Goal: Communication & Community: Share content

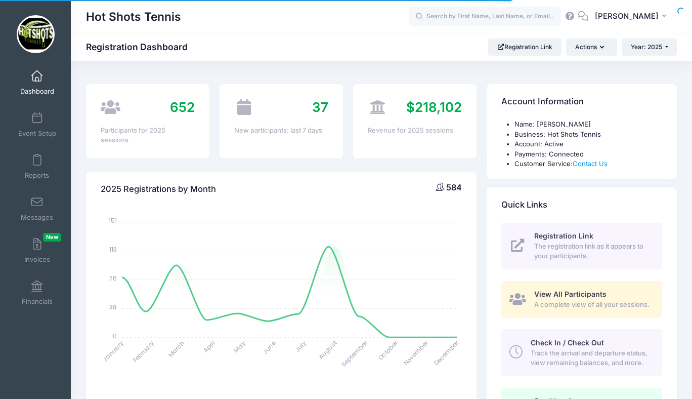
select select
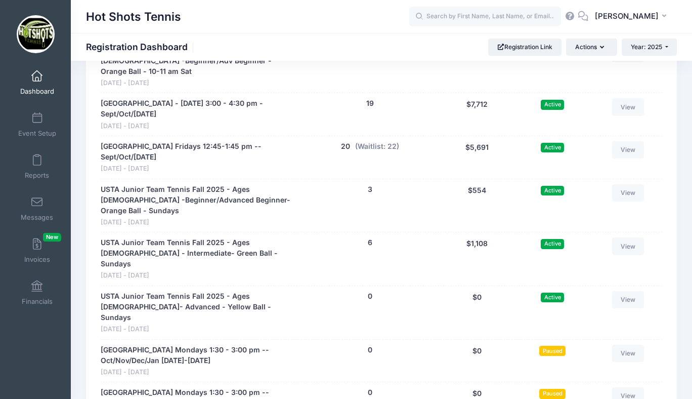
scroll to position [2581, 0]
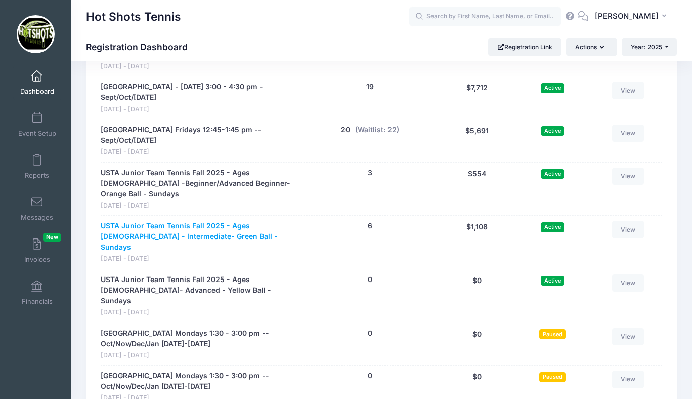
click at [169, 221] on link "USTA Junior Team Tennis Fall 2025 - Ages 10-12 - Intermediate- Green Ball - Sun…" at bounding box center [199, 237] width 197 height 32
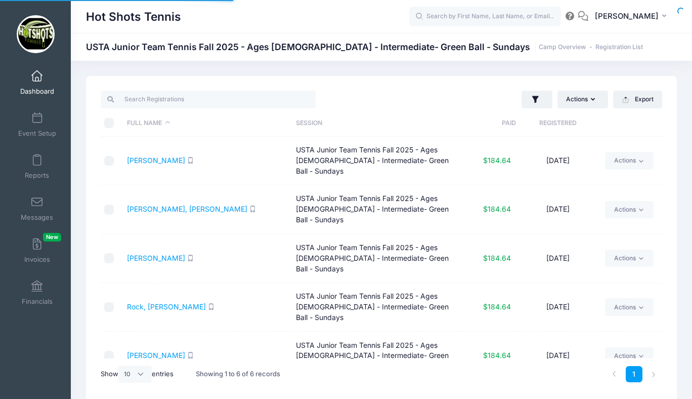
select select "10"
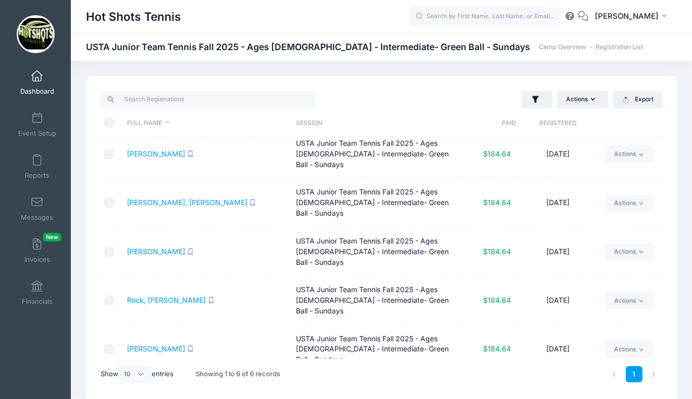
click at [553, 123] on th "Registered" at bounding box center [558, 123] width 85 height 27
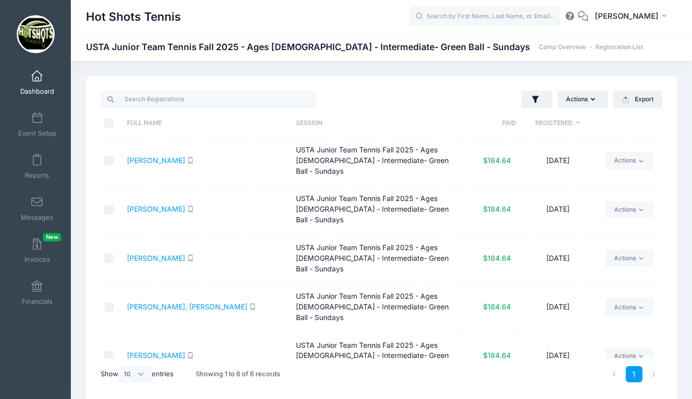
click at [553, 123] on th "Registered" at bounding box center [558, 123] width 85 height 27
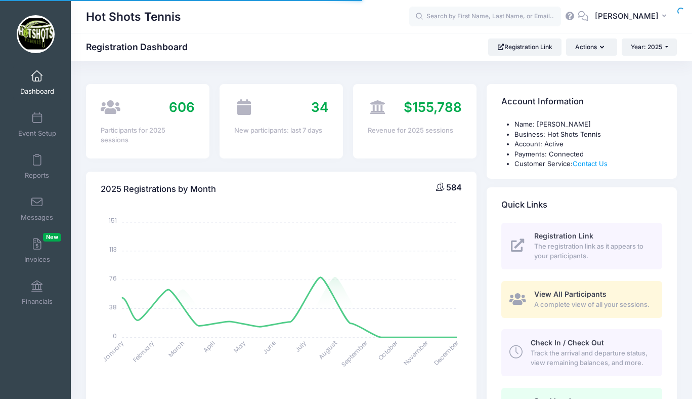
scroll to position [496, 0]
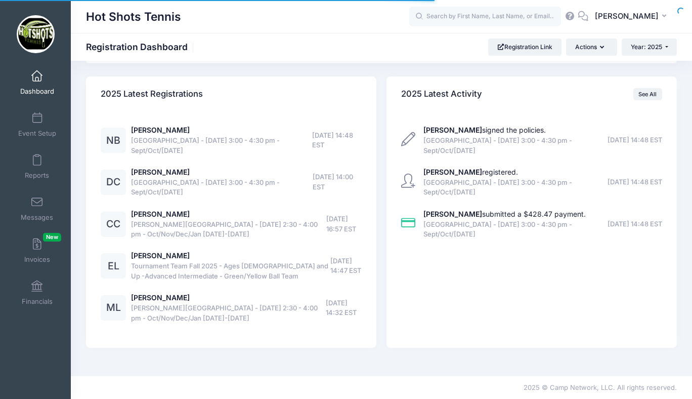
select select
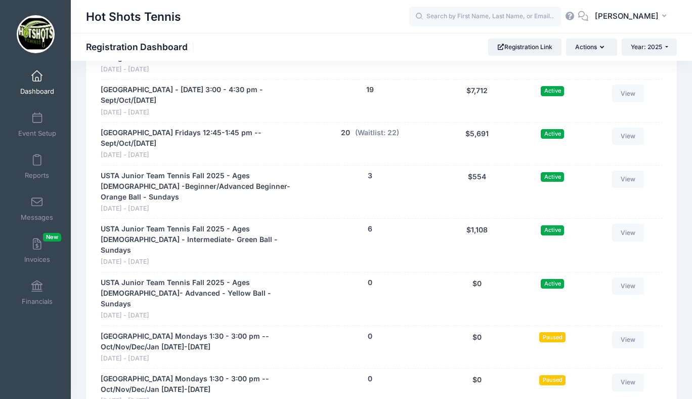
scroll to position [2584, 0]
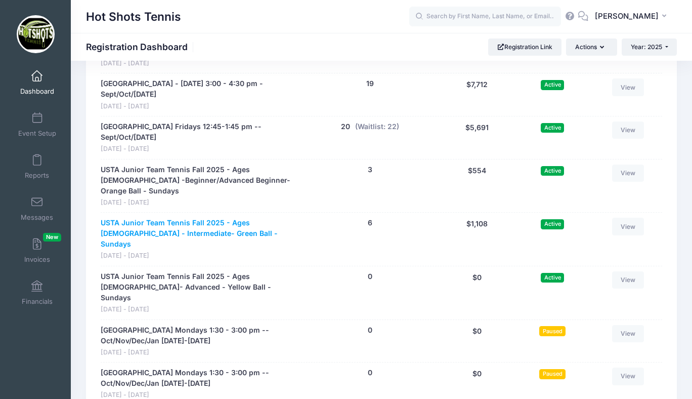
click at [176, 218] on link "USTA Junior Team Tennis Fall 2025 - Ages [DEMOGRAPHIC_DATA] - Intermediate- Gre…" at bounding box center [199, 234] width 197 height 32
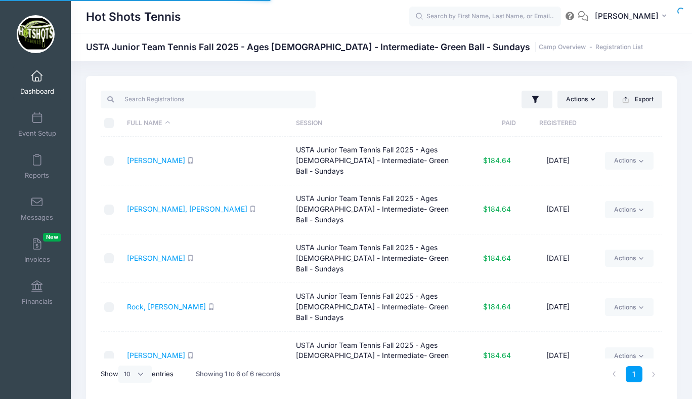
select select "10"
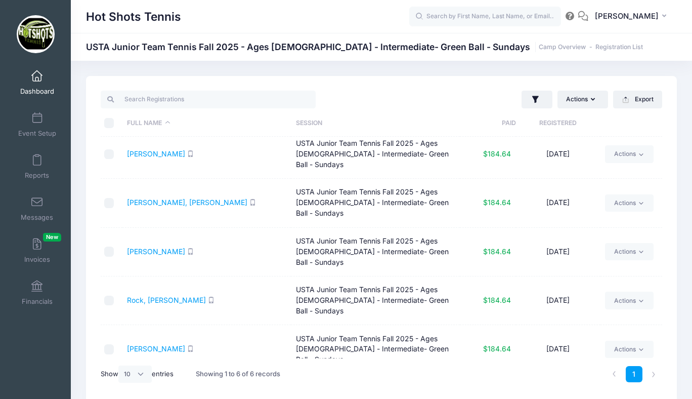
click at [156, 393] on link "[PERSON_NAME]" at bounding box center [156, 397] width 58 height 9
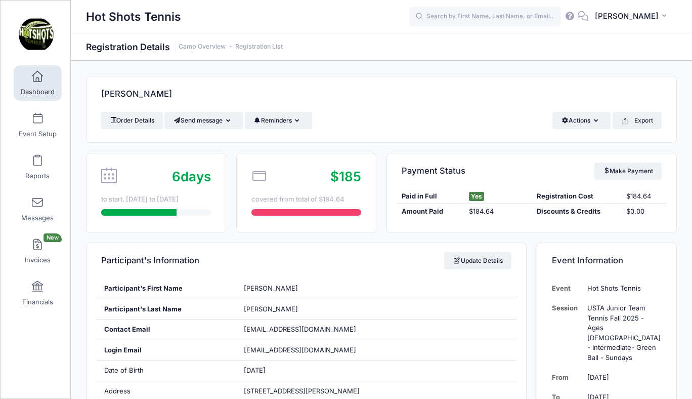
click at [37, 77] on span at bounding box center [37, 76] width 0 height 11
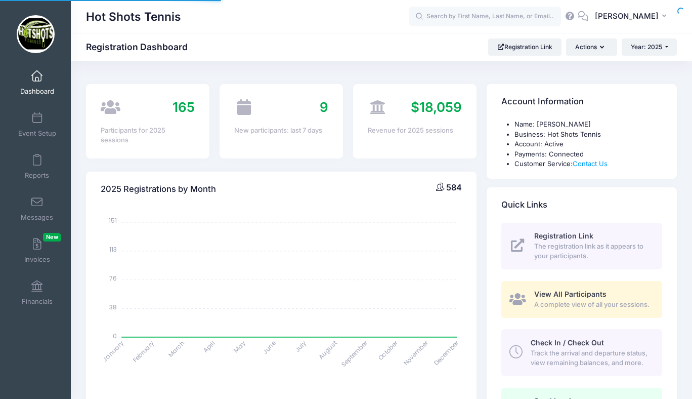
select select
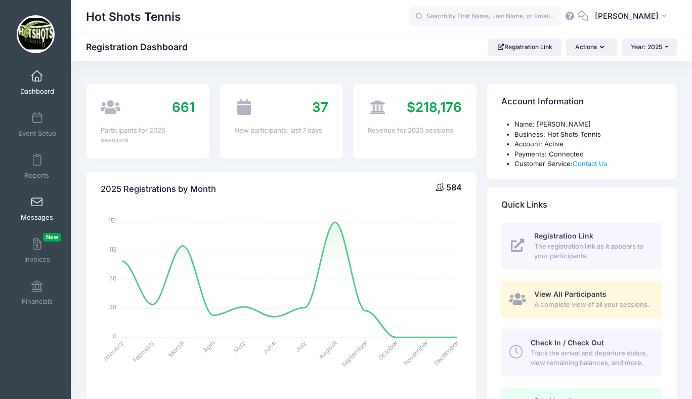
click at [37, 197] on span at bounding box center [37, 202] width 0 height 11
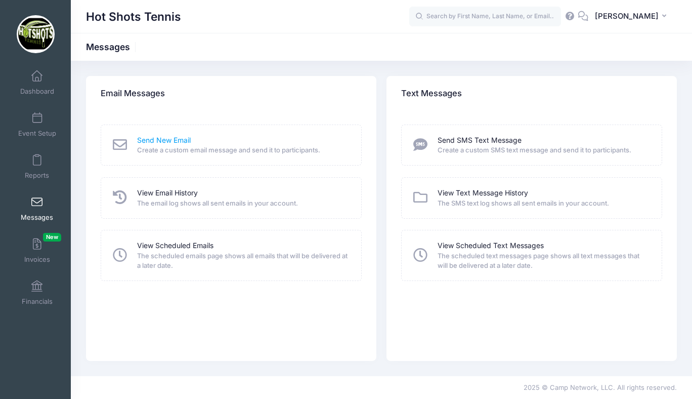
click at [179, 138] on link "Send New Email" at bounding box center [164, 140] width 54 height 11
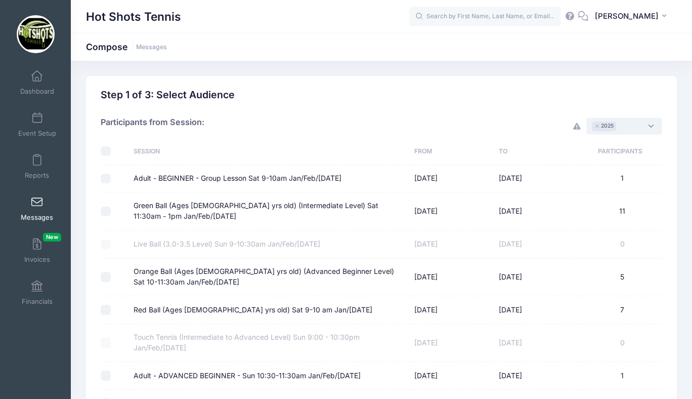
click at [631, 129] on span "× 2025" at bounding box center [625, 125] width 76 height 17
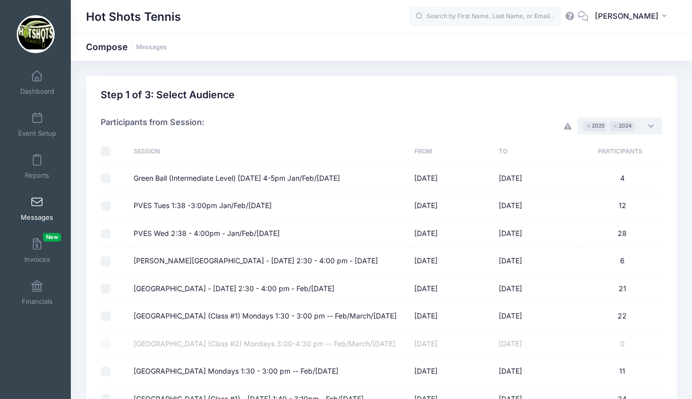
click at [106, 152] on input "checkbox" at bounding box center [106, 151] width 10 height 10
checkbox input "true"
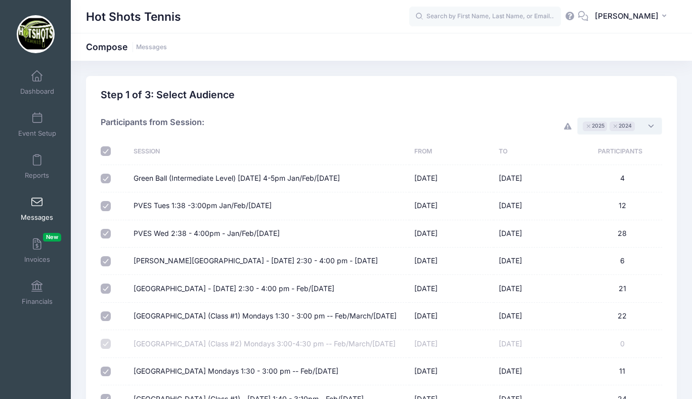
checkbox input "true"
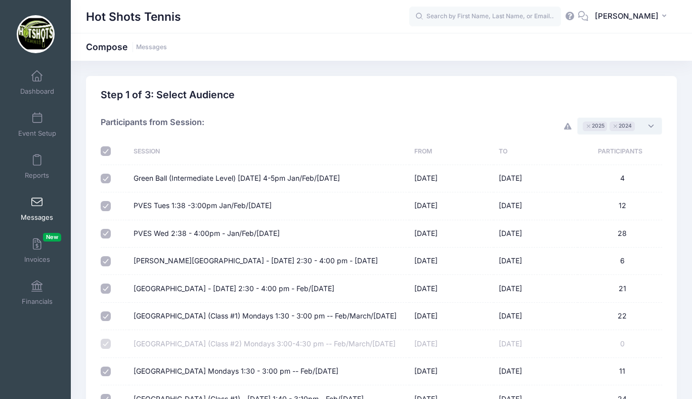
checkbox input "true"
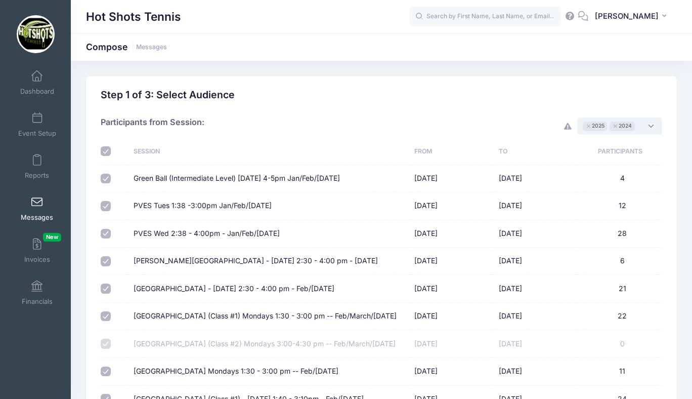
checkbox input "true"
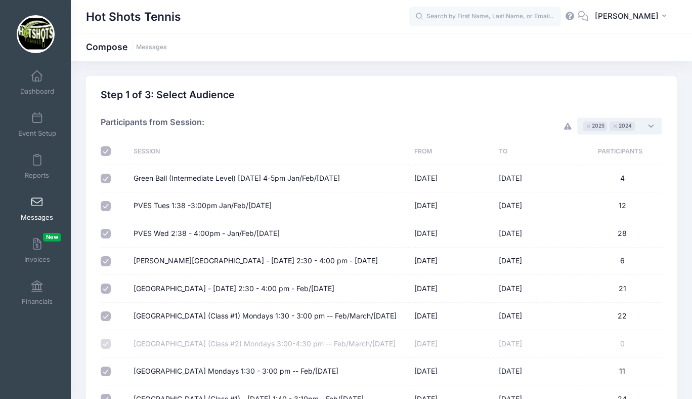
checkbox input "true"
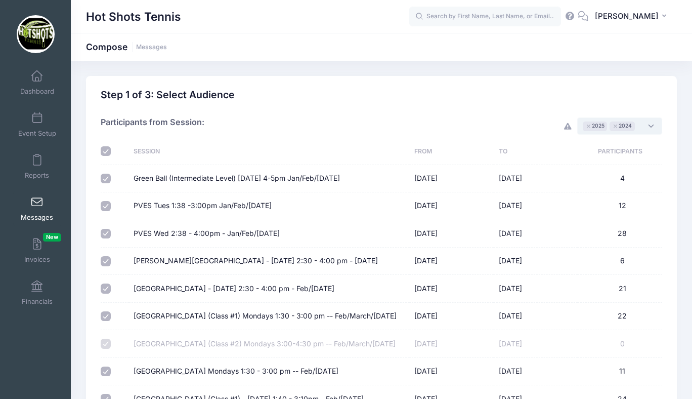
checkbox input "true"
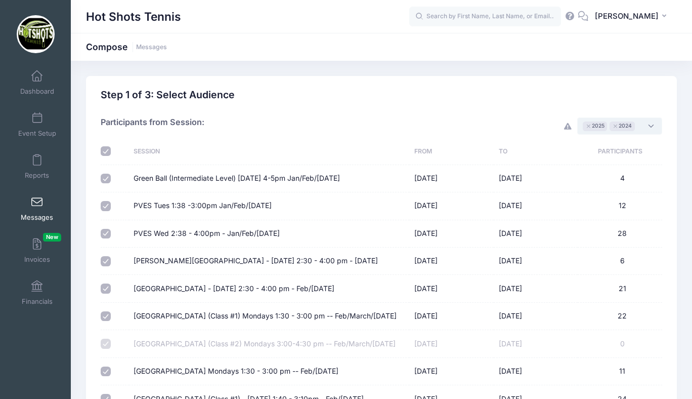
checkbox input "true"
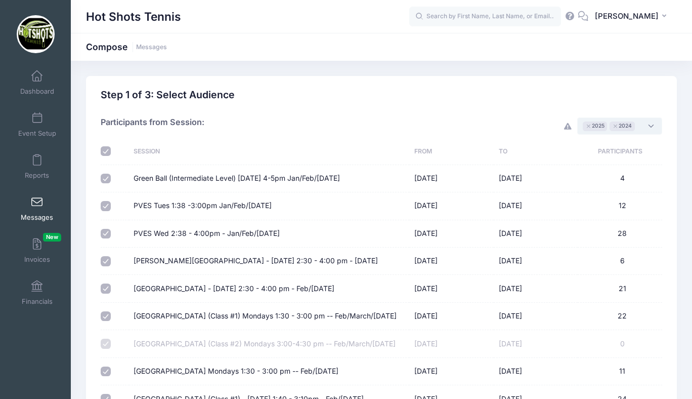
checkbox input "true"
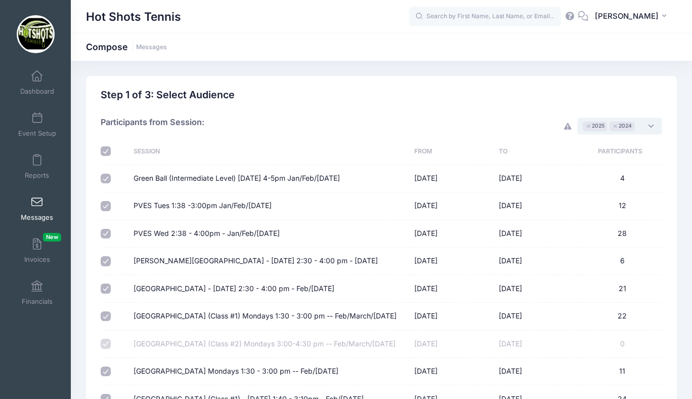
checkbox input "true"
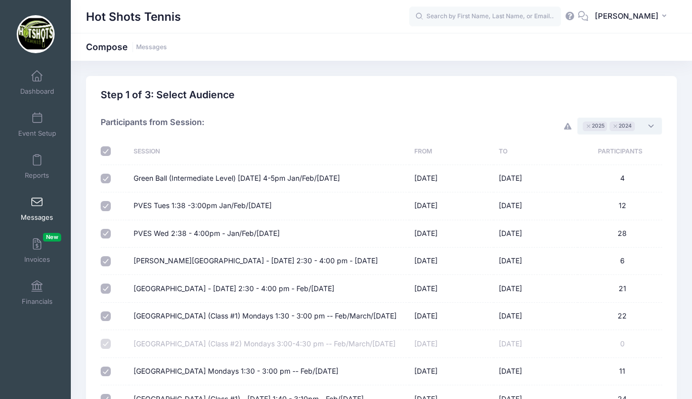
checkbox input "true"
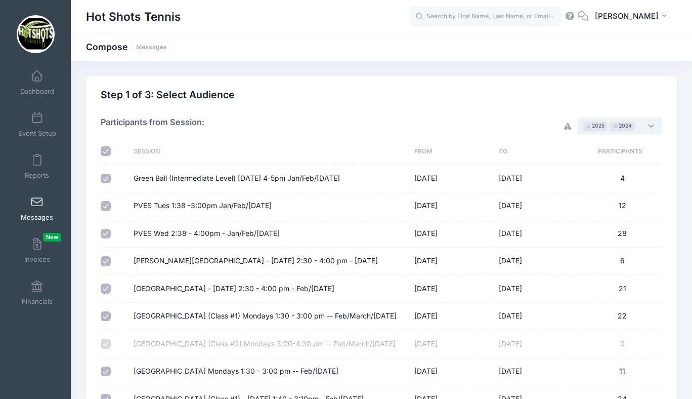
checkbox input "true"
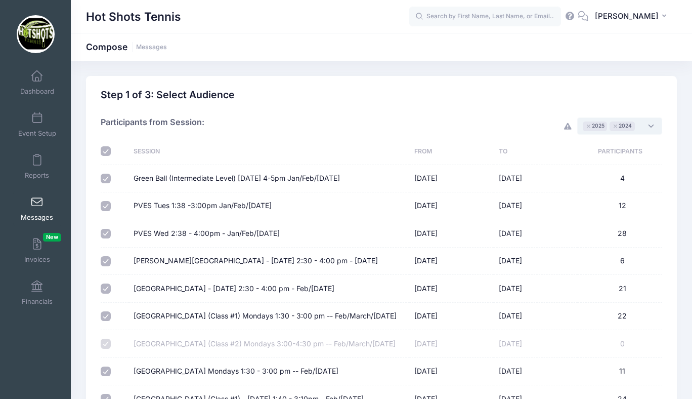
checkbox input "true"
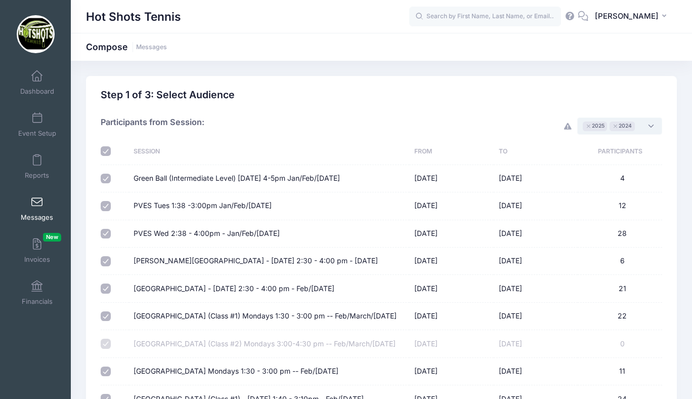
checkbox input "true"
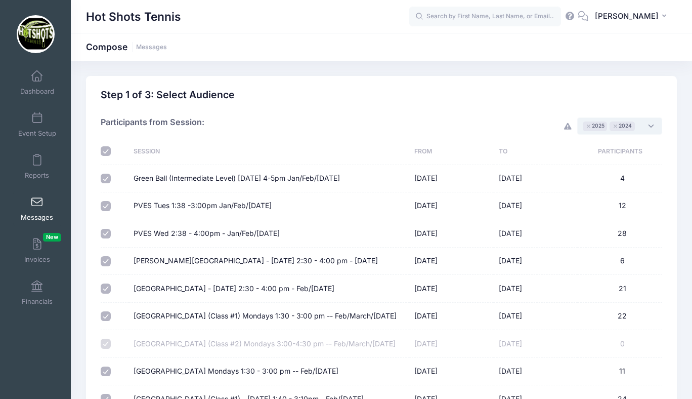
checkbox input "true"
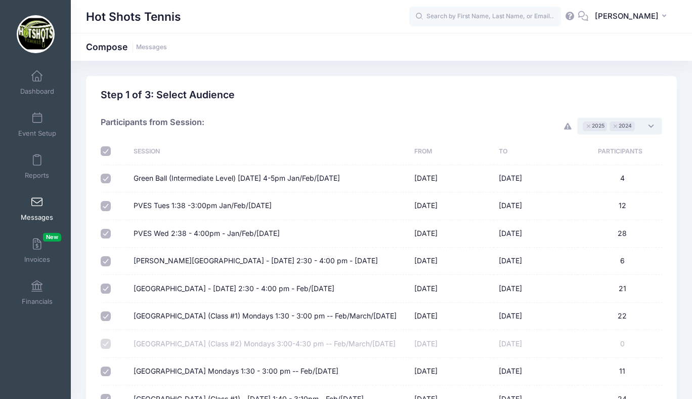
checkbox input "true"
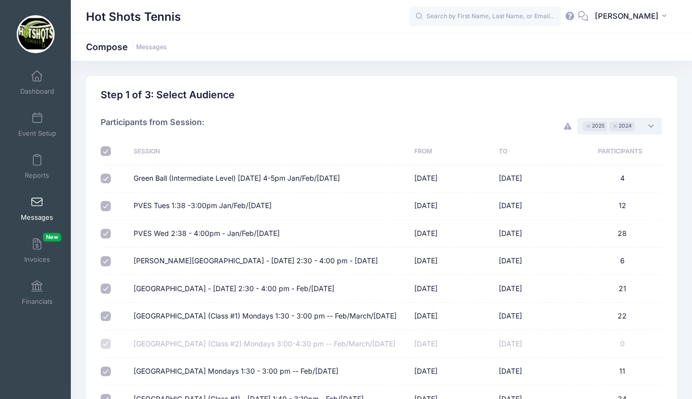
checkbox input "true"
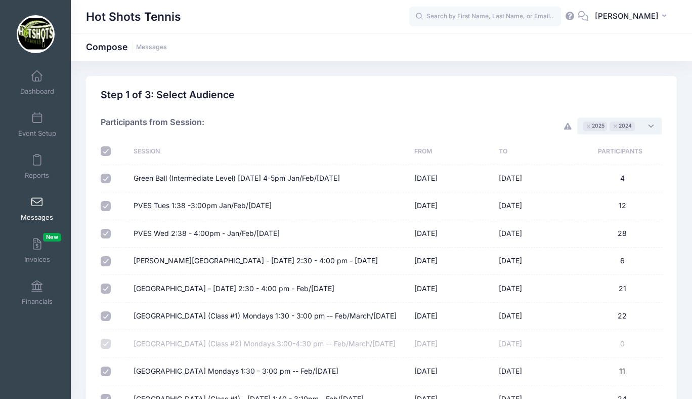
checkbox input "true"
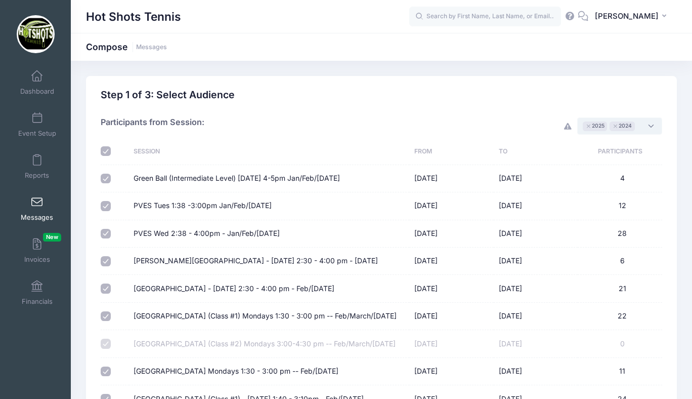
checkbox input "true"
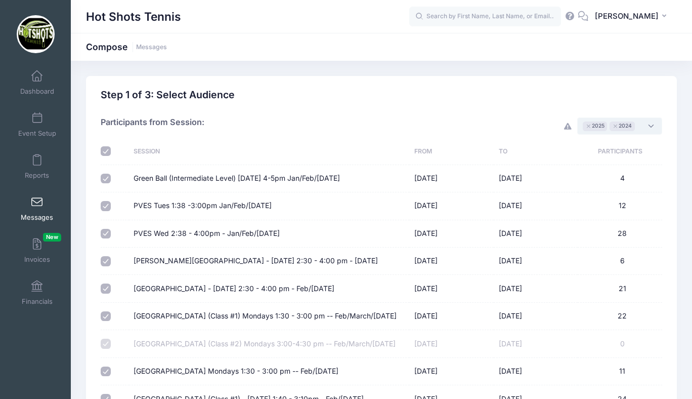
checkbox input "true"
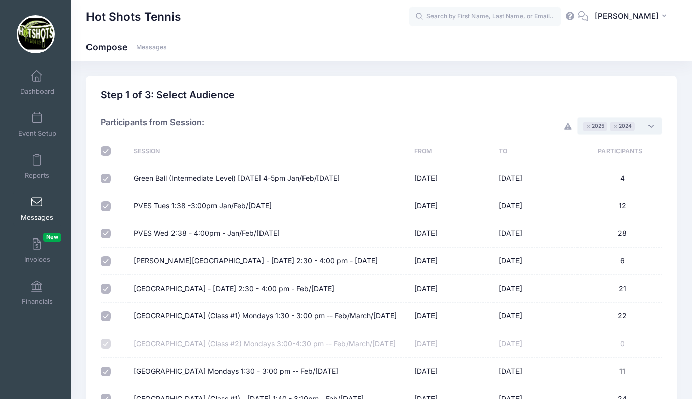
checkbox input "true"
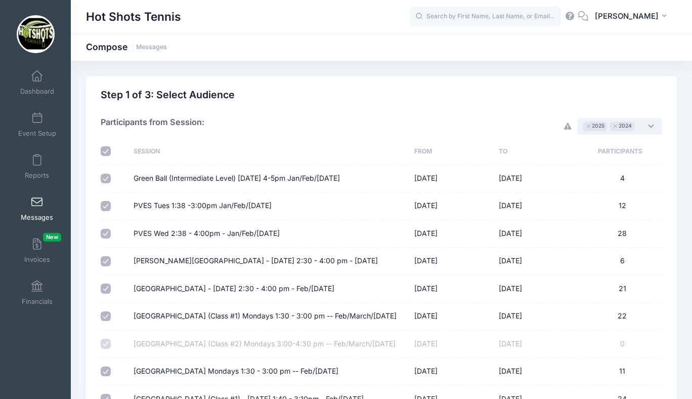
checkbox input "true"
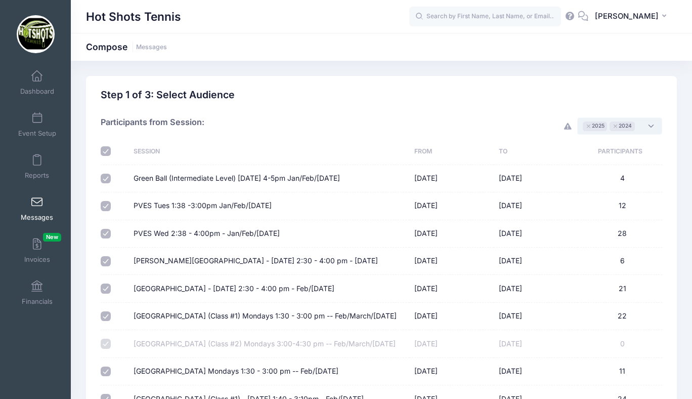
checkbox input "true"
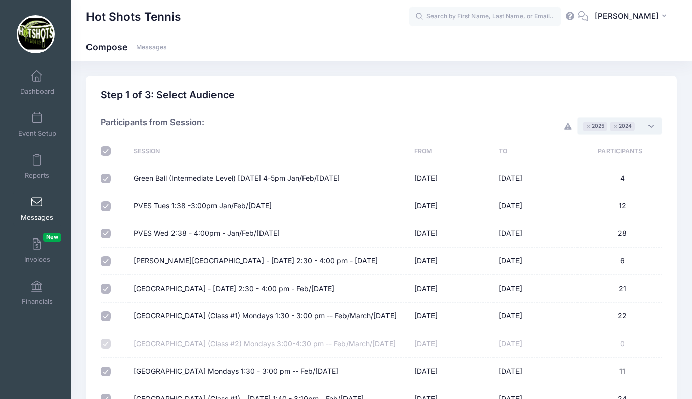
checkbox input "true"
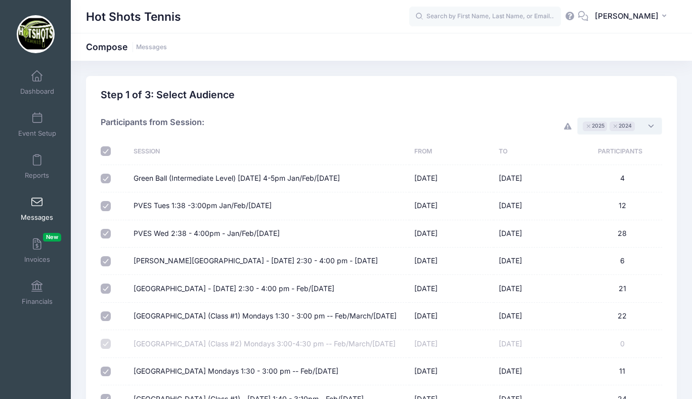
checkbox input "true"
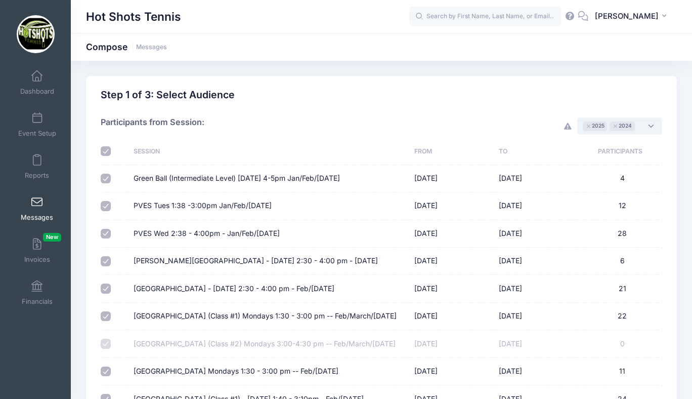
checkbox input "true"
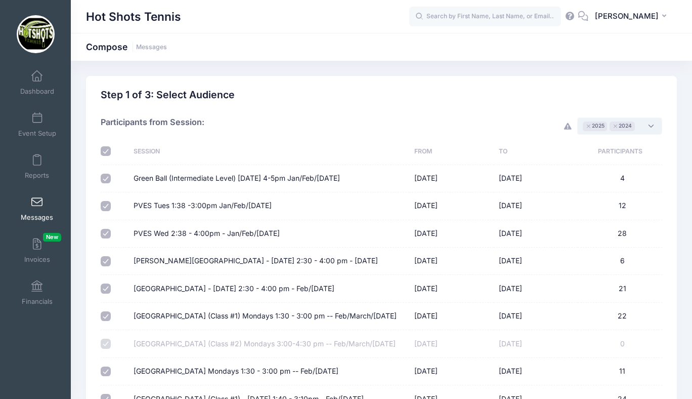
checkbox input "true"
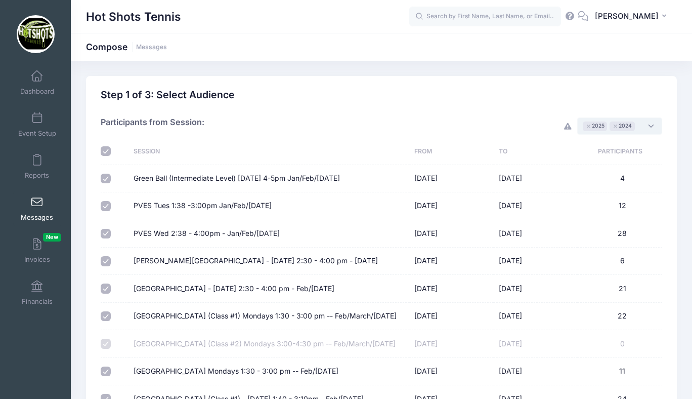
checkbox input "true"
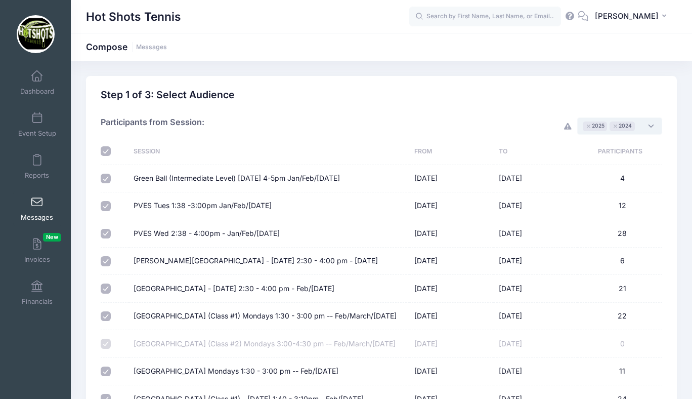
checkbox input "true"
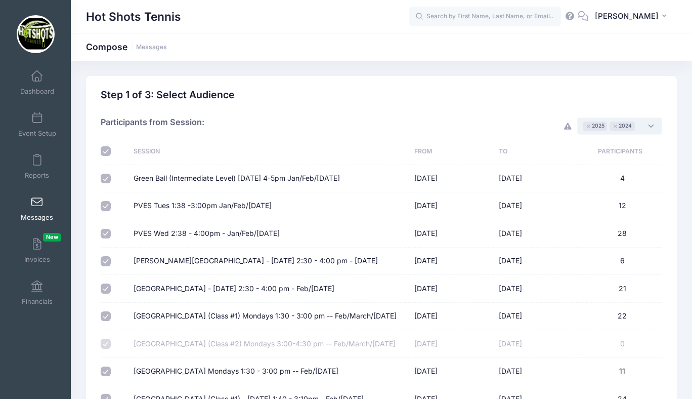
checkbox input "true"
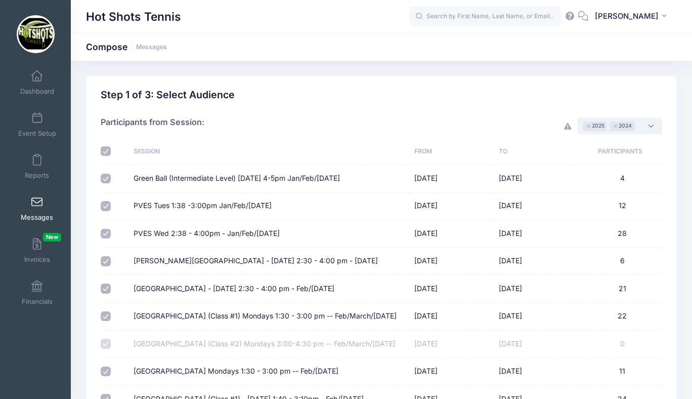
checkbox input "true"
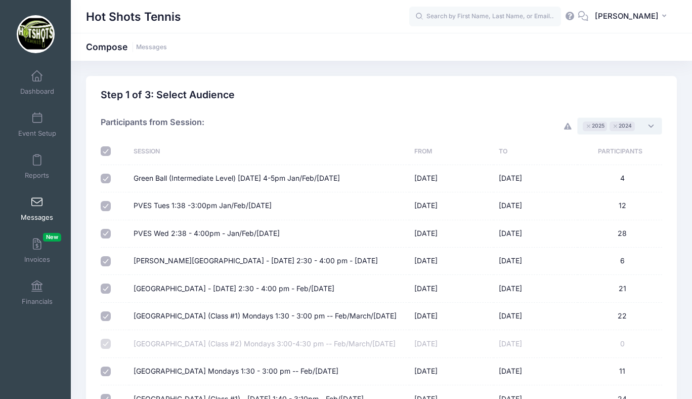
checkbox input "true"
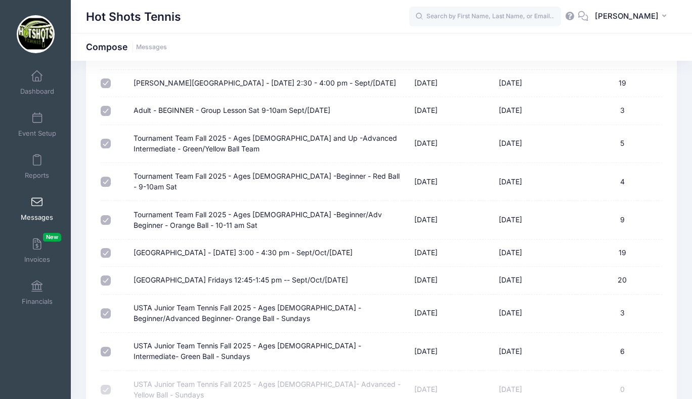
scroll to position [4527, 0]
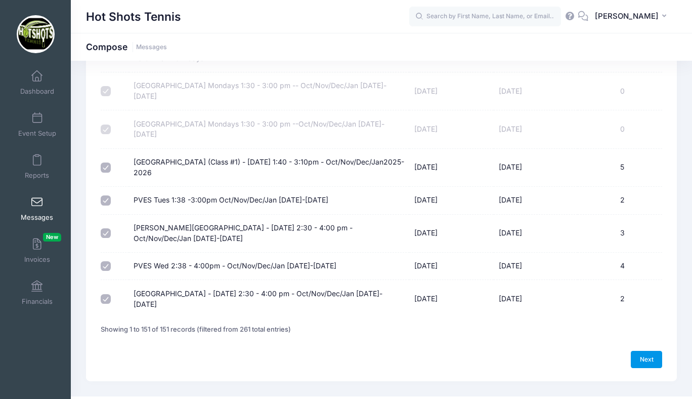
click at [647, 351] on link "Next" at bounding box center [646, 359] width 31 height 17
select select "50"
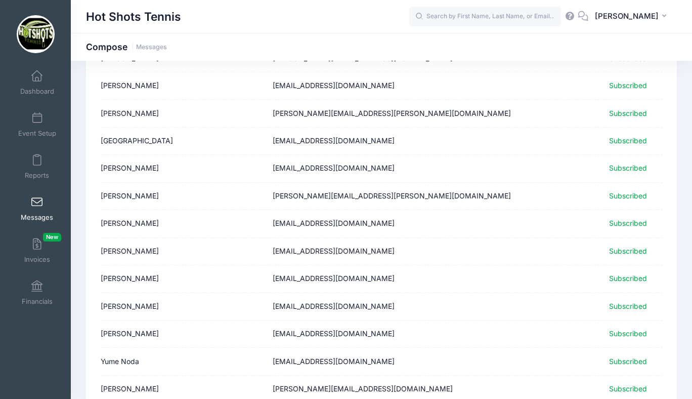
scroll to position [1240, 0]
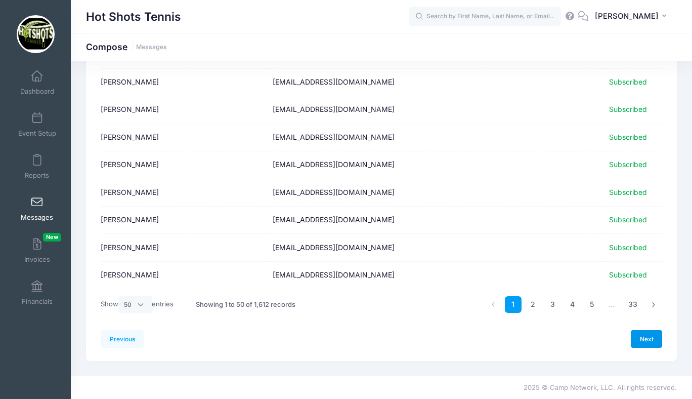
click at [642, 337] on link "Next" at bounding box center [646, 338] width 31 height 17
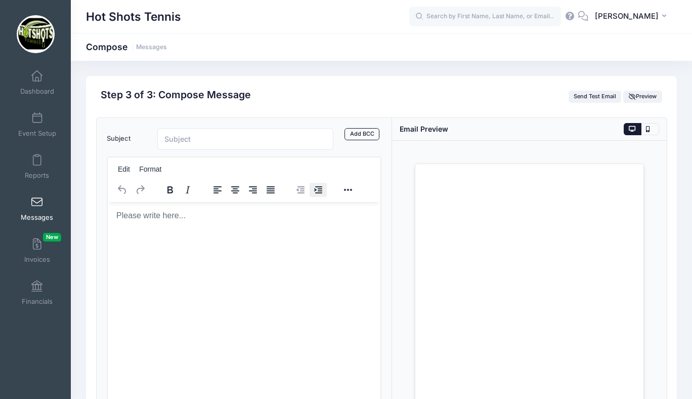
scroll to position [0, 0]
click at [188, 228] on html at bounding box center [243, 214] width 273 height 27
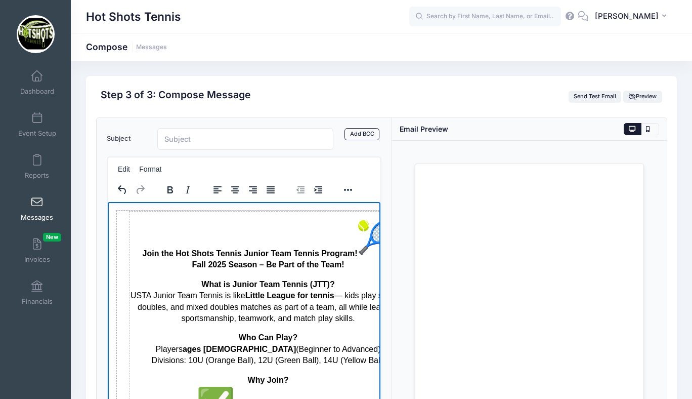
scroll to position [0, 40]
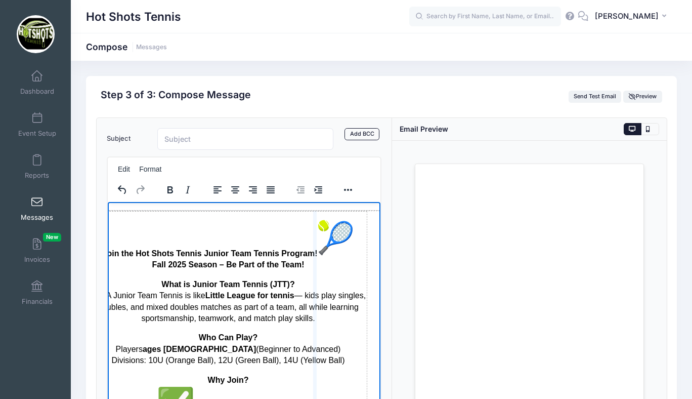
drag, startPoint x: 367, startPoint y: 218, endPoint x: 316, endPoint y: 222, distance: 51.8
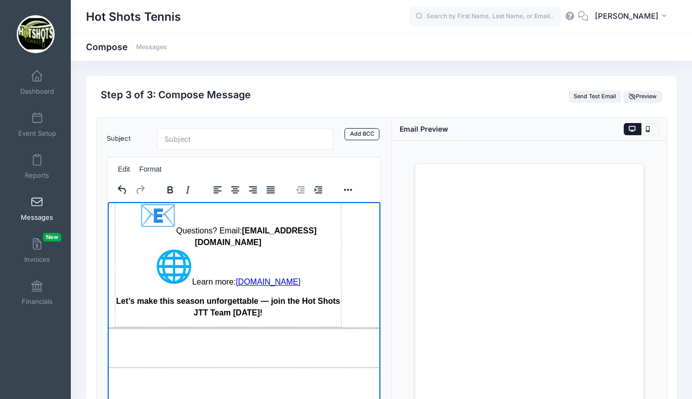
scroll to position [680, 40]
drag, startPoint x: 342, startPoint y: 316, endPoint x: 298, endPoint y: 317, distance: 44.5
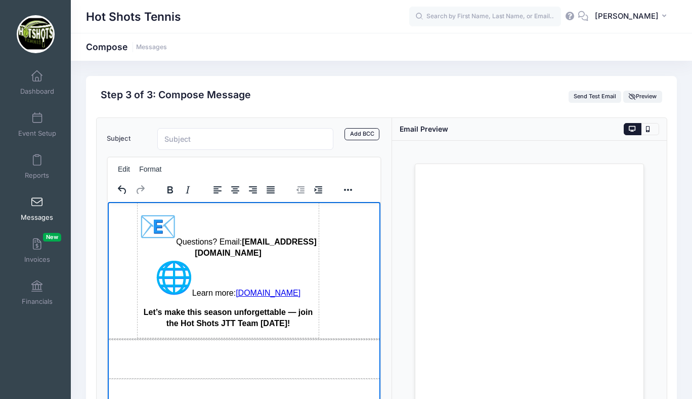
scroll to position [131, 0]
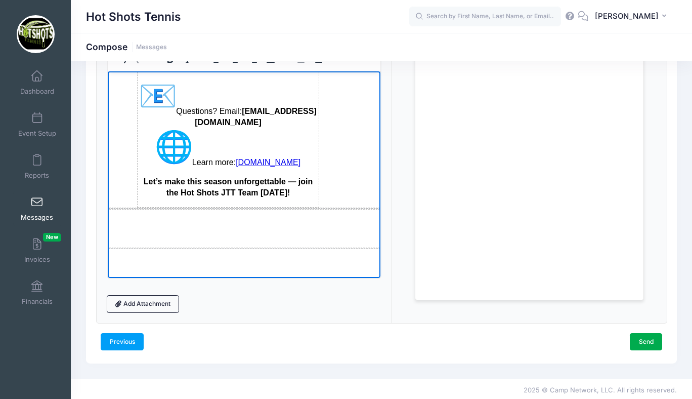
click at [119, 338] on link "Previous" at bounding box center [122, 341] width 43 height 17
select select "50"
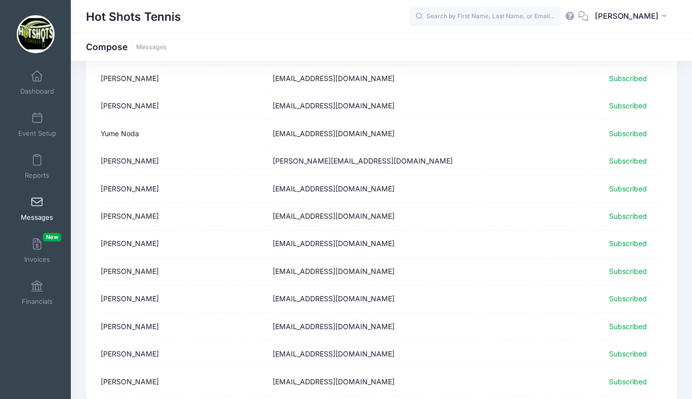
scroll to position [1240, 0]
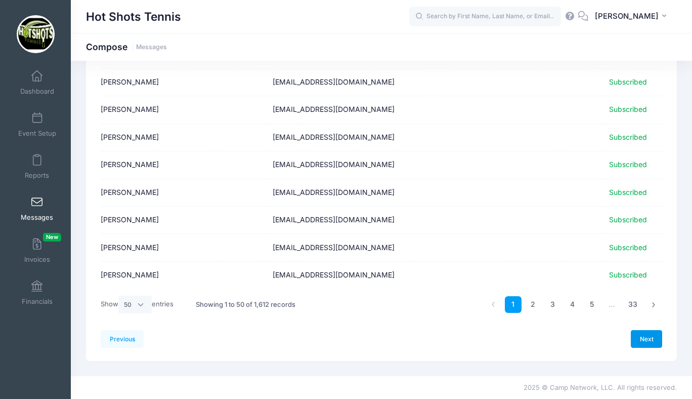
click at [641, 337] on link "Next" at bounding box center [646, 338] width 31 height 17
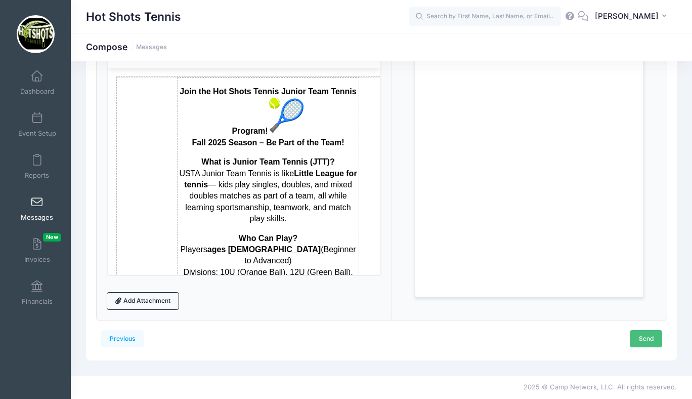
scroll to position [0, 0]
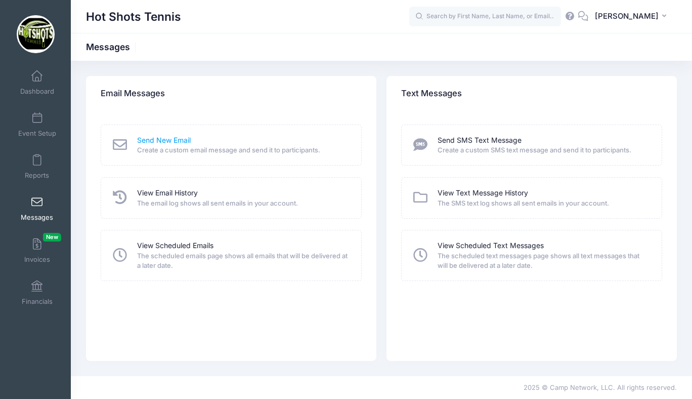
click at [162, 138] on link "Send New Email" at bounding box center [164, 140] width 54 height 11
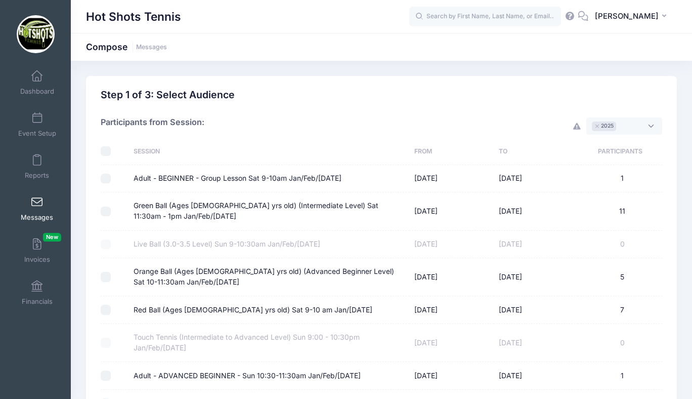
click at [623, 126] on textarea "Search" at bounding box center [621, 125] width 5 height 9
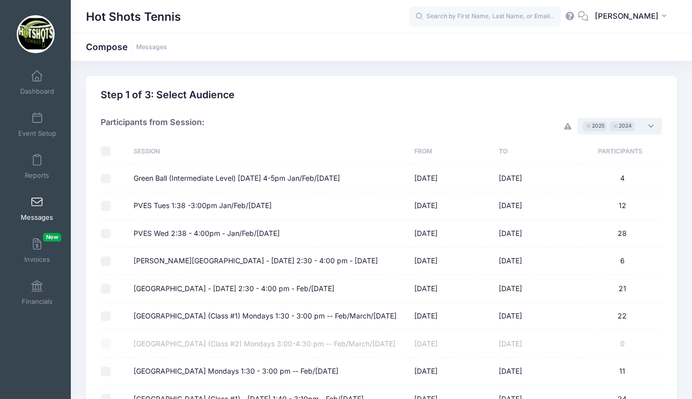
click at [105, 147] on input "checkbox" at bounding box center [106, 151] width 10 height 10
checkbox input "true"
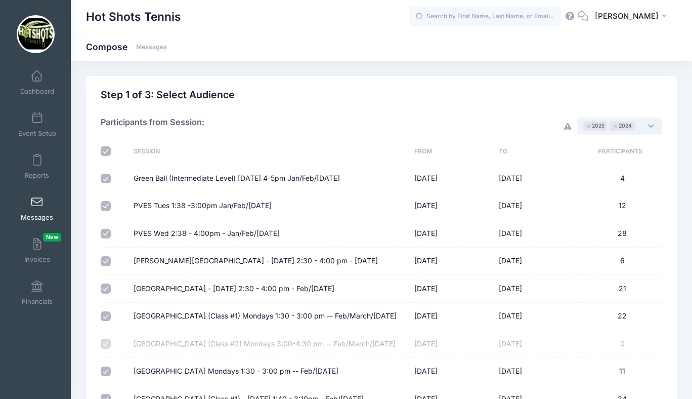
checkbox input "true"
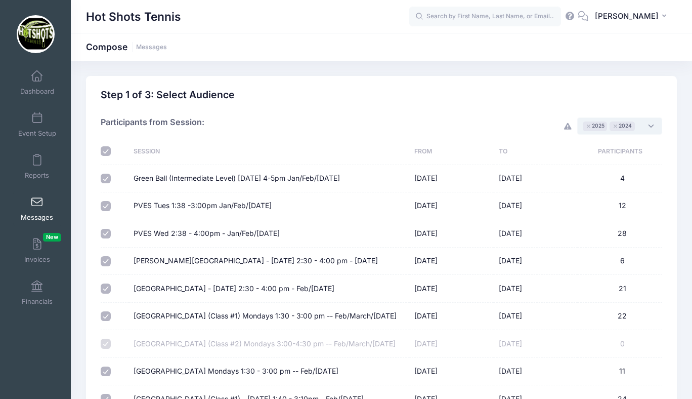
checkbox input "true"
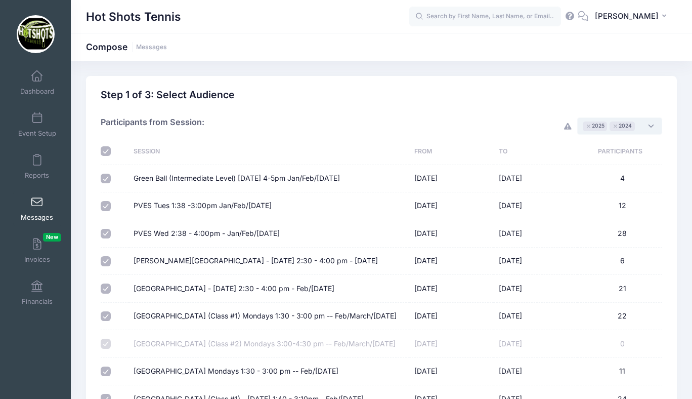
checkbox input "true"
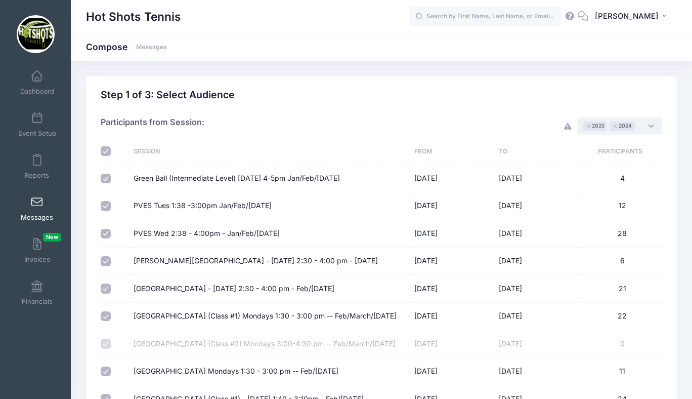
checkbox input "true"
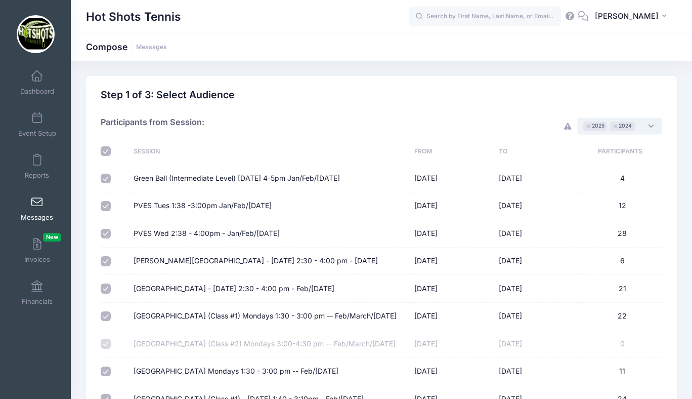
checkbox input "true"
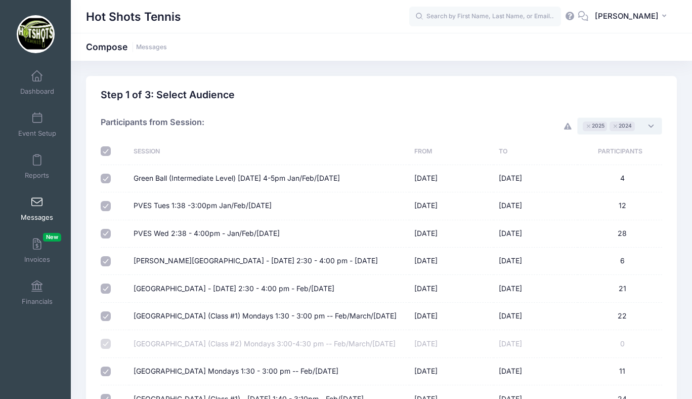
checkbox input "true"
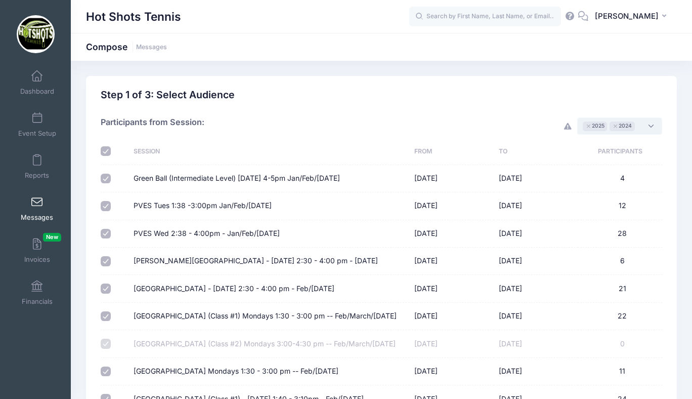
checkbox input "true"
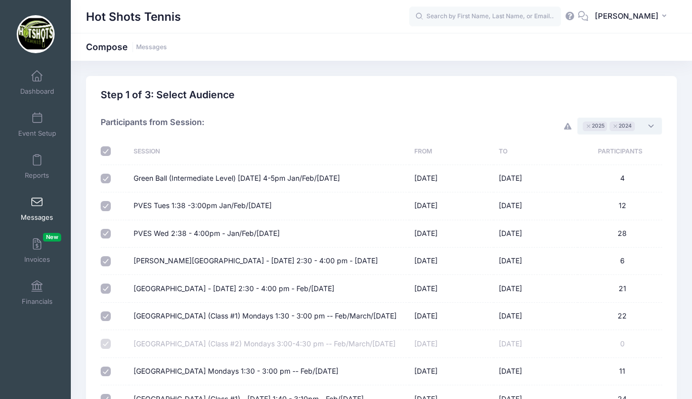
checkbox input "true"
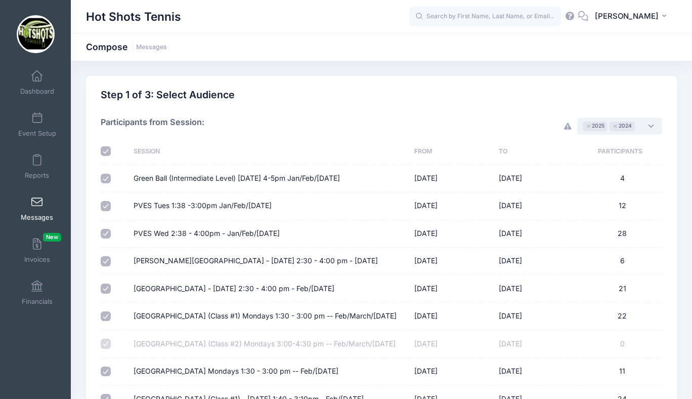
checkbox input "true"
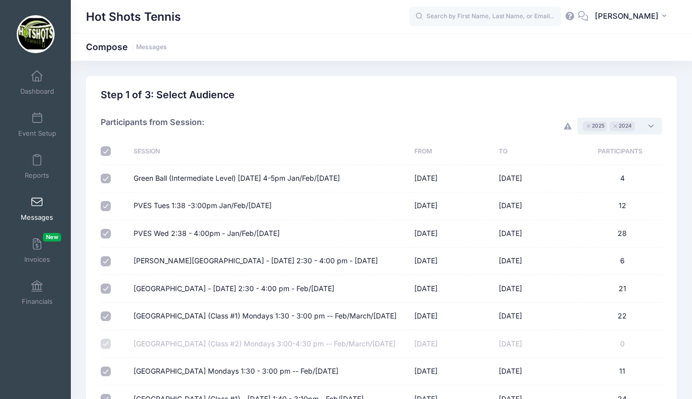
checkbox input "true"
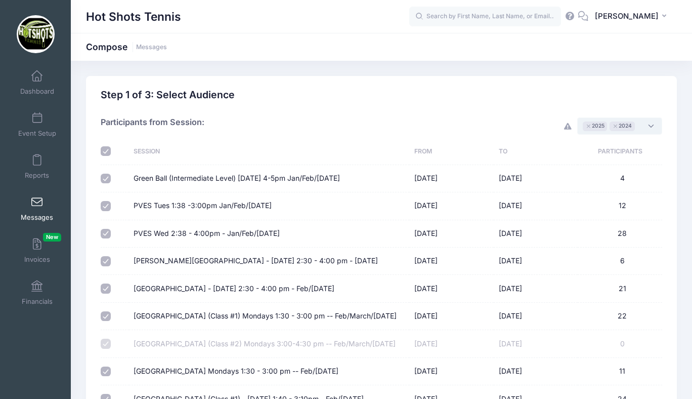
checkbox input "true"
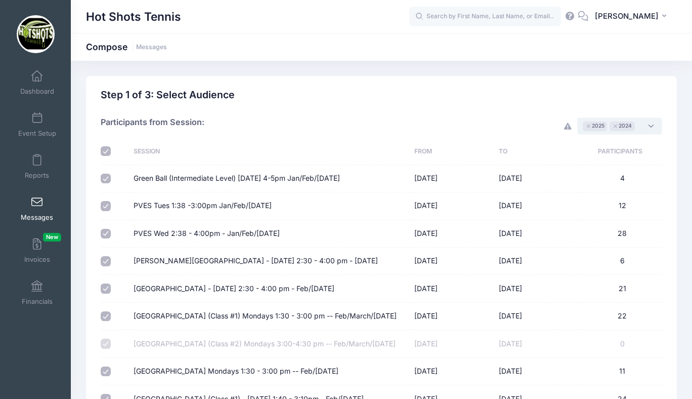
checkbox input "true"
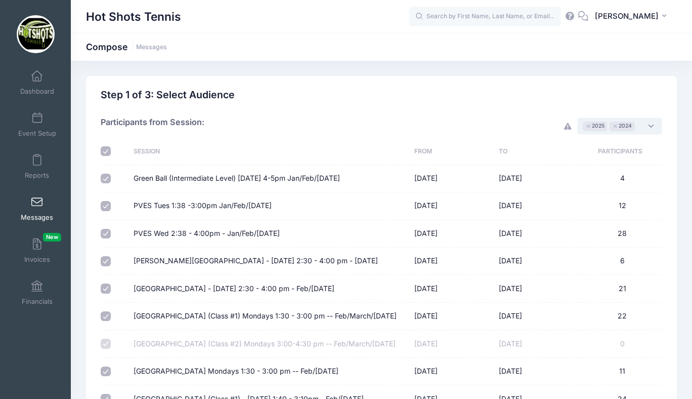
checkbox input "true"
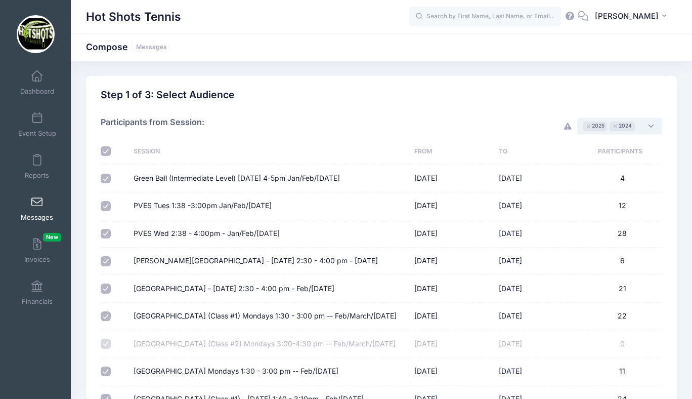
checkbox input "true"
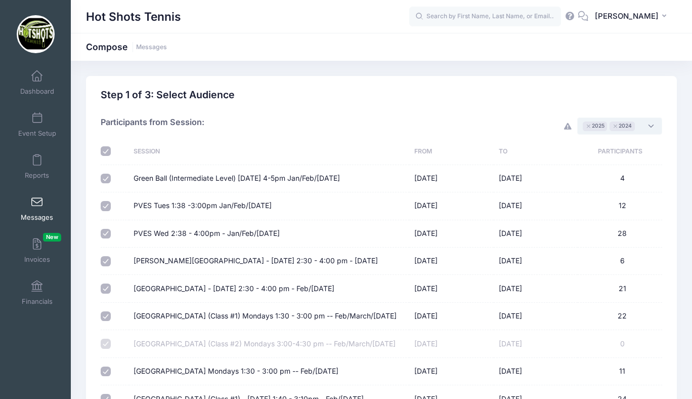
checkbox input "true"
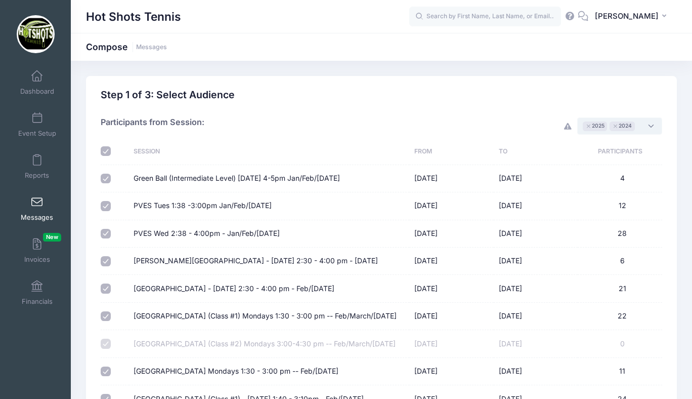
checkbox input "true"
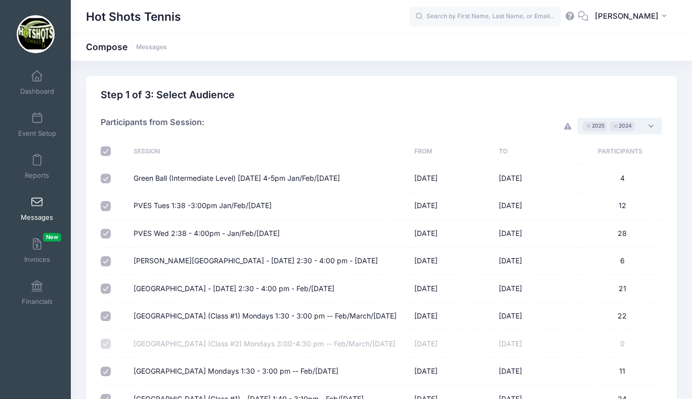
checkbox input "true"
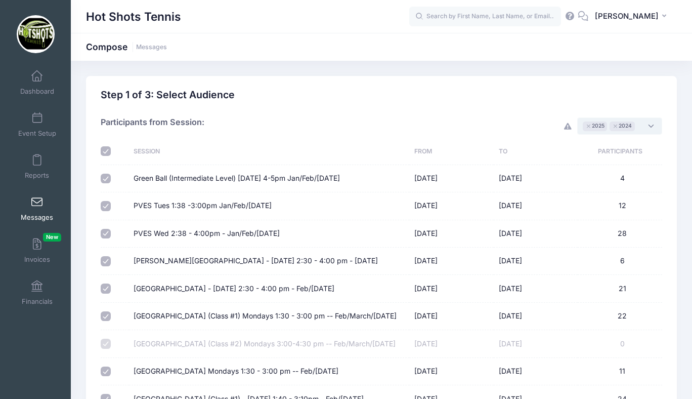
checkbox input "true"
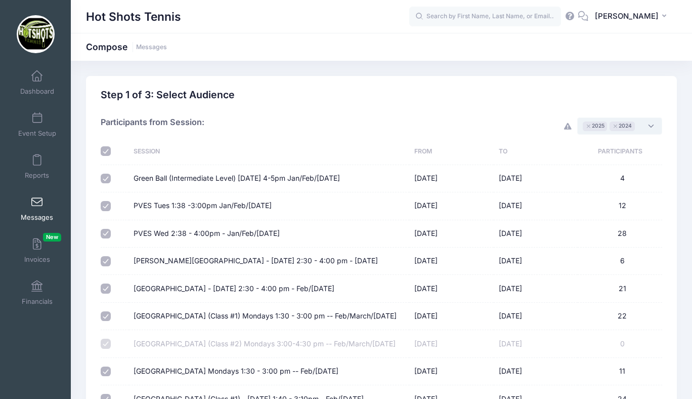
checkbox input "true"
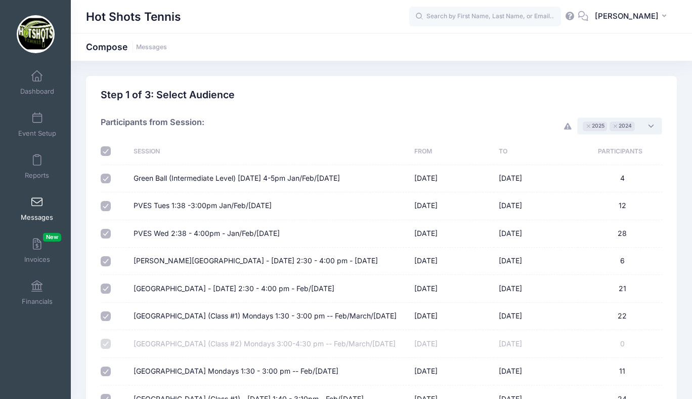
checkbox input "true"
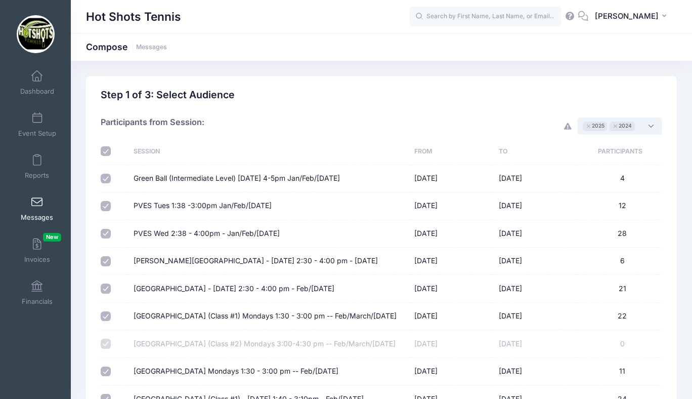
checkbox input "true"
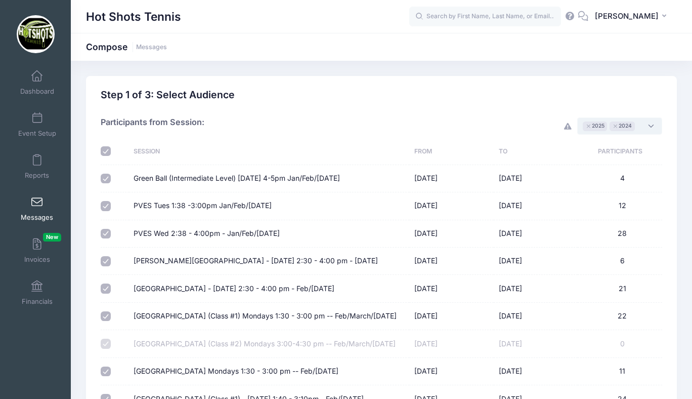
checkbox input "true"
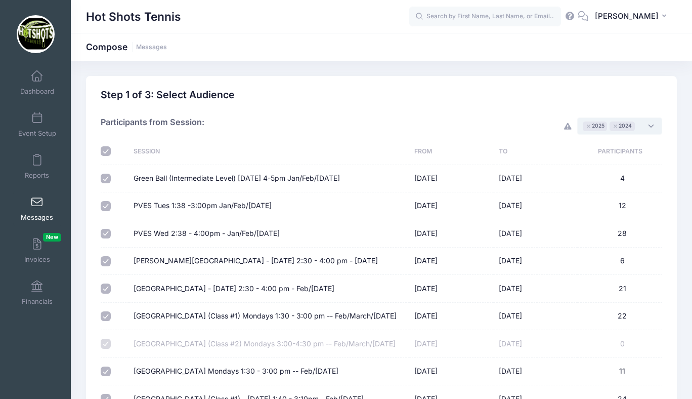
checkbox input "true"
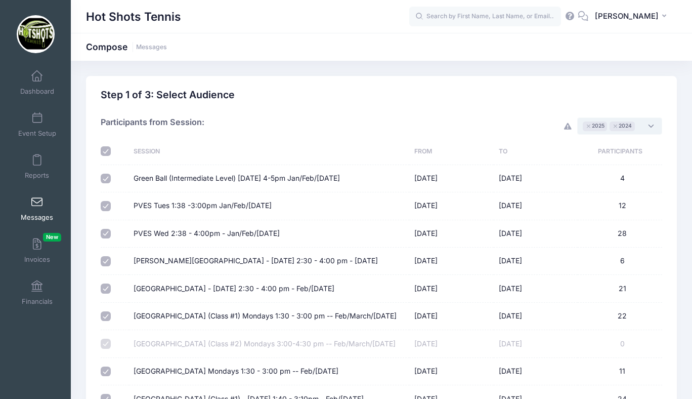
checkbox input "true"
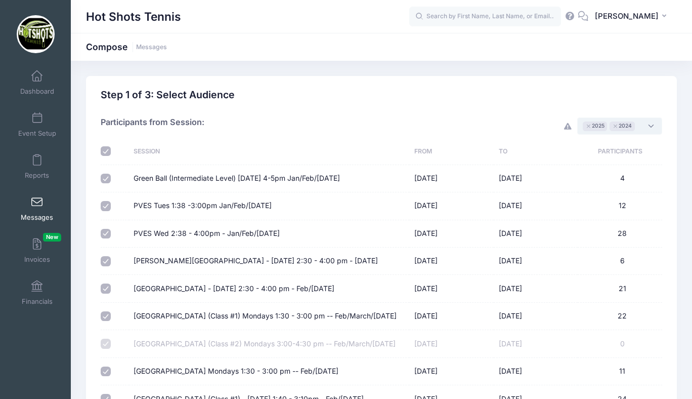
checkbox input "true"
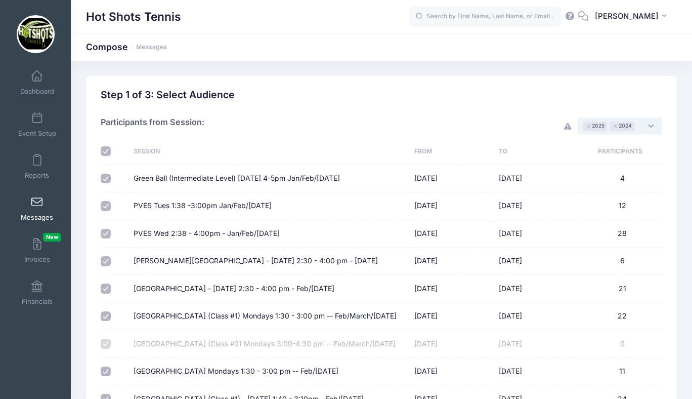
checkbox input "true"
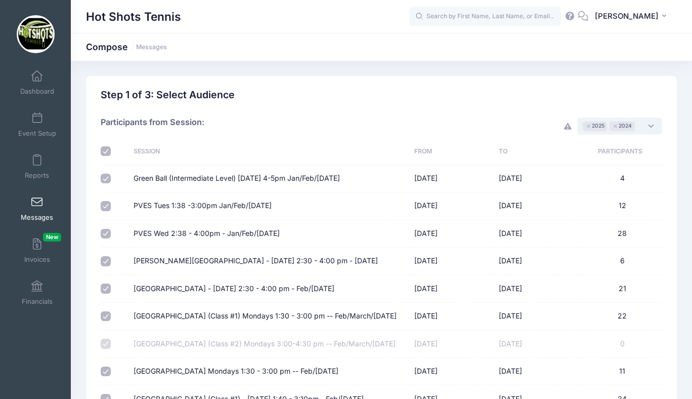
checkbox input "true"
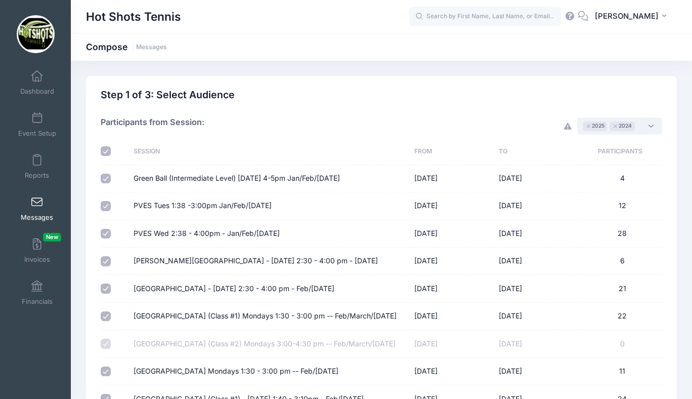
checkbox input "true"
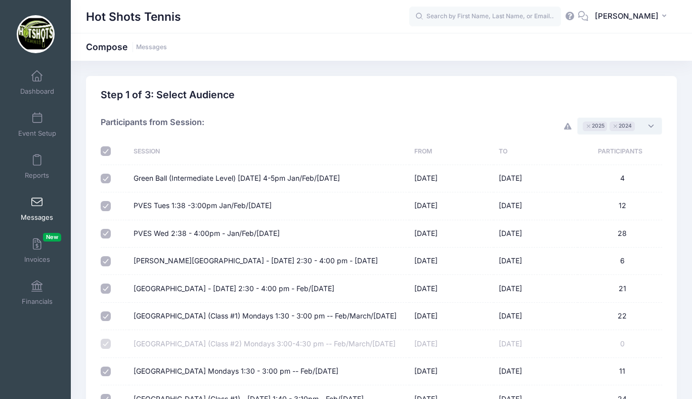
checkbox input "true"
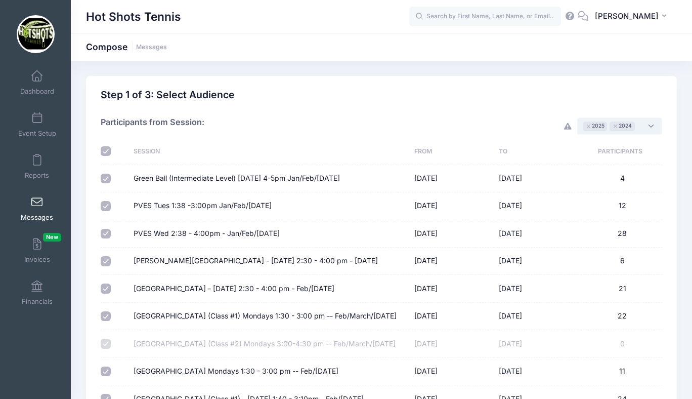
checkbox input "true"
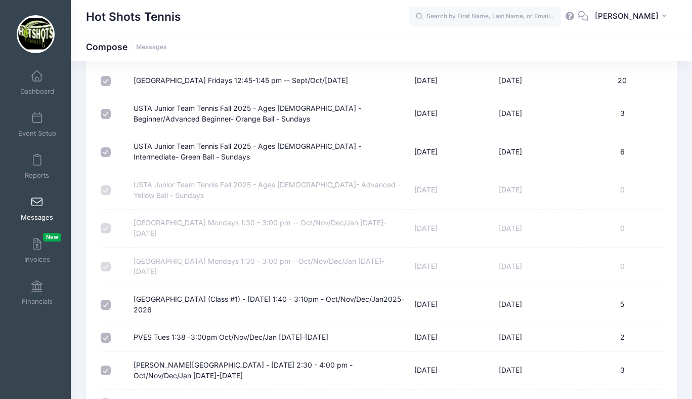
scroll to position [4527, 0]
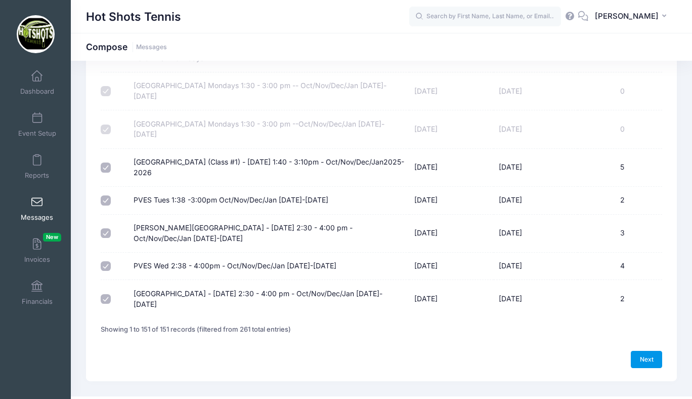
click at [642, 351] on link "Next" at bounding box center [646, 359] width 31 height 17
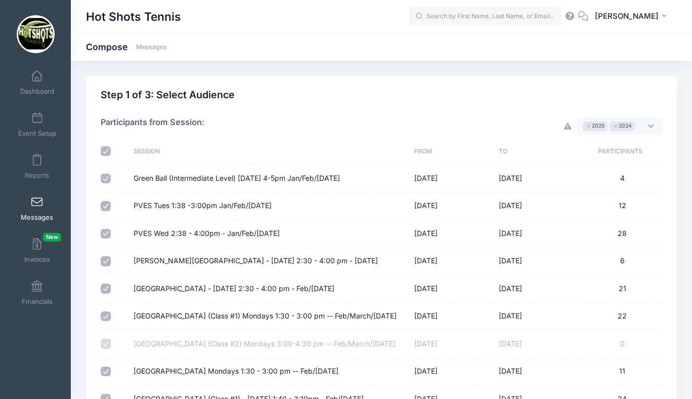
select select "50"
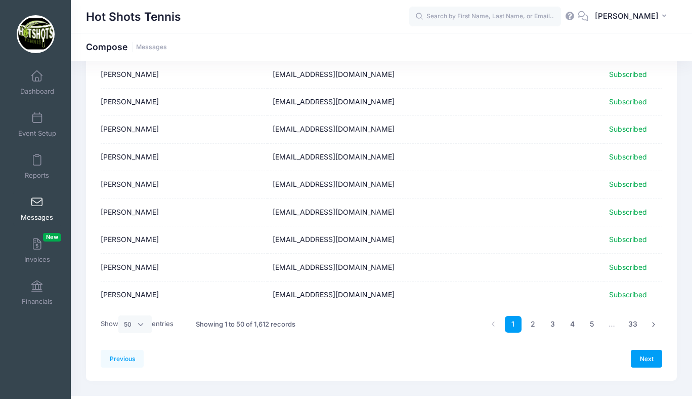
scroll to position [1240, 0]
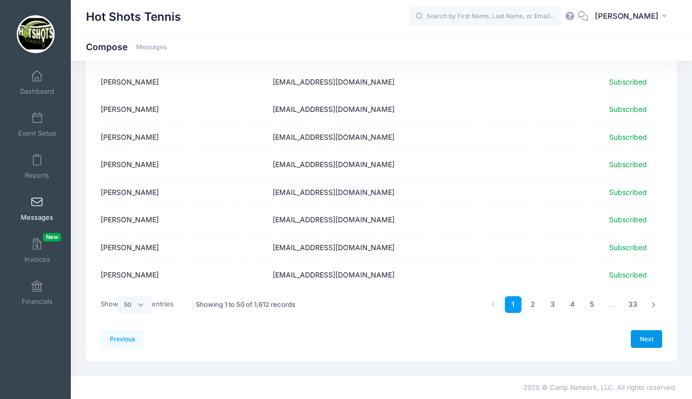
click at [644, 336] on link "Next" at bounding box center [646, 338] width 31 height 17
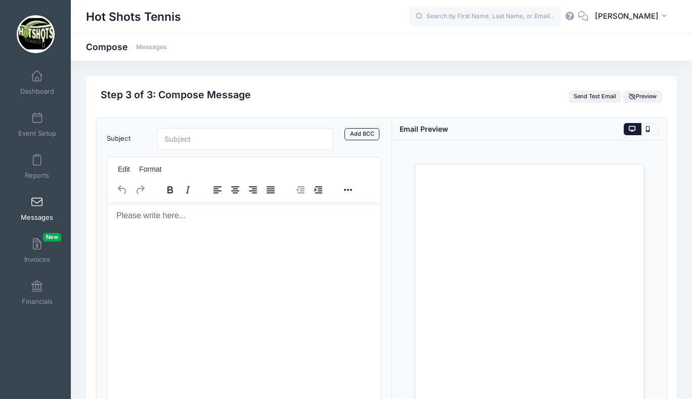
scroll to position [0, 0]
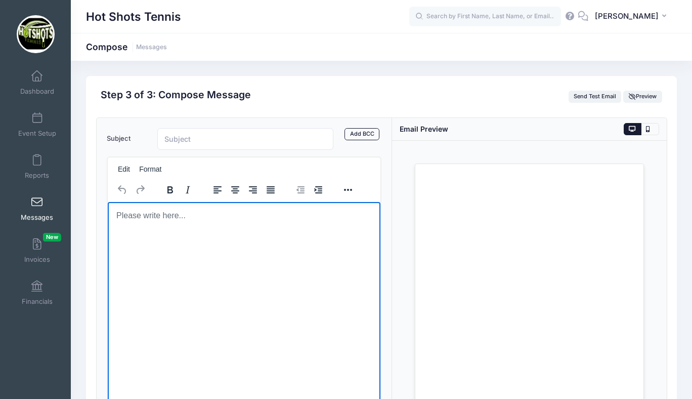
click at [188, 229] on html at bounding box center [243, 214] width 273 height 27
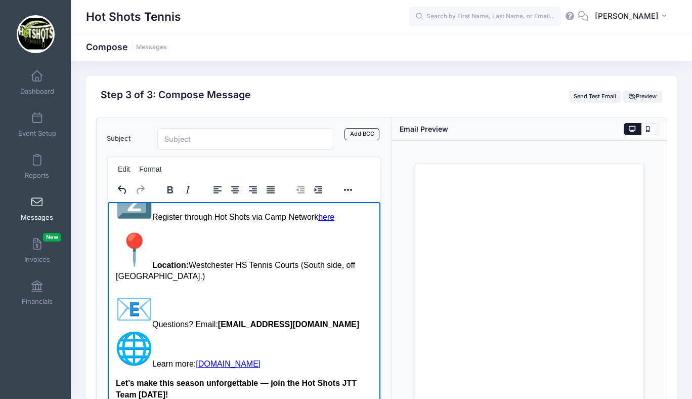
scroll to position [445, 0]
click at [170, 223] on p "How to Register: Create a free account at usta.com/jtt Register through Hot Sho…" at bounding box center [243, 177] width 257 height 91
click at [150, 180] on img "1️⃣" at bounding box center [133, 161] width 36 height 36
click at [150, 219] on img "2️⃣" at bounding box center [133, 201] width 36 height 36
click at [117, 203] on p "How to Register: Create a free account at usta.com/jtt" at bounding box center [243, 192] width 257 height 23
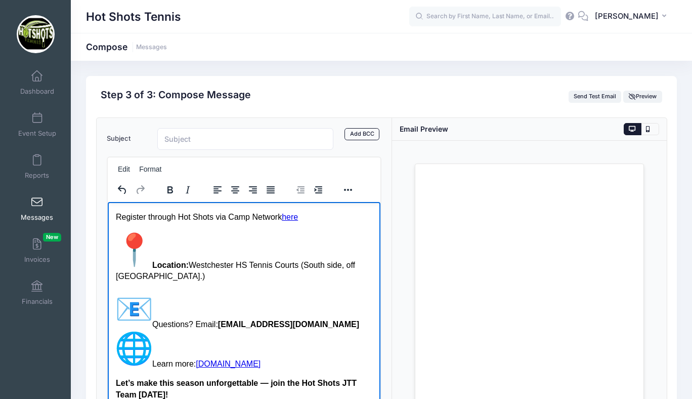
click at [148, 267] on img "📍" at bounding box center [133, 249] width 36 height 36
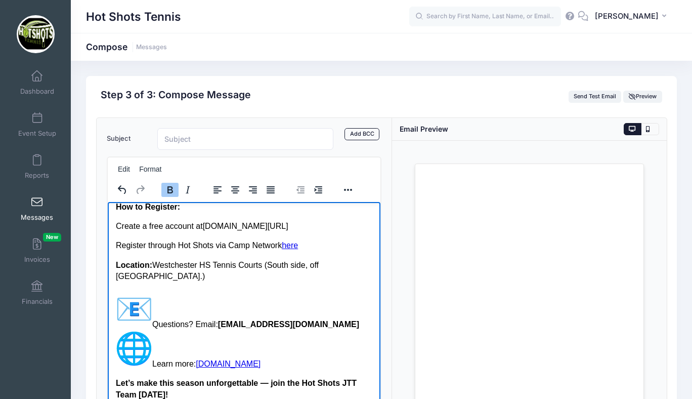
scroll to position [477, 0]
click at [152, 316] on p "Questions? Email: hotshotstennisorg1@gmail.com Learn more: www.hotshotstennis.o…" at bounding box center [243, 329] width 257 height 79
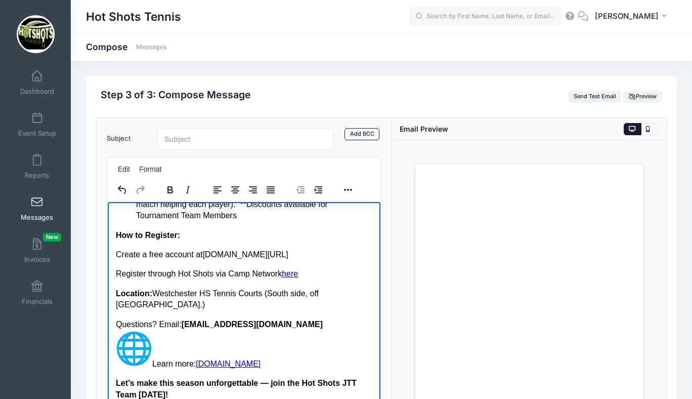
scroll to position [449, 0]
click at [152, 354] on p "Questions? Email: hotshotstennisorg1@gmail.com Learn more: www.hotshotstennis.o…" at bounding box center [243, 343] width 257 height 51
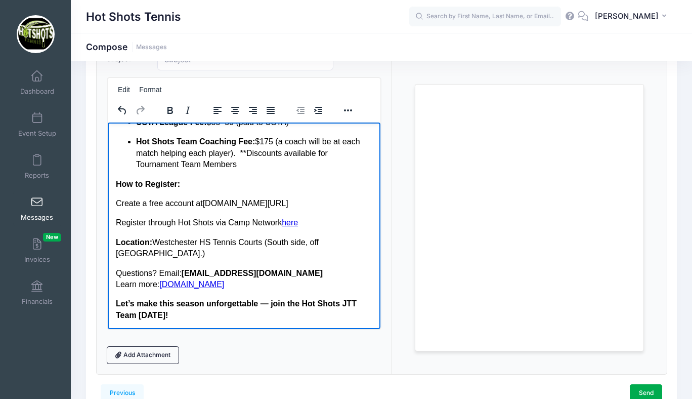
scroll to position [422, 0]
click at [217, 287] on link "www.hotshotstennis.org" at bounding box center [191, 283] width 65 height 9
click at [253, 287] on p "Questions? Email: hotshotstennisorg1@gmail.com Learn more: www.hotshotstennis.o…" at bounding box center [243, 278] width 257 height 23
drag, startPoint x: 161, startPoint y: 281, endPoint x: 265, endPoint y: 285, distance: 104.3
click at [265, 285] on p "Questions? Email: hotshotstennisorg1@gmail.com Learn more: www.hotshotstennis.o…" at bounding box center [243, 278] width 257 height 23
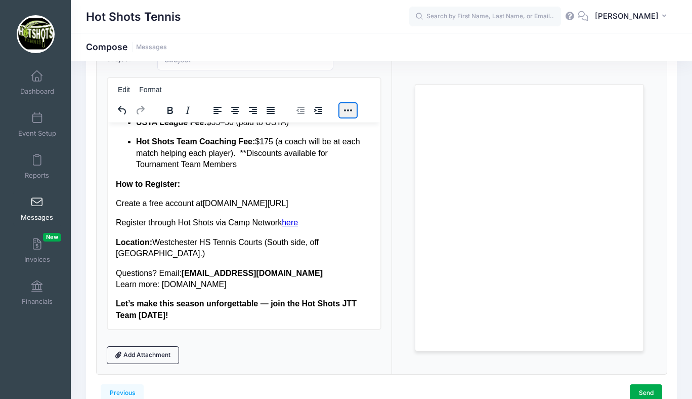
click at [353, 110] on button "Reveal or hide additional toolbar items" at bounding box center [348, 110] width 17 height 14
click at [323, 128] on button "Insert/edit link" at bounding box center [324, 129] width 17 height 14
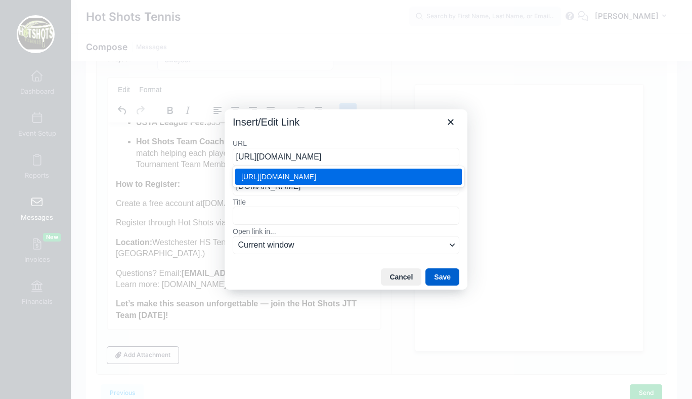
type input "https://hotshotstennis.org/"
click at [438, 276] on button "Save" at bounding box center [443, 276] width 34 height 17
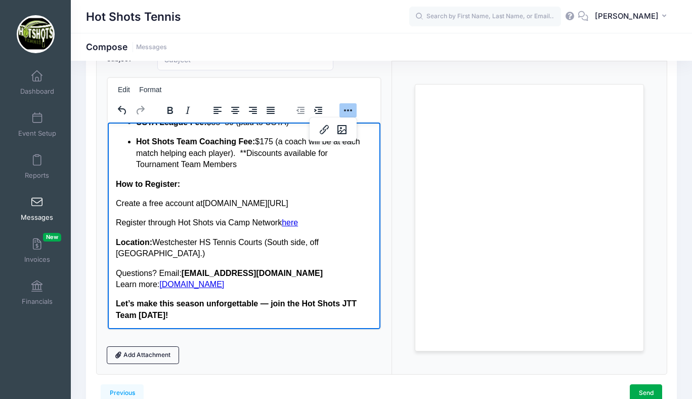
click at [311, 287] on p "Questions? Email: hotshotstennisorg1@gmail.com Learn more: www.hotshotstennis.o…" at bounding box center [243, 278] width 257 height 23
drag, startPoint x: 305, startPoint y: 247, endPoint x: 291, endPoint y: 246, distance: 13.7
click at [291, 228] on p "Register through Hot Shots via Camp Network here﻿" at bounding box center [243, 222] width 257 height 11
drag, startPoint x: 287, startPoint y: 246, endPoint x: 323, endPoint y: 246, distance: 35.9
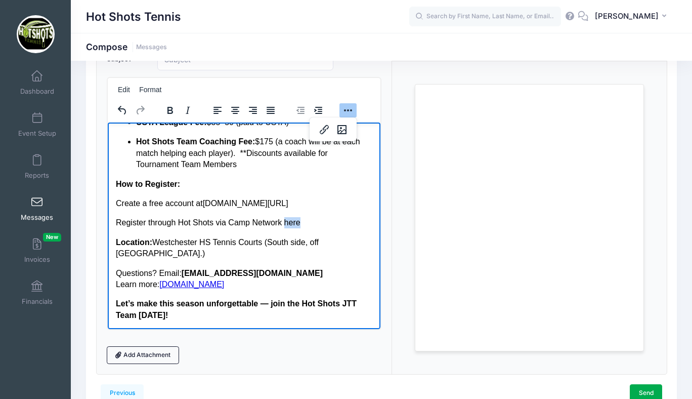
click at [323, 228] on p "Register through Hot Shots via Camp Network here" at bounding box center [243, 222] width 257 height 11
click at [322, 133] on icon "Insert/edit link" at bounding box center [324, 129] width 9 height 9
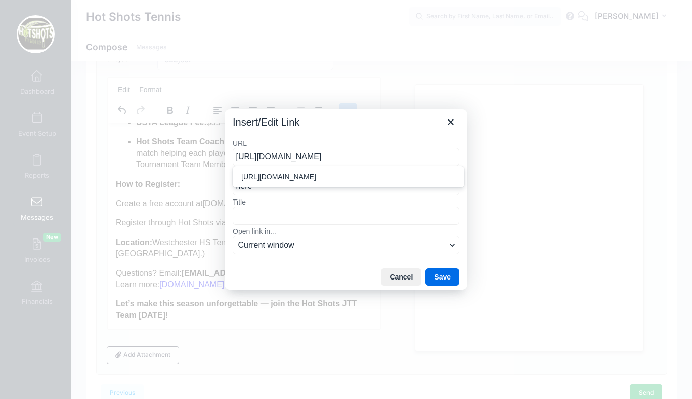
scroll to position [0, 47]
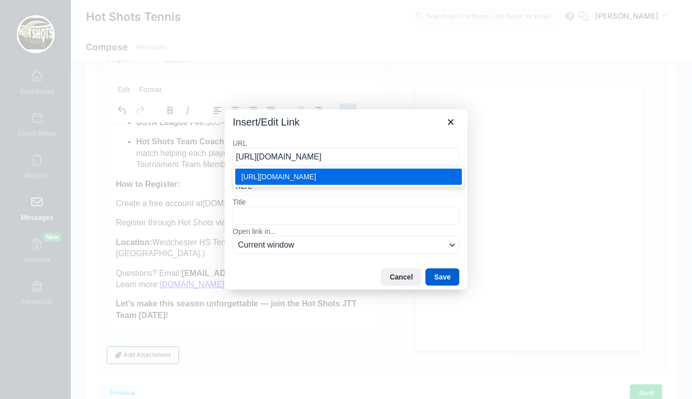
type input "https://portal.campnetwork.com/Register/Register.php?camp_id=397395"
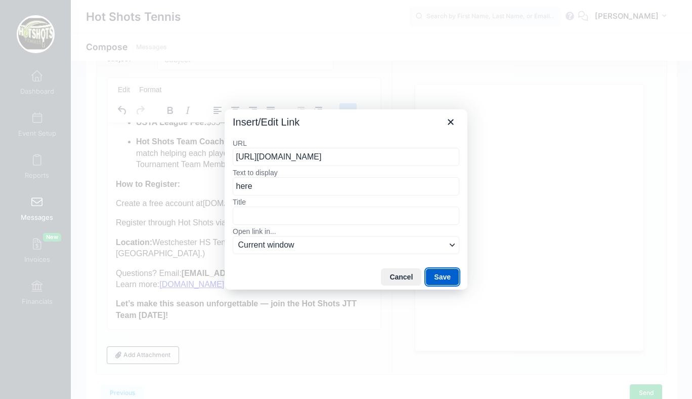
click at [436, 273] on button "Save" at bounding box center [443, 276] width 34 height 17
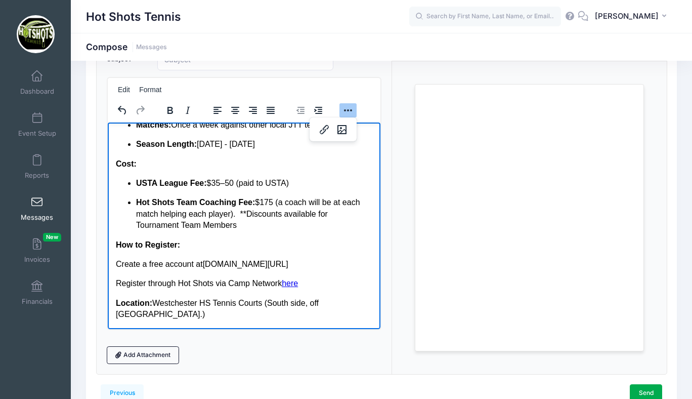
scroll to position [196, 0]
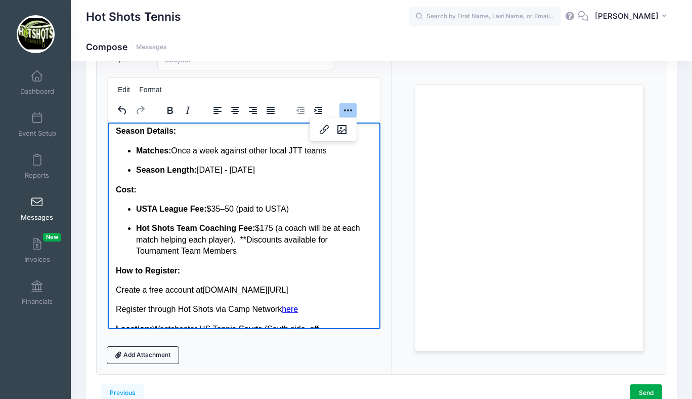
click at [152, 117] on p "Why Join? Fun, competitive team format Chance to advance to District, Sectional…" at bounding box center [243, 89] width 257 height 57
click at [115, 103] on img "✅" at bounding box center [115, 103] width 0 height 0
click at [115, 117] on p "Why Join? Fun, competitive team format Chance to advance to District, Sectional…" at bounding box center [243, 89] width 257 height 57
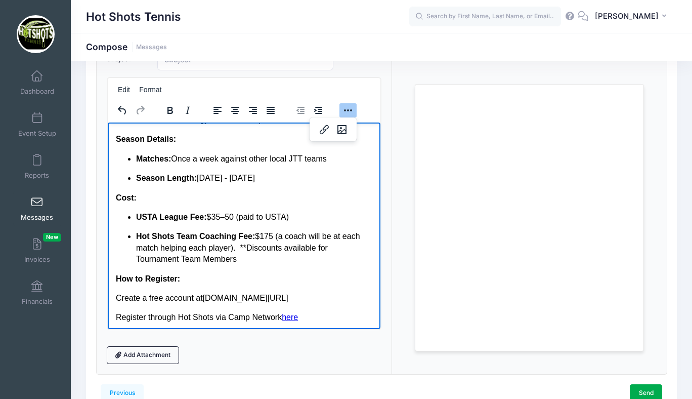
click at [115, 91] on img "✅" at bounding box center [115, 91] width 0 height 0
click at [116, 106] on p "Why Join? Fun, competitive team format Chance to advance to District, Sectional…" at bounding box center [243, 84] width 257 height 46
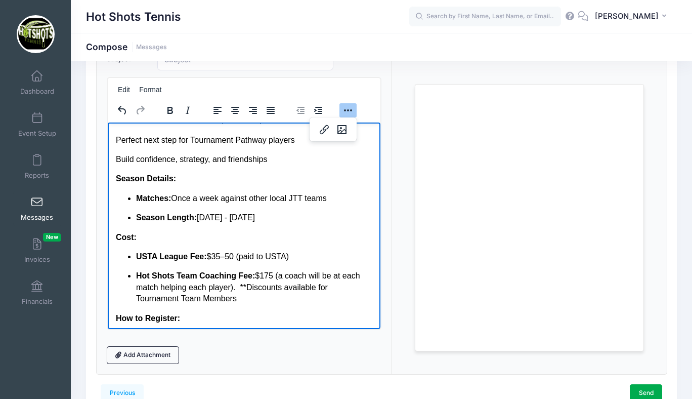
scroll to position [146, 0]
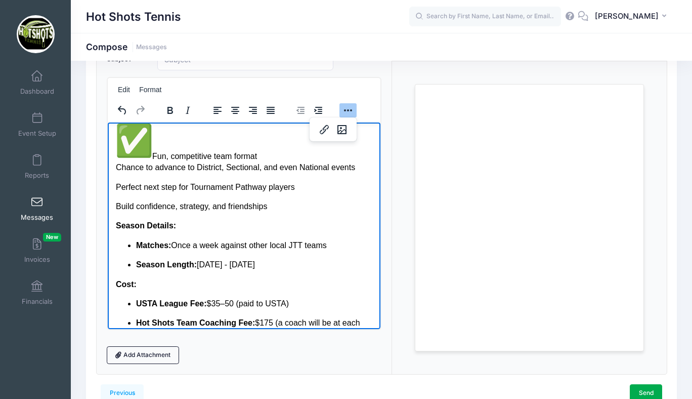
click at [148, 158] on img "✅" at bounding box center [133, 140] width 36 height 36
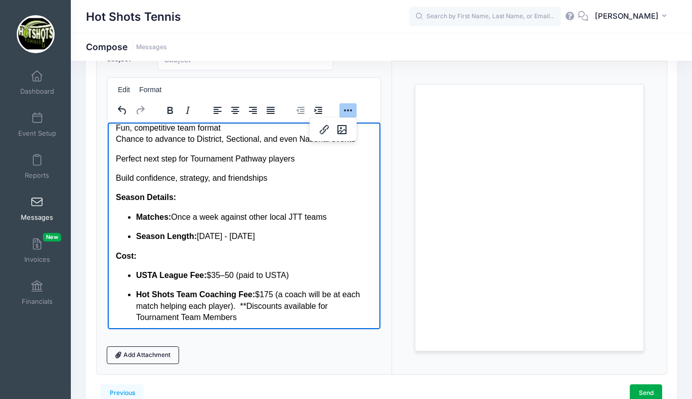
click at [116, 145] on p "Why Join? Fun, competitive team format Chance to advance to District, Sectional…" at bounding box center [243, 128] width 257 height 34
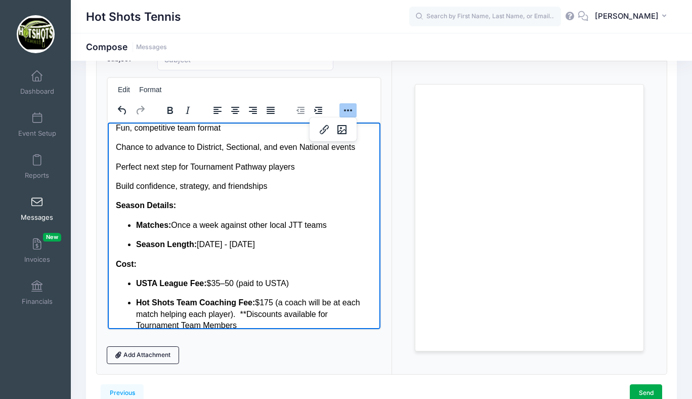
click at [116, 134] on p "Why Join? Fun, competitive team format" at bounding box center [243, 122] width 257 height 23
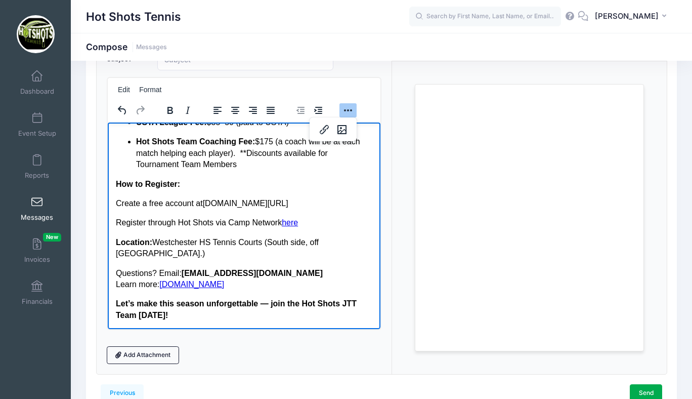
scroll to position [331, 0]
drag, startPoint x: 246, startPoint y: 174, endPoint x: 241, endPoint y: 163, distance: 11.6
click at [241, 163] on p "Hot Shots Team Coaching Fee: $175 (a coach will be at each match helping each p…" at bounding box center [254, 153] width 236 height 34
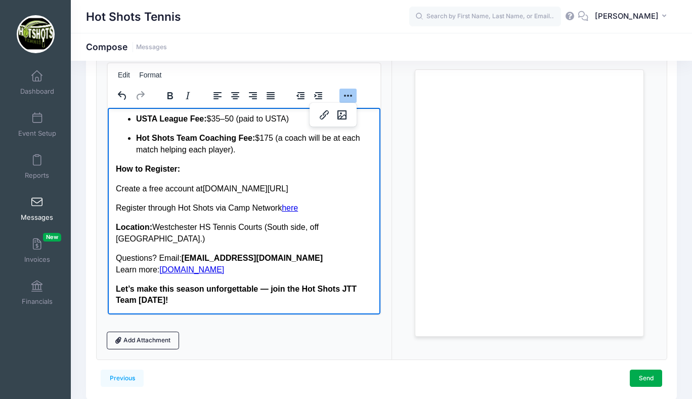
scroll to position [105, 0]
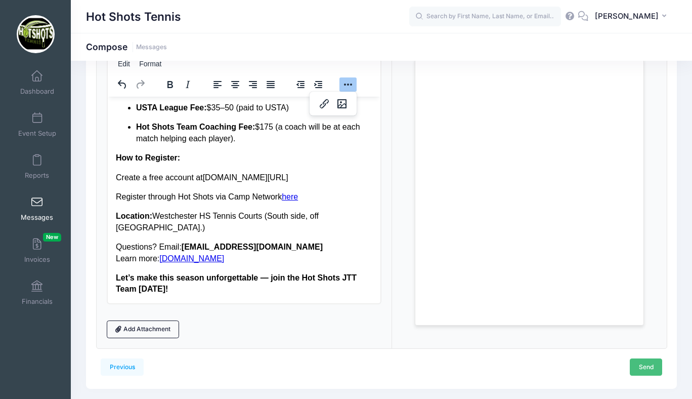
click at [643, 362] on link "Send" at bounding box center [646, 366] width 32 height 17
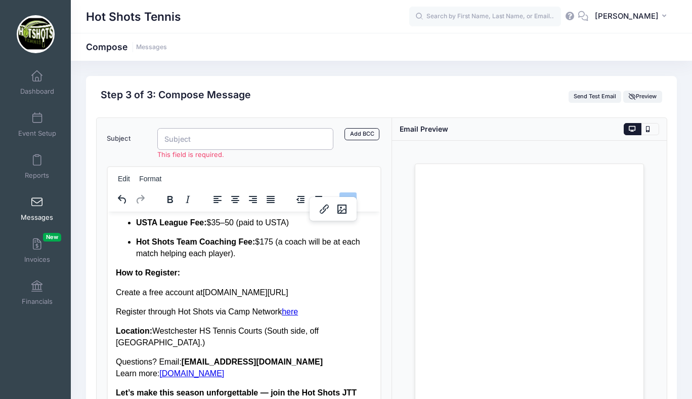
click at [204, 142] on input "Subject" at bounding box center [245, 139] width 176 height 22
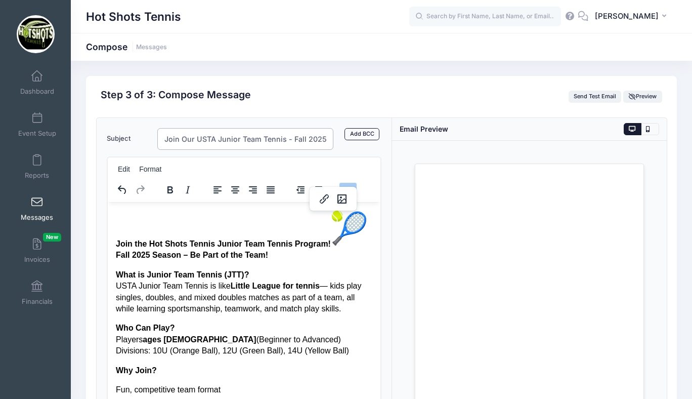
type input "Join Our USTA Junior Team Tennis - Fall 2025"
click at [399, 253] on div "Loading..." at bounding box center [529, 292] width 275 height 303
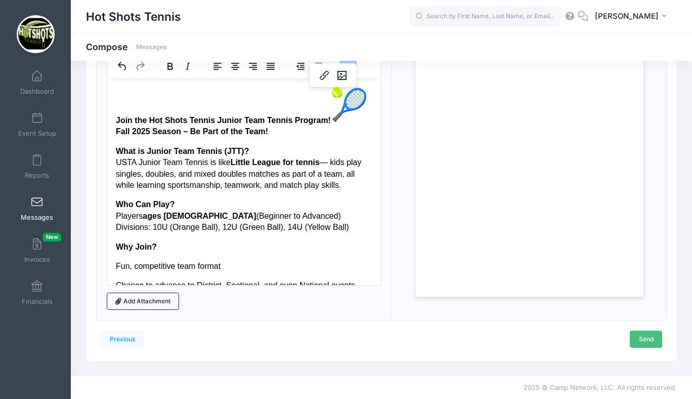
click at [647, 338] on link "Send" at bounding box center [646, 338] width 32 height 17
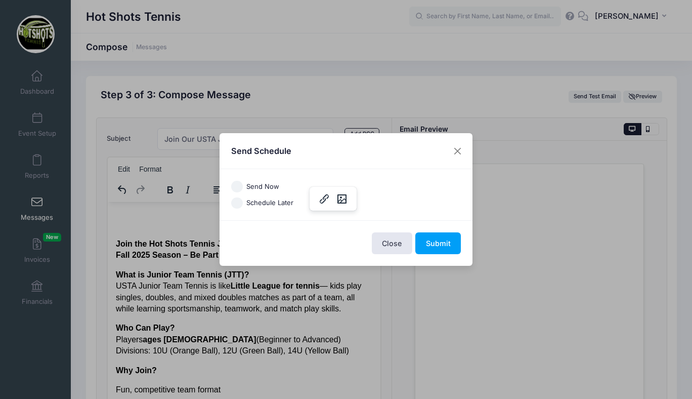
click at [236, 182] on input "Send Now" at bounding box center [237, 187] width 12 height 12
radio input "true"
click at [437, 242] on button "Submit" at bounding box center [438, 243] width 46 height 22
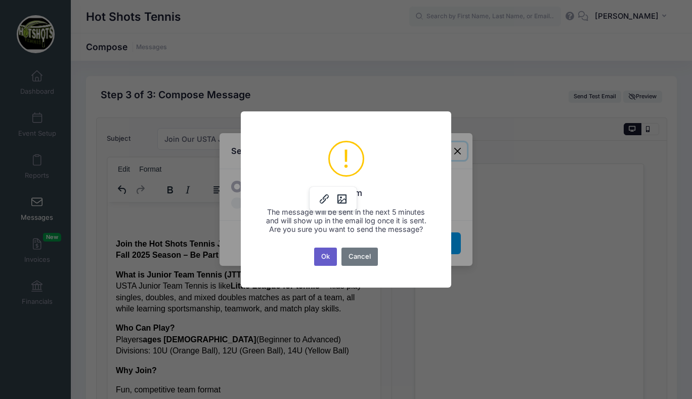
click at [324, 258] on button "Ok" at bounding box center [325, 256] width 23 height 18
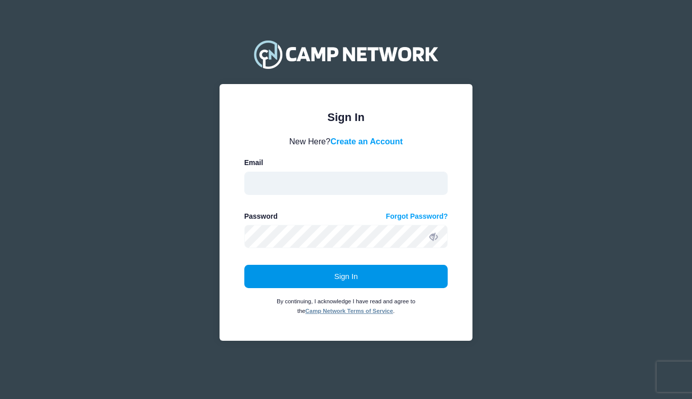
type input "[EMAIL_ADDRESS][DOMAIN_NAME]"
click at [342, 273] on button "Sign In" at bounding box center [346, 276] width 204 height 23
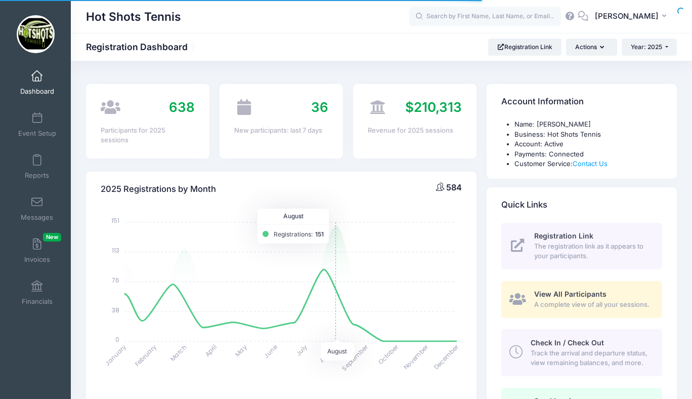
select select
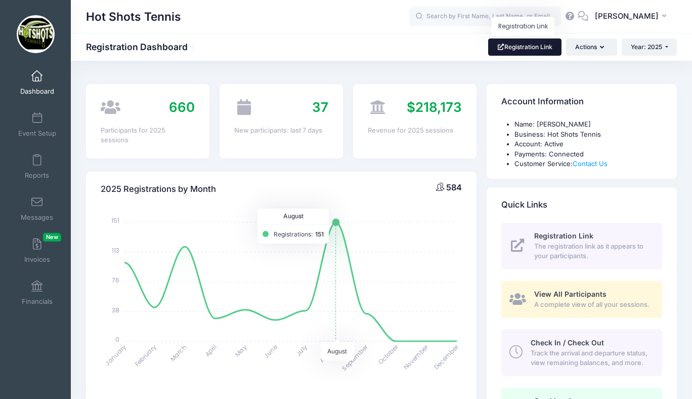
click at [525, 48] on link "Registration Link" at bounding box center [524, 46] width 73 height 17
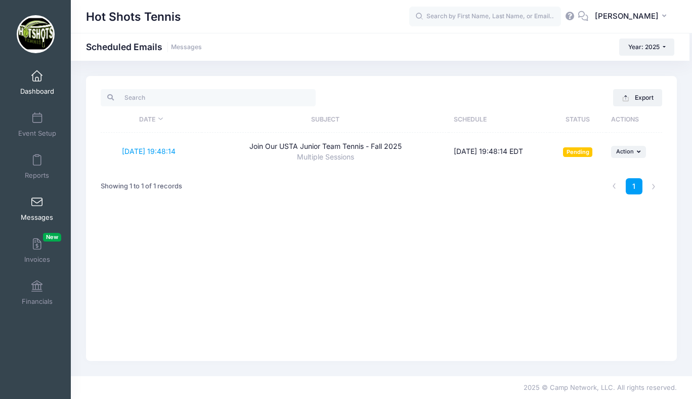
click at [37, 79] on span at bounding box center [37, 76] width 0 height 11
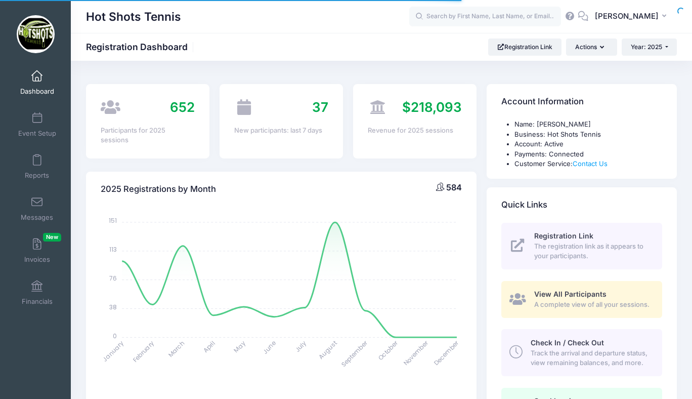
select select
click at [37, 76] on span at bounding box center [37, 76] width 0 height 11
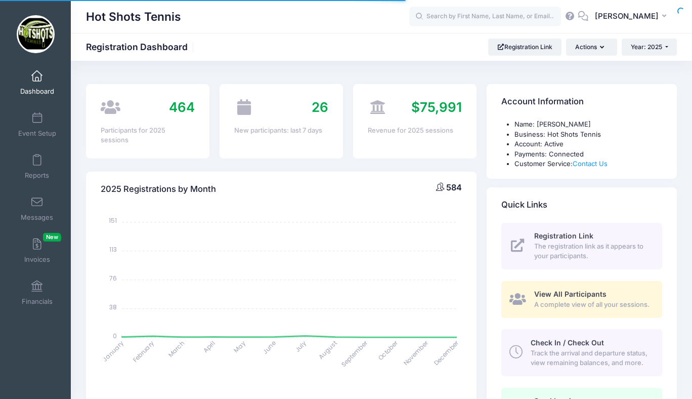
select select
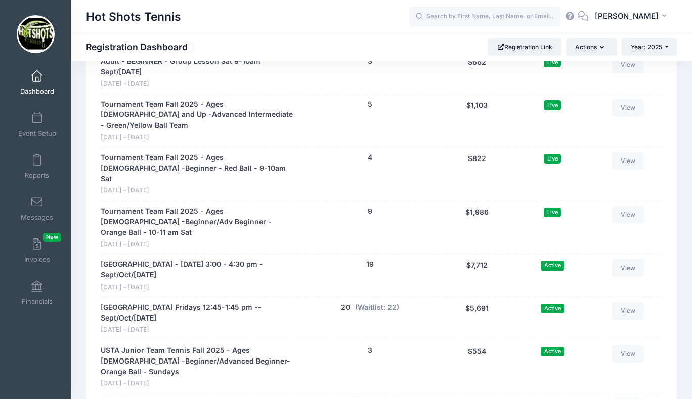
scroll to position [2403, 0]
click at [184, 260] on link "[GEOGRAPHIC_DATA] - [DATE] 3:00 - 4:30 pm - Sept/Oct/[DATE]" at bounding box center [199, 270] width 197 height 21
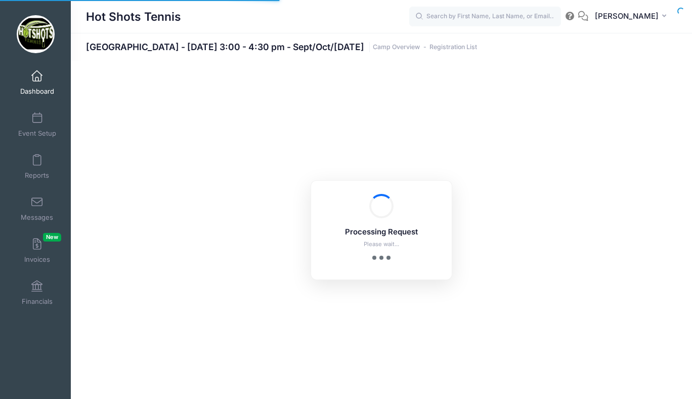
select select "10"
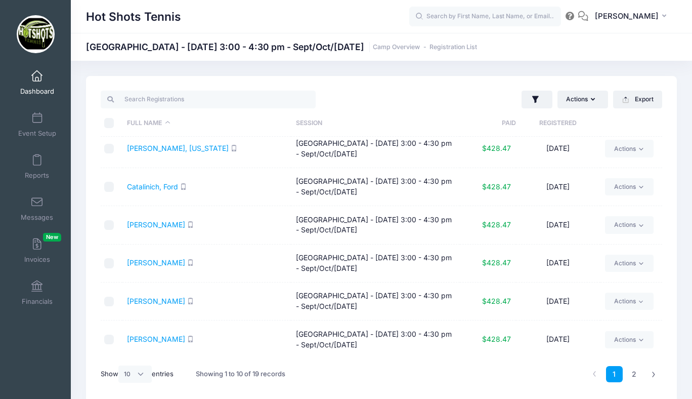
scroll to position [43, 0]
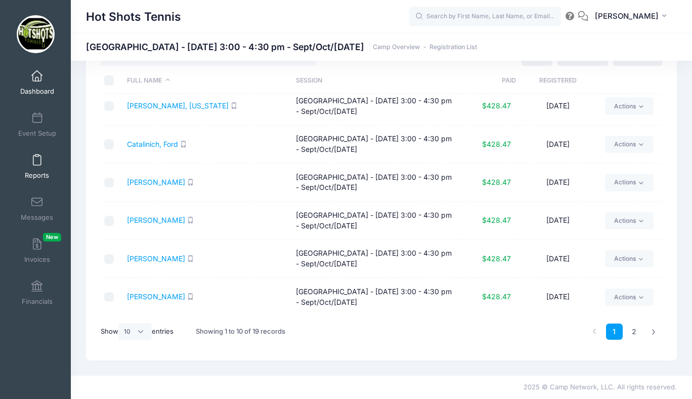
click at [35, 167] on link "Reports" at bounding box center [37, 166] width 48 height 35
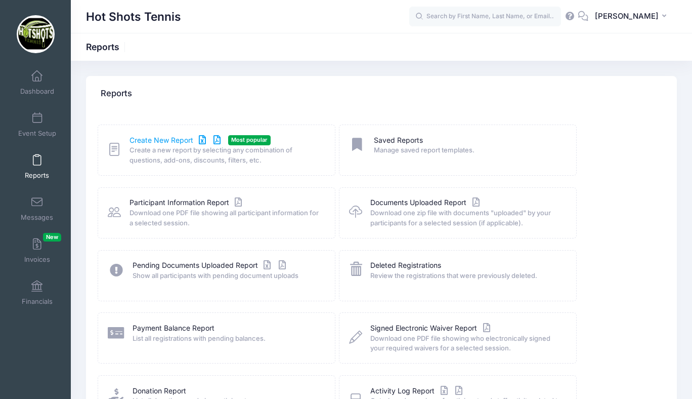
click at [168, 138] on link "Create New Report" at bounding box center [177, 140] width 94 height 11
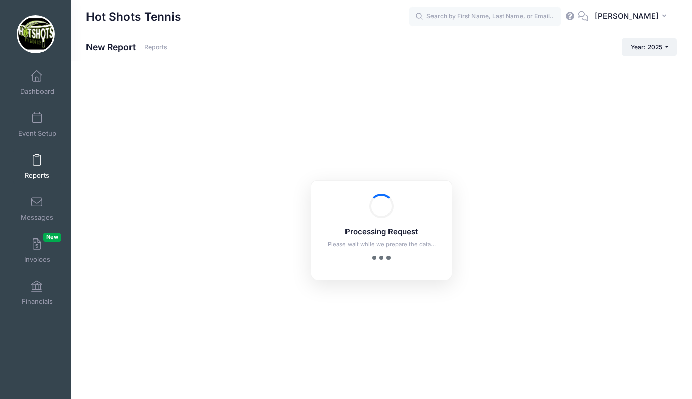
checkbox input "true"
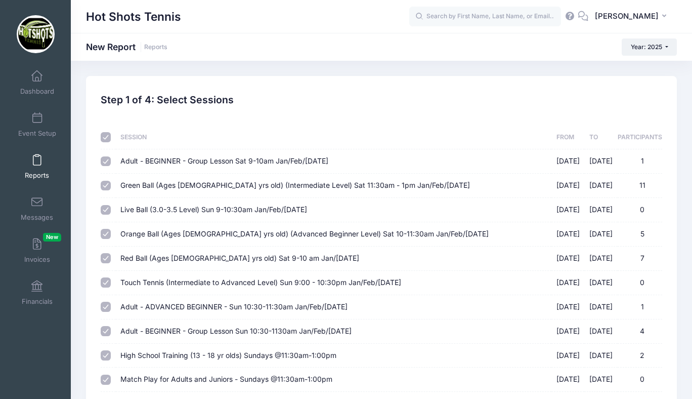
click at [104, 137] on input "checkbox" at bounding box center [106, 137] width 10 height 10
checkbox input "false"
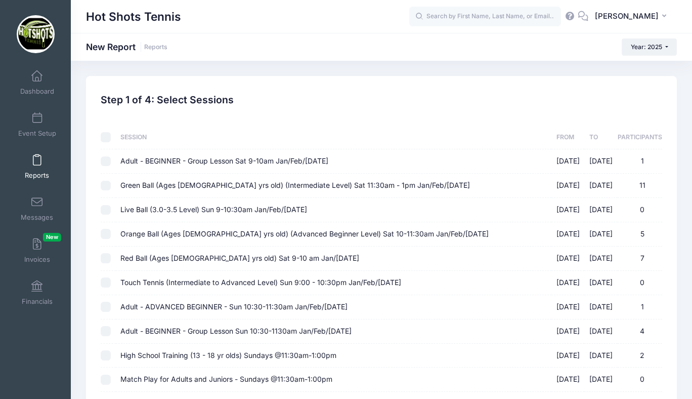
checkbox input "false"
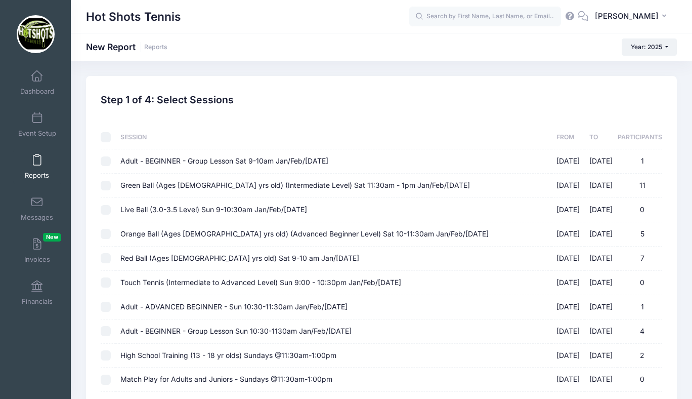
checkbox input "false"
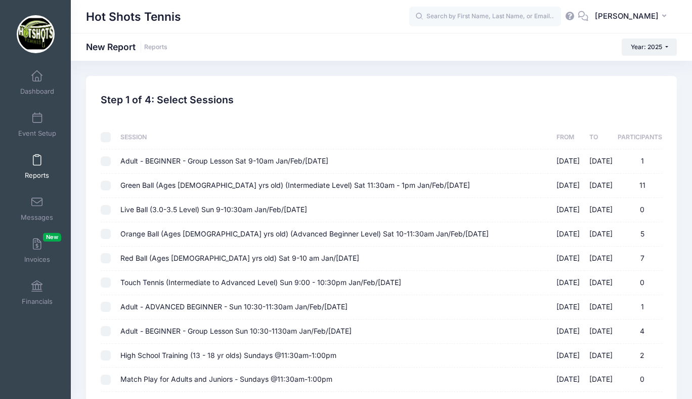
checkbox input "false"
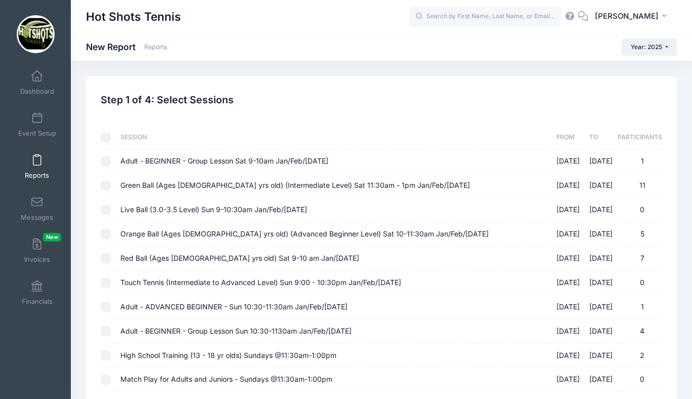
checkbox input "false"
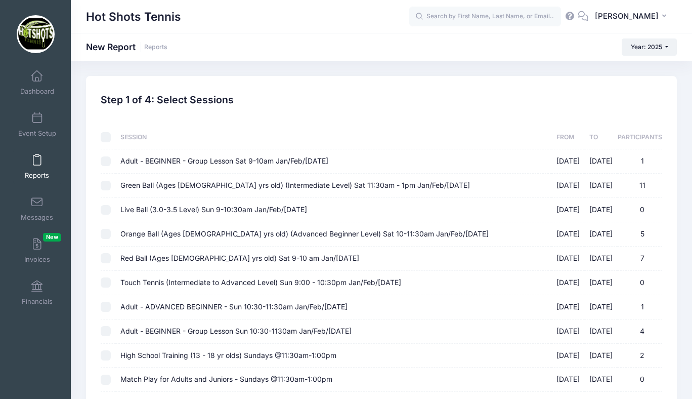
checkbox input "false"
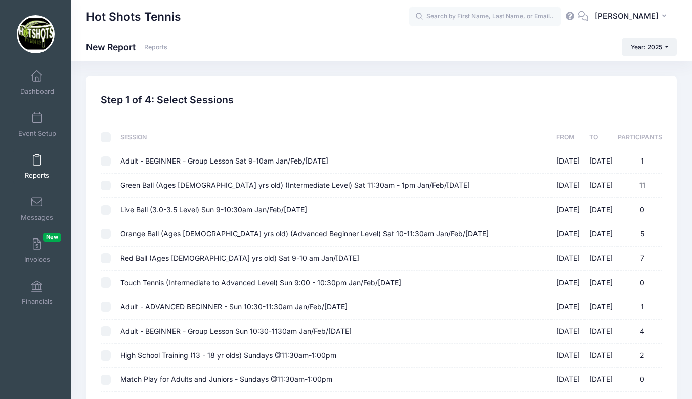
checkbox input "false"
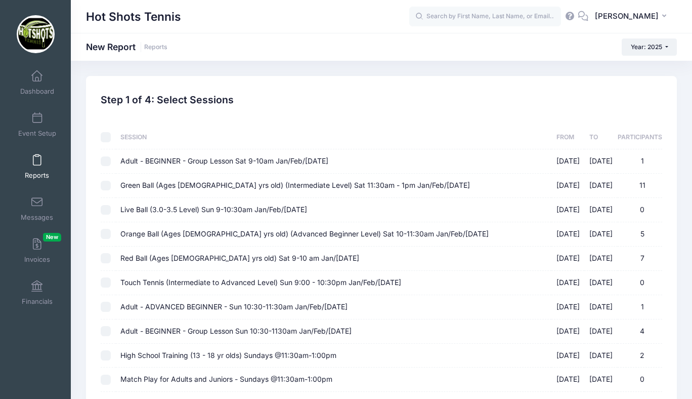
checkbox input "false"
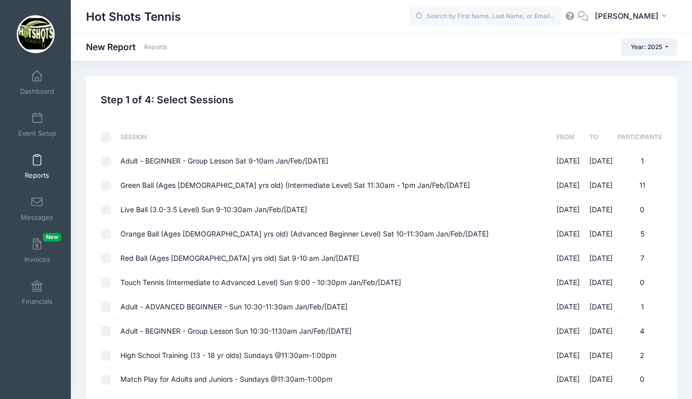
checkbox input "false"
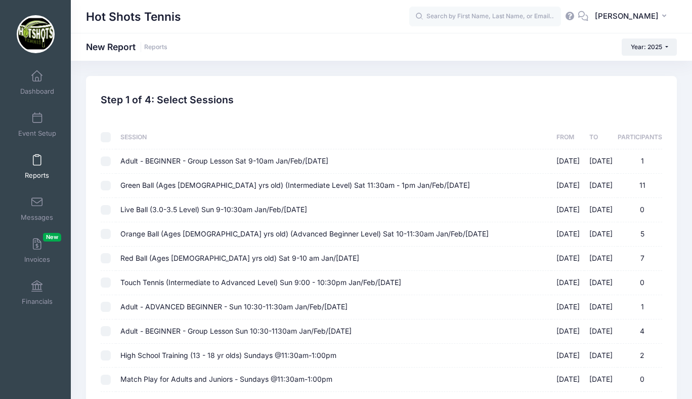
checkbox input "false"
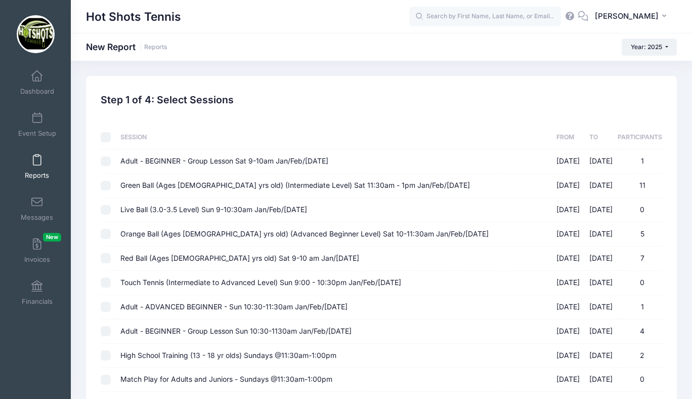
checkbox input "false"
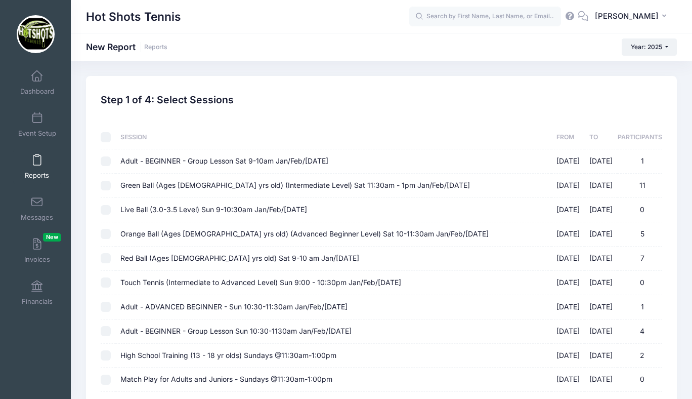
checkbox input "false"
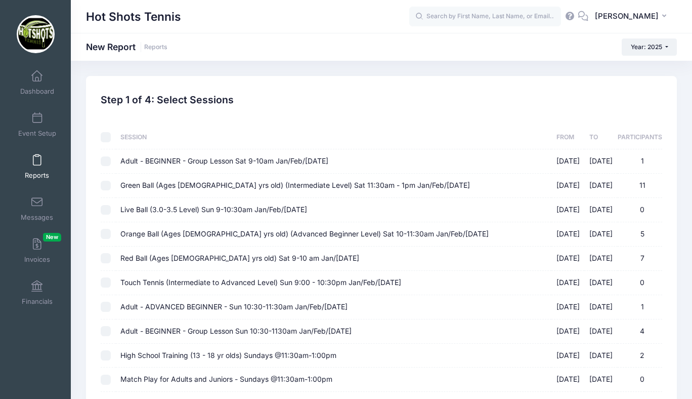
checkbox input "false"
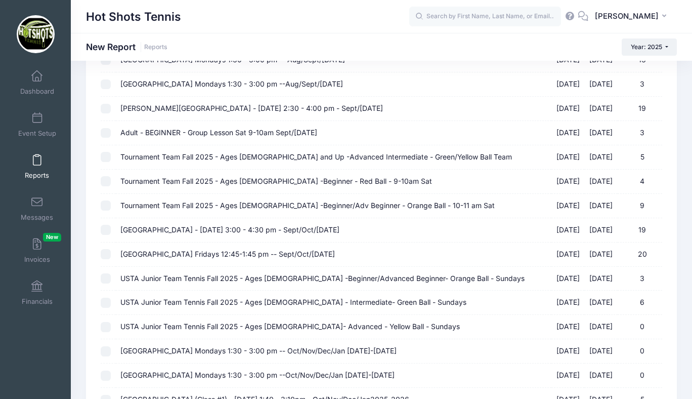
scroll to position [1153, 0]
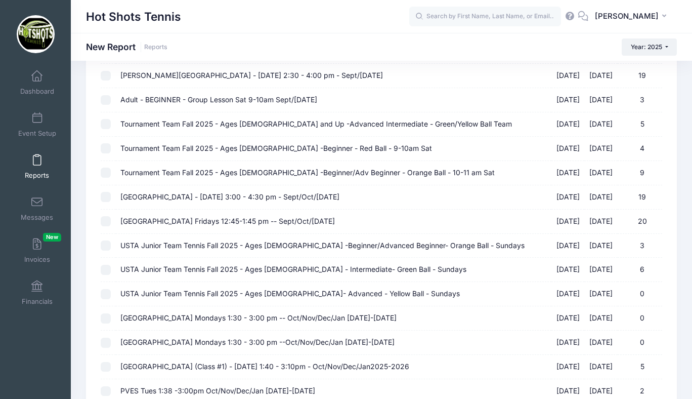
click at [220, 197] on span "[GEOGRAPHIC_DATA] - [DATE] 3:00 - 4:30 pm - Sept/Oct/[DATE]" at bounding box center [229, 196] width 219 height 9
click at [111, 197] on input "St Anastasia Elementary - Monday 3:00 - 4:30 pm - Sept/Oct/Nov 2025 09/08/2025 …" at bounding box center [106, 197] width 10 height 10
checkbox input "true"
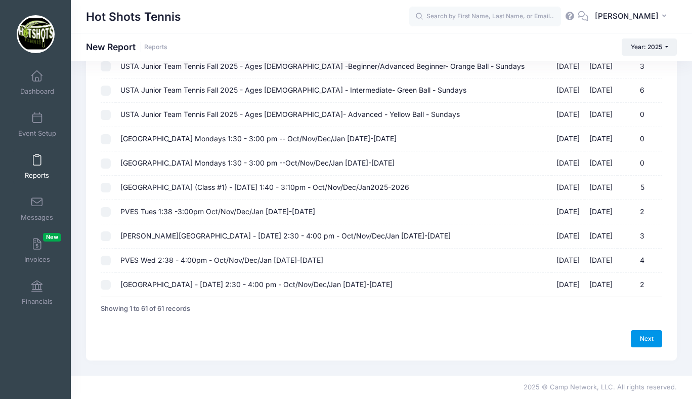
click at [642, 335] on link "Next" at bounding box center [646, 338] width 31 height 17
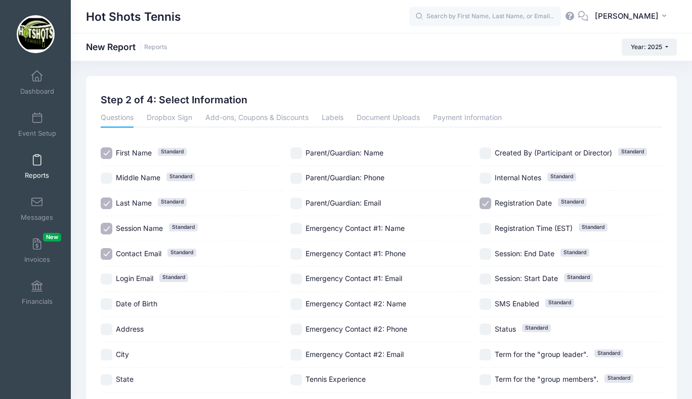
click at [107, 226] on input "Session Name Standard" at bounding box center [107, 229] width 12 height 12
checkbox input "false"
click at [108, 252] on input "Contact Email Standard" at bounding box center [107, 254] width 12 height 12
checkbox input "false"
click at [488, 201] on input "Registration Date Standard" at bounding box center [486, 203] width 12 height 12
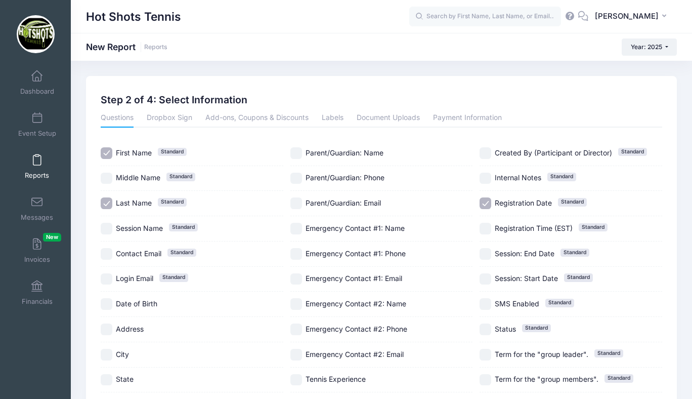
checkbox input "false"
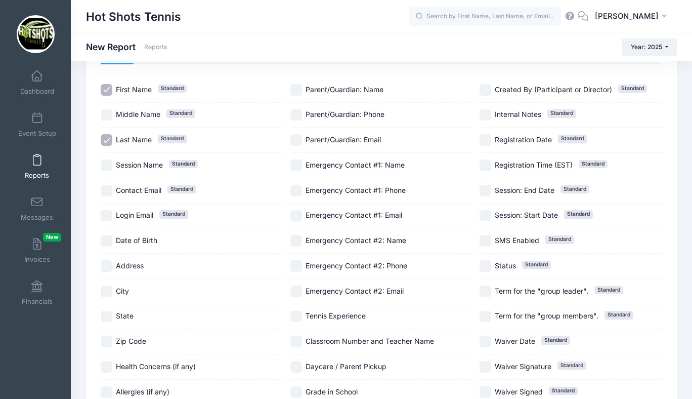
scroll to position [148, 0]
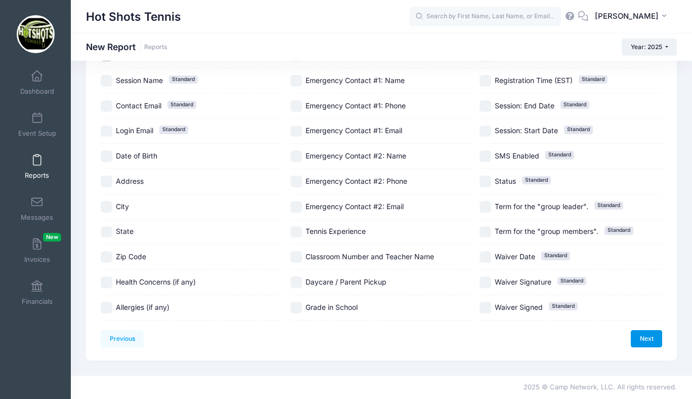
click at [647, 341] on link "Next" at bounding box center [646, 338] width 31 height 17
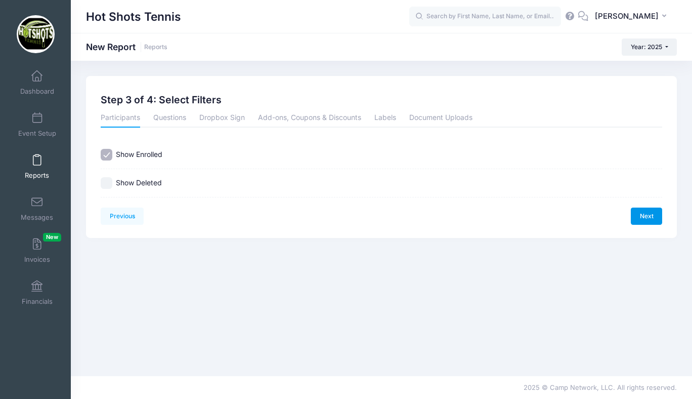
scroll to position [0, 0]
click at [647, 217] on link "Next" at bounding box center [646, 215] width 31 height 17
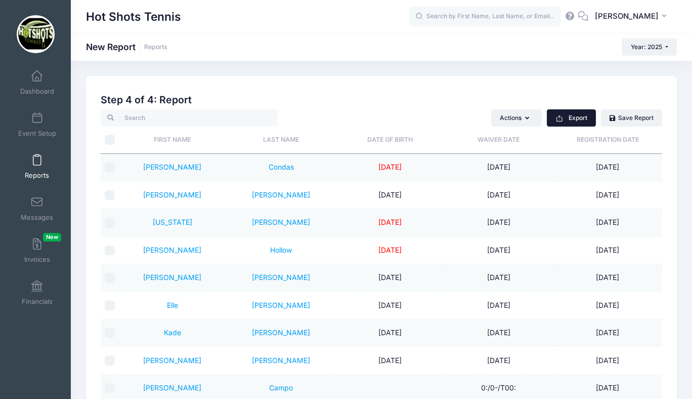
click at [578, 118] on button "Export" at bounding box center [571, 117] width 49 height 17
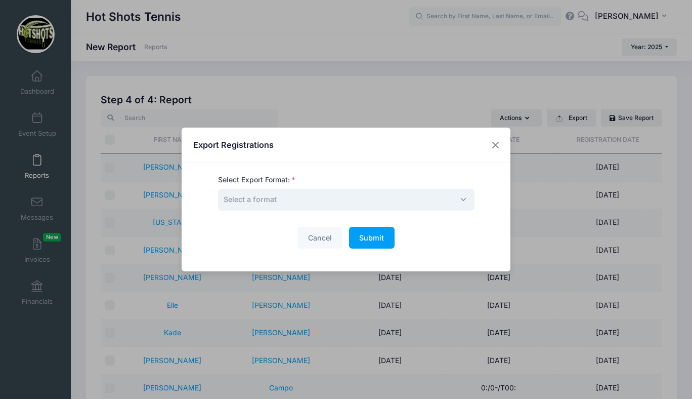
click at [362, 192] on span "Select a format" at bounding box center [346, 200] width 257 height 22
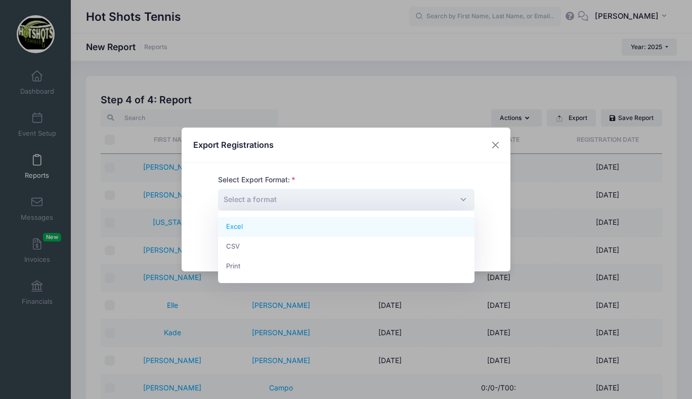
select select "excel"
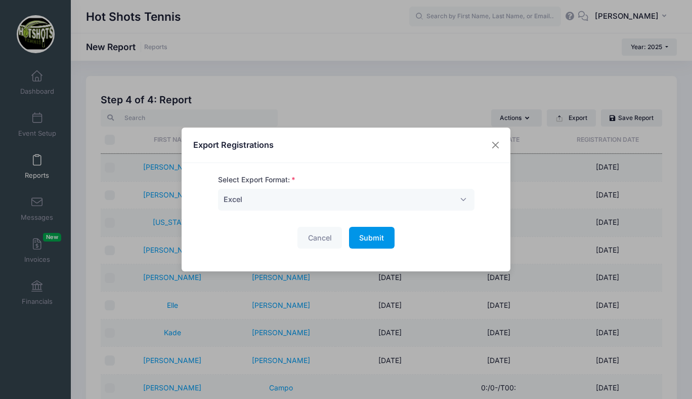
click at [372, 238] on span "Submit" at bounding box center [371, 237] width 25 height 9
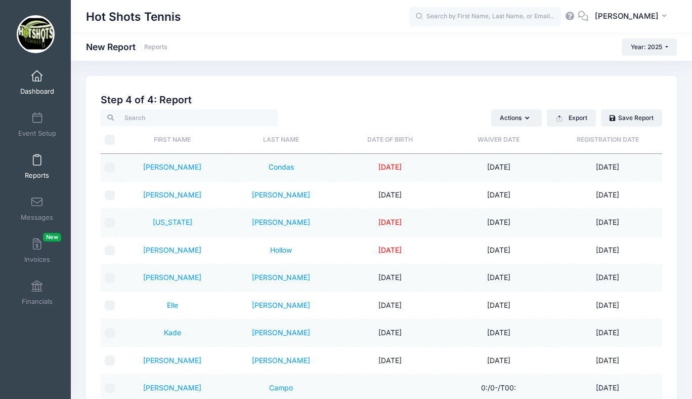
click at [37, 78] on span at bounding box center [37, 76] width 0 height 11
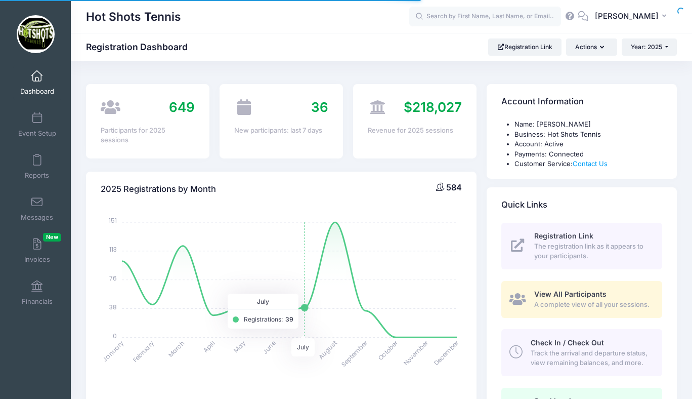
select select
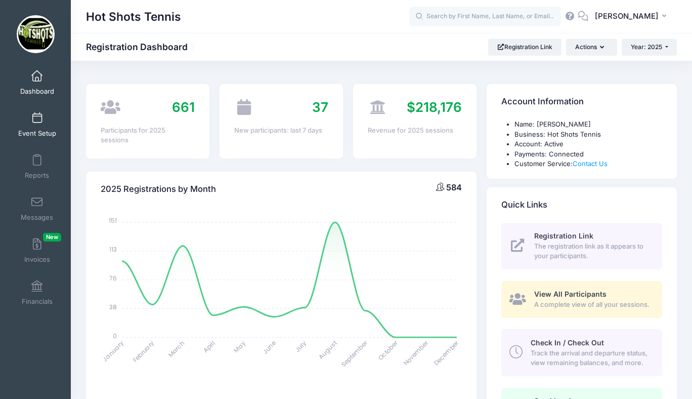
click at [37, 120] on span at bounding box center [37, 118] width 0 height 11
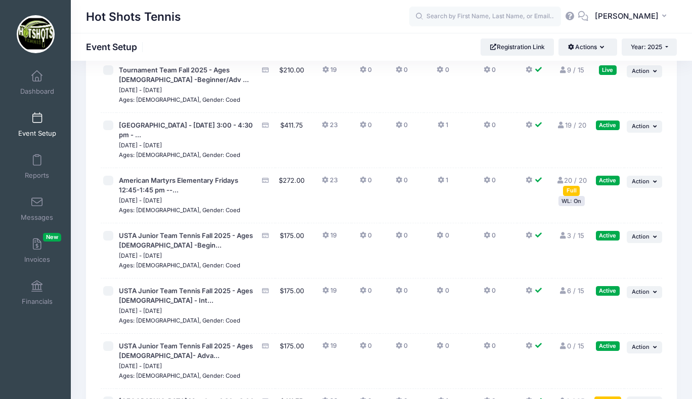
scroll to position [2703, 0]
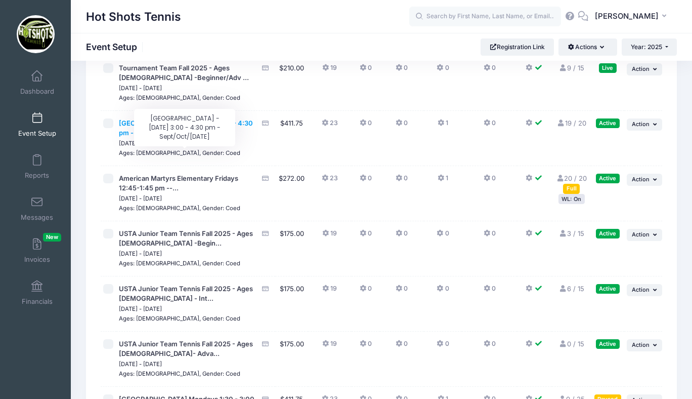
click at [196, 137] on span "[GEOGRAPHIC_DATA] - [DATE] 3:00 - 4:30 pm - ..." at bounding box center [186, 128] width 134 height 18
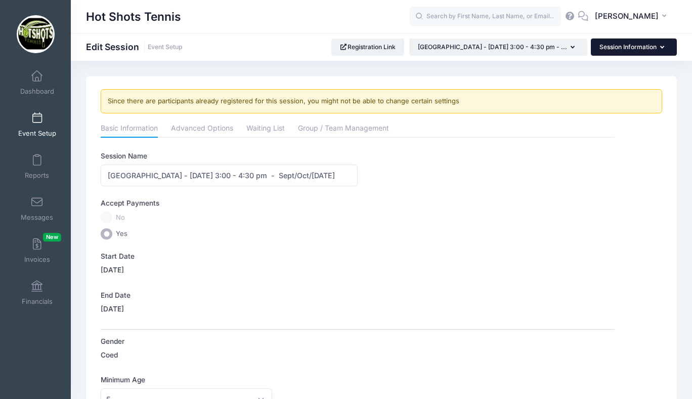
click at [619, 47] on button "Session Information" at bounding box center [634, 46] width 86 height 17
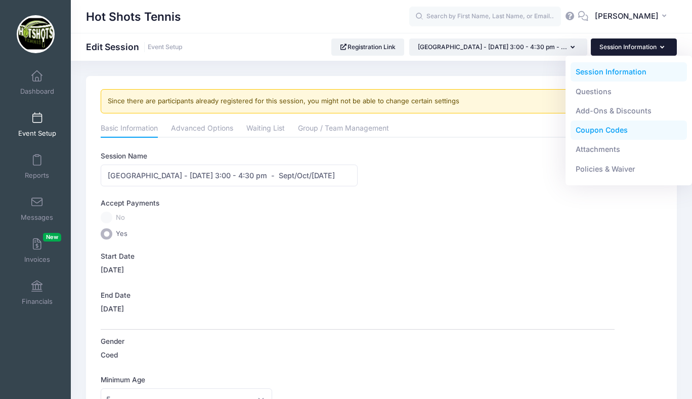
click at [601, 136] on link "Coupon Codes" at bounding box center [629, 129] width 117 height 19
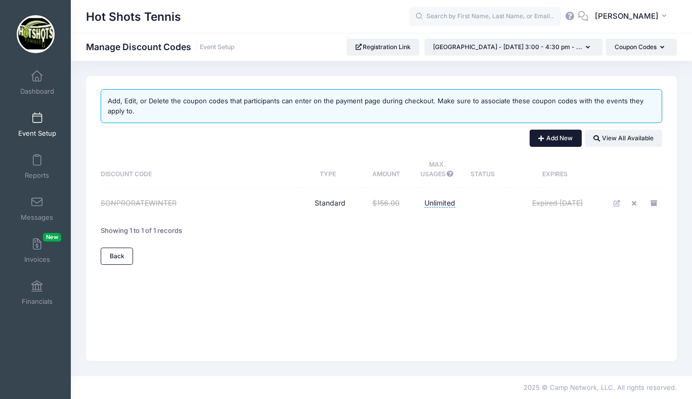
click at [554, 137] on button "Add New" at bounding box center [556, 138] width 52 height 17
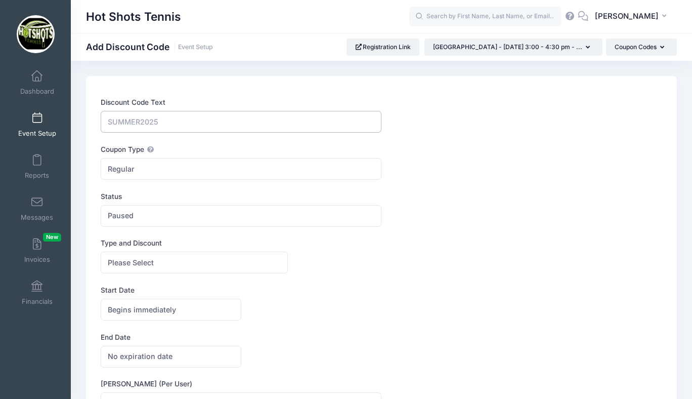
click at [181, 122] on input "Discount Code Text" at bounding box center [241, 122] width 281 height 22
type input "BEAUPETERS"
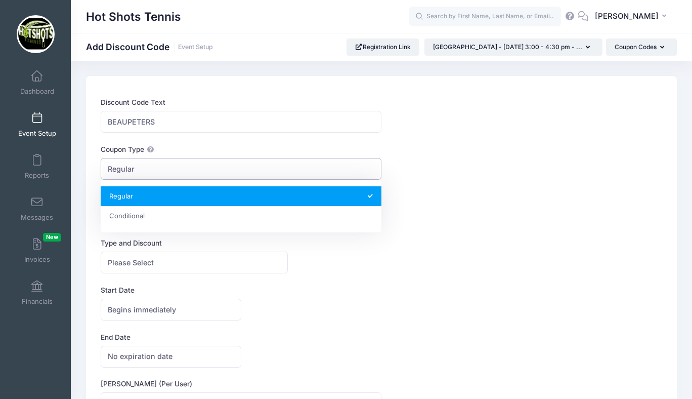
click at [186, 170] on span "Regular" at bounding box center [241, 169] width 281 height 22
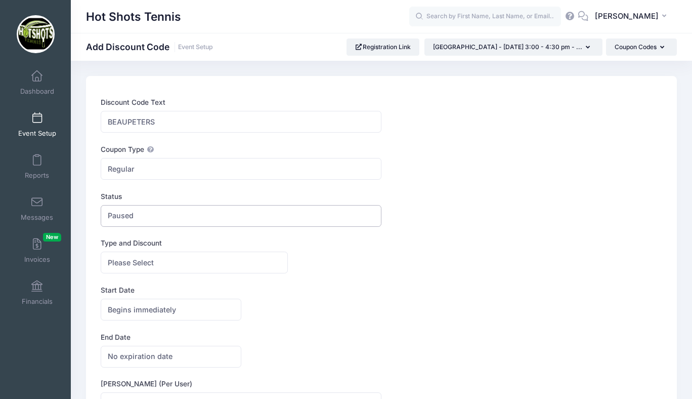
click at [177, 213] on span "Paused" at bounding box center [241, 216] width 281 height 22
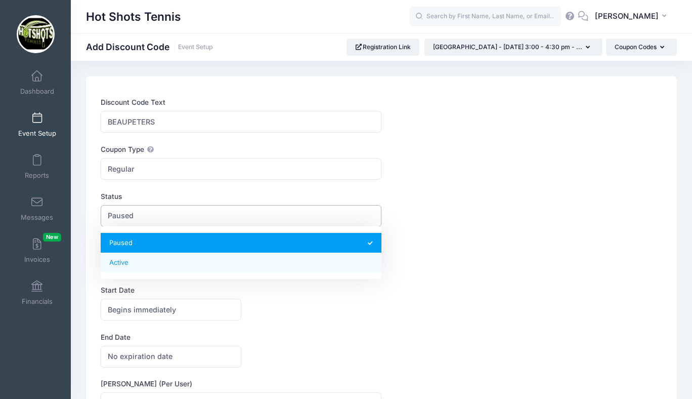
select select "1"
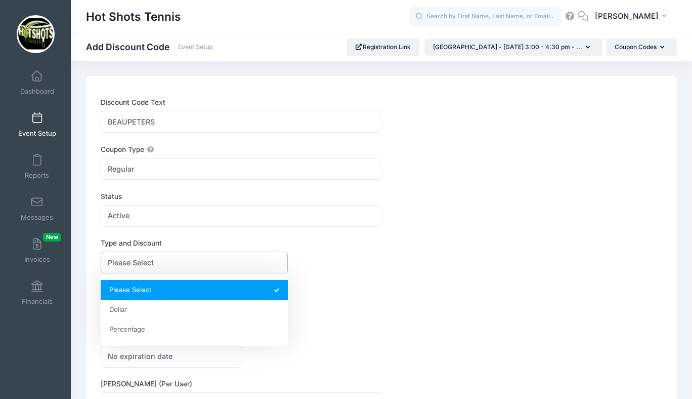
click at [172, 262] on span "Please Select" at bounding box center [194, 263] width 187 height 22
select select "2"
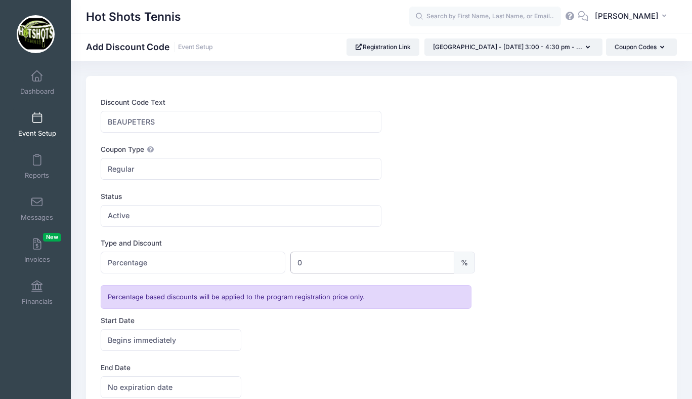
click at [333, 263] on input "0" at bounding box center [372, 263] width 164 height 22
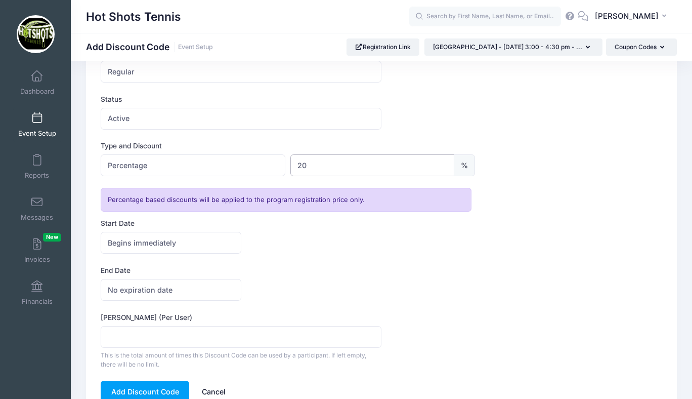
scroll to position [102, 0]
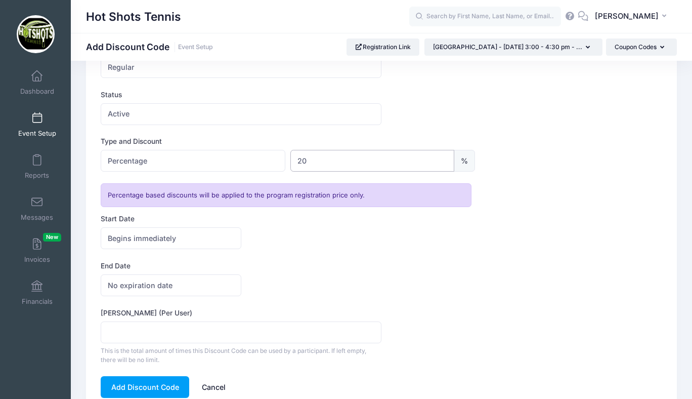
type input "20"
click at [148, 238] on span "Begins immediately" at bounding box center [142, 238] width 68 height 11
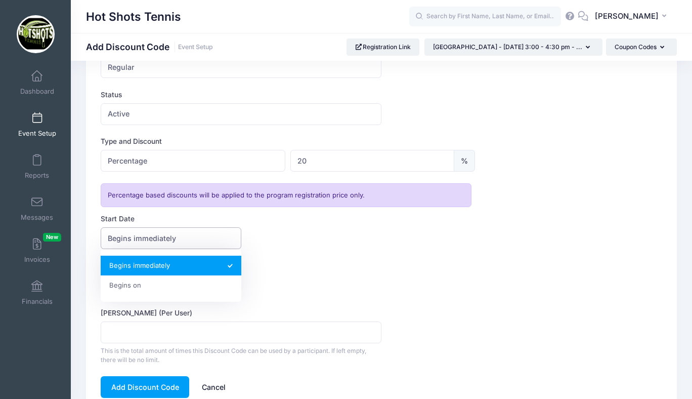
click at [148, 238] on span "Begins immediately" at bounding box center [142, 238] width 68 height 11
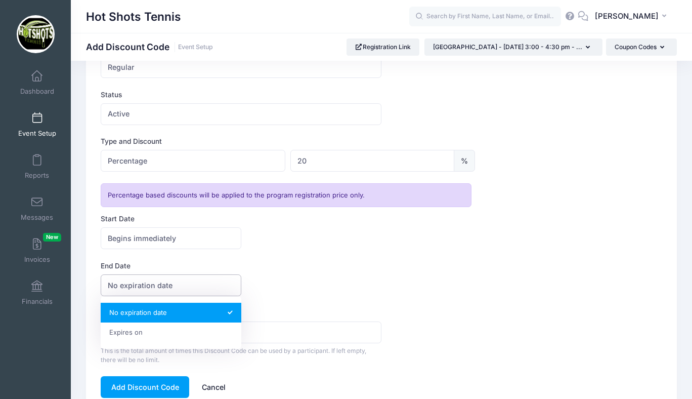
click at [148, 286] on span "No expiration date" at bounding box center [140, 285] width 65 height 11
select select "1"
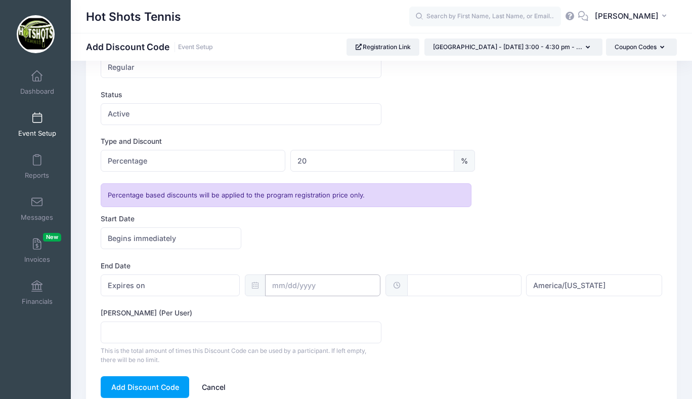
click at [305, 287] on input "text" at bounding box center [322, 285] width 115 height 22
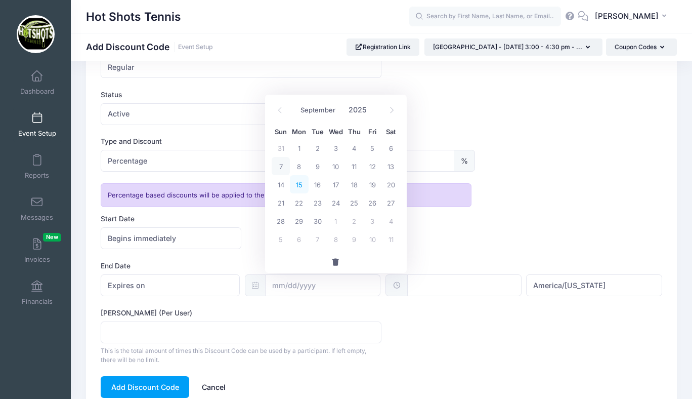
click at [301, 185] on span "15" at bounding box center [299, 184] width 18 height 18
type input "[DATE]"
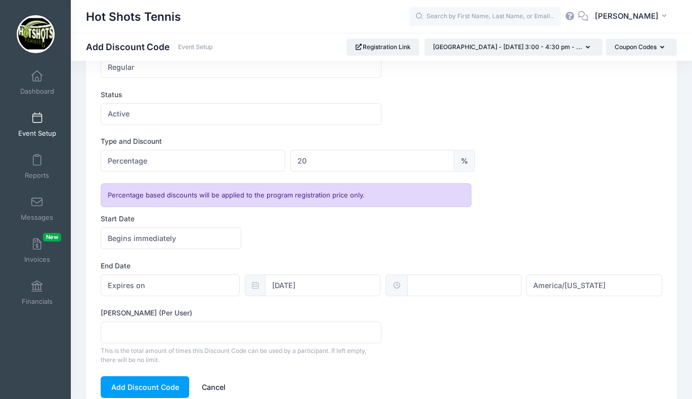
click at [449, 285] on input "text" at bounding box center [464, 285] width 114 height 22
type input "12:00"
click at [509, 253] on form "Discount Code Text [GEOGRAPHIC_DATA] Coupon Type Regular Conditional Regular Th…" at bounding box center [382, 196] width 562 height 402
click at [577, 288] on span "America/[US_STATE]" at bounding box center [569, 285] width 72 height 11
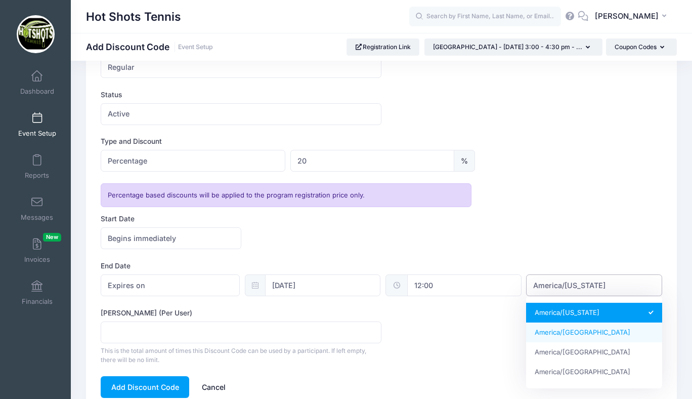
select select "America/Los_Angeles"
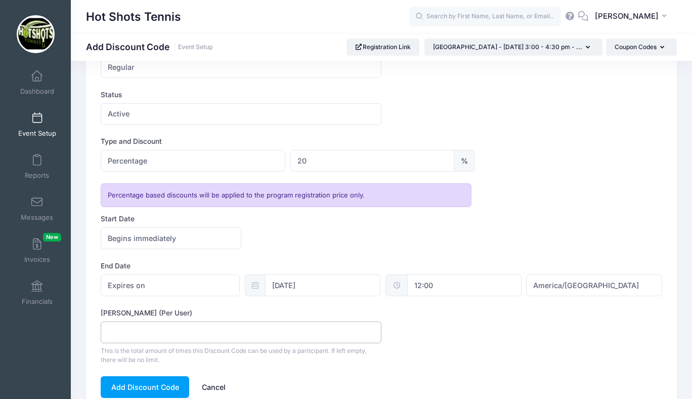
click at [164, 333] on input "[PERSON_NAME] (Per User)" at bounding box center [241, 332] width 281 height 22
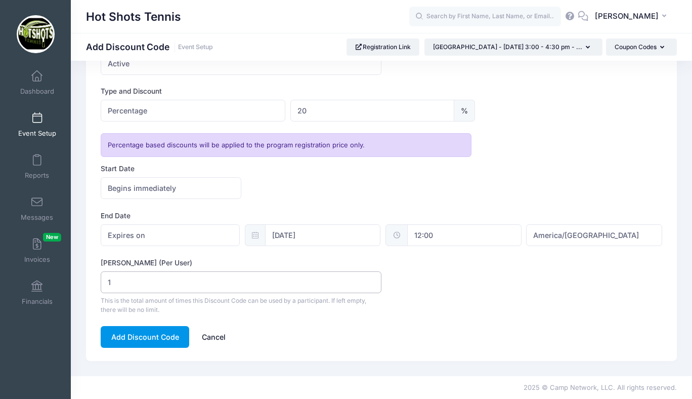
type input "1"
click at [147, 337] on button "Add Discount Code" at bounding box center [145, 337] width 89 height 22
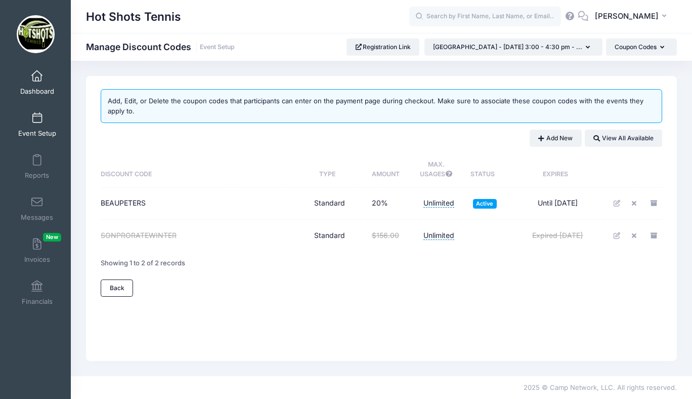
click at [37, 78] on span at bounding box center [37, 76] width 0 height 11
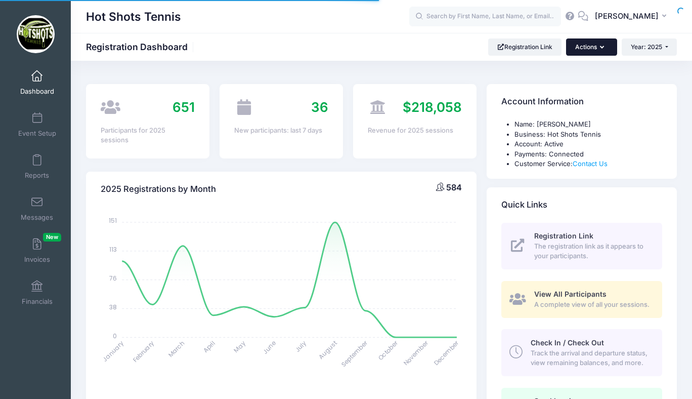
click at [582, 46] on button "Actions" at bounding box center [591, 46] width 51 height 17
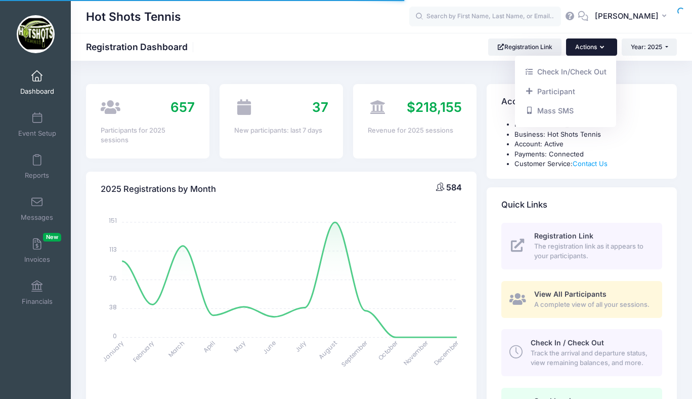
select select
click at [548, 33] on div "Hot Shots Tennis Registration Dashboard Registration Link Actions Year: 2025 Ye…" at bounding box center [381, 47] width 621 height 28
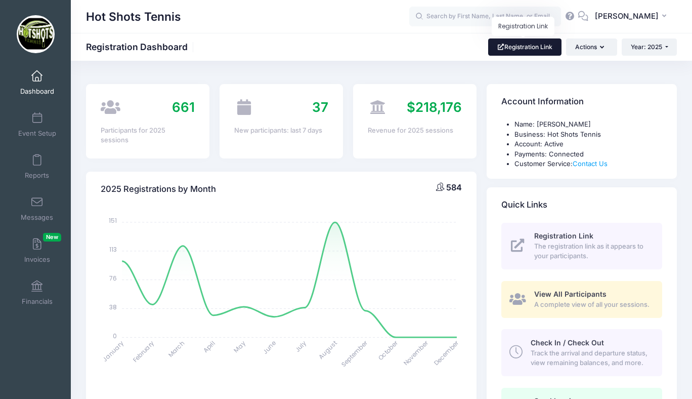
click at [533, 43] on link "Registration Link" at bounding box center [524, 46] width 73 height 17
click at [37, 119] on span at bounding box center [37, 118] width 0 height 11
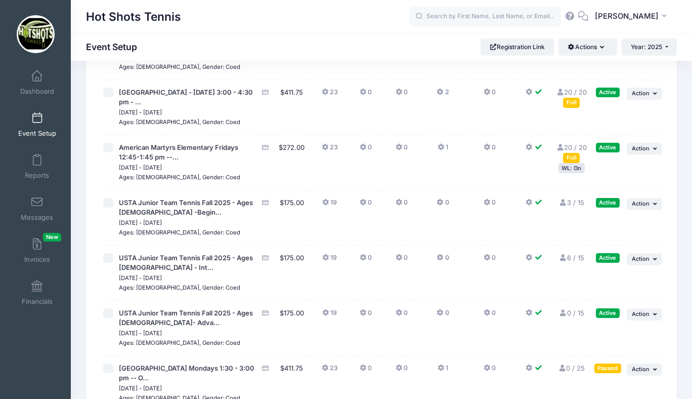
scroll to position [2739, 0]
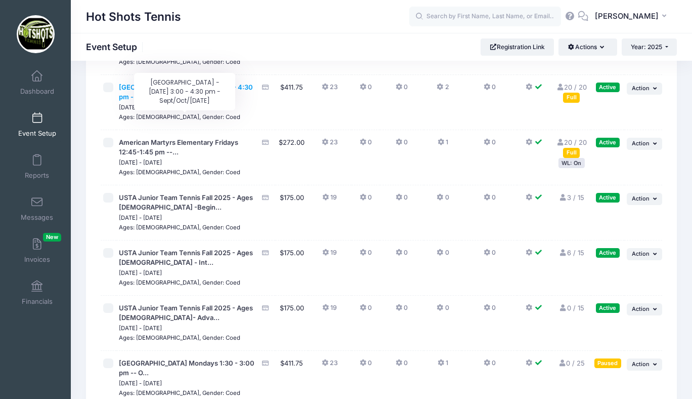
click at [217, 101] on span "[GEOGRAPHIC_DATA] - [DATE] 3:00 - 4:30 pm - ..." at bounding box center [186, 92] width 134 height 18
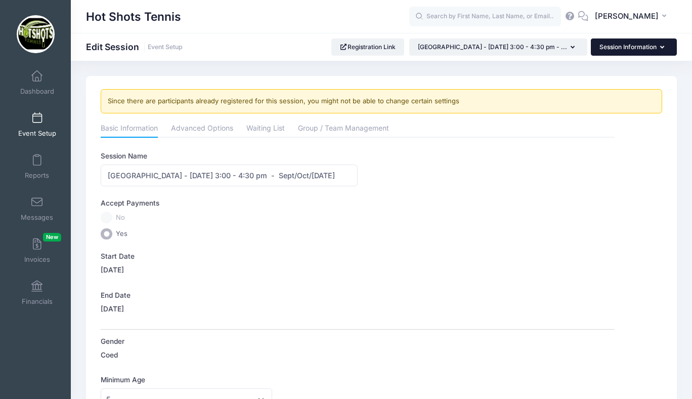
click at [623, 46] on button "Session Information" at bounding box center [634, 46] width 86 height 17
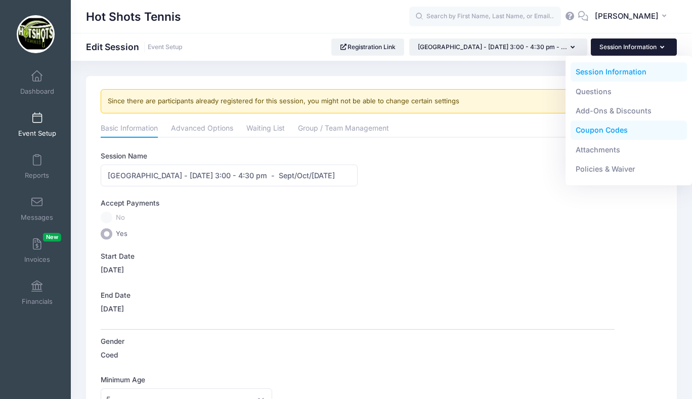
click at [602, 132] on link "Coupon Codes" at bounding box center [629, 129] width 117 height 19
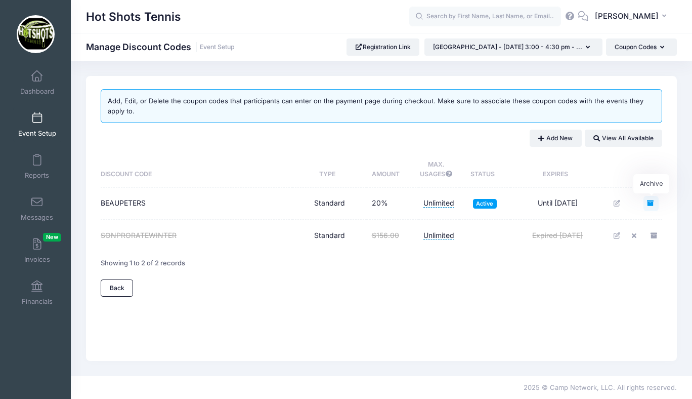
click at [651, 205] on icon "Archive" at bounding box center [651, 203] width 8 height 7
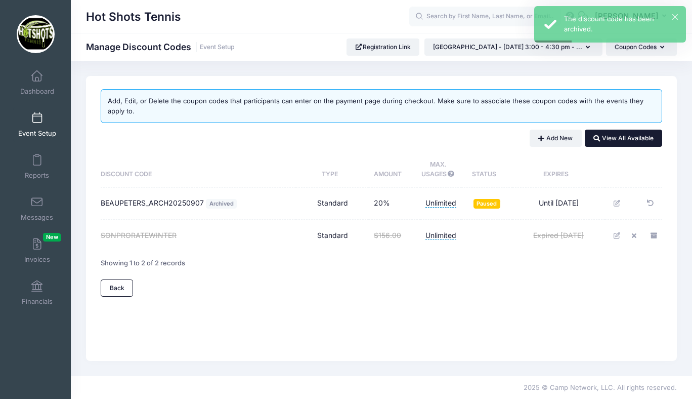
click at [605, 141] on button "View All Available" at bounding box center [623, 138] width 77 height 17
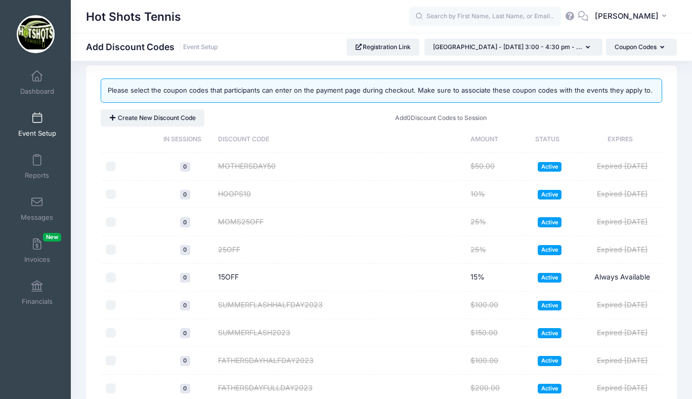
scroll to position [9, 0]
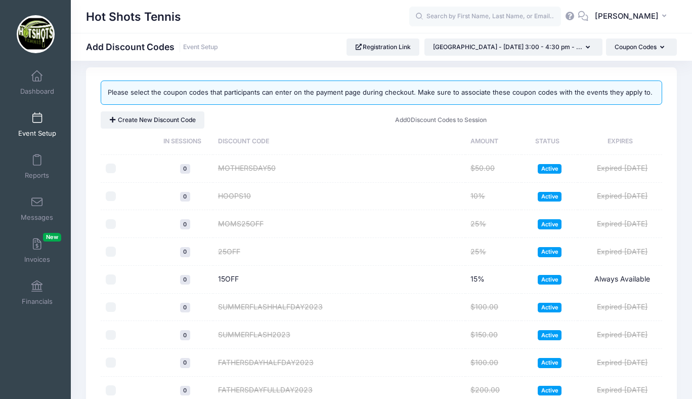
click at [107, 277] on input "checkbox" at bounding box center [111, 279] width 10 height 10
checkbox input "true"
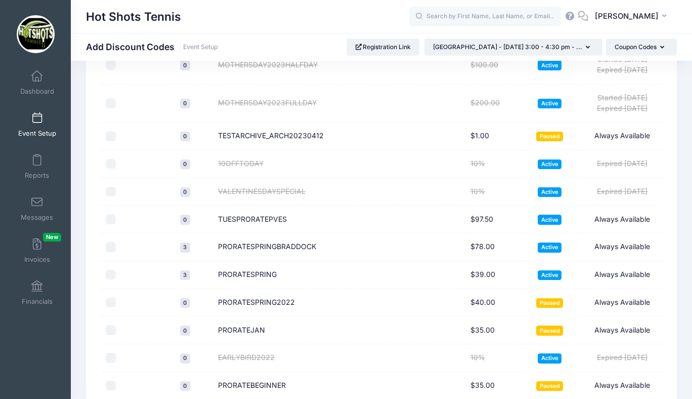
scroll to position [0, 0]
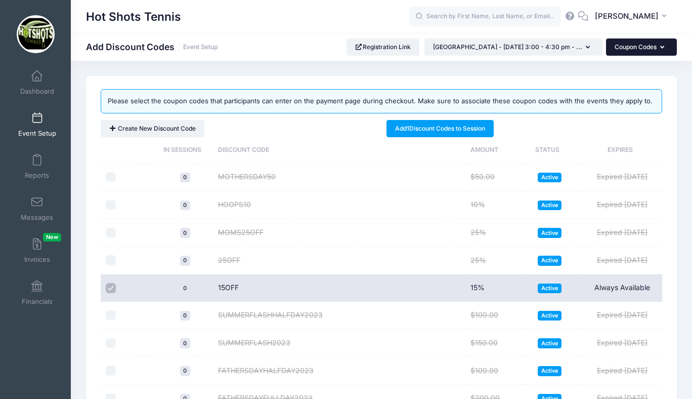
click at [637, 46] on button "Coupon Codes" at bounding box center [641, 46] width 71 height 17
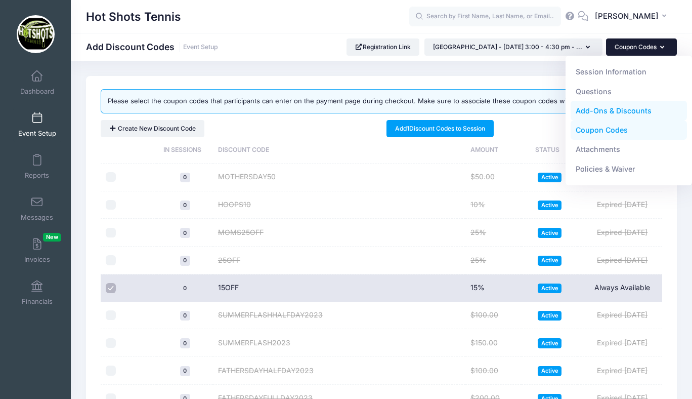
click at [601, 109] on link "Add-Ons & Discounts" at bounding box center [629, 110] width 117 height 19
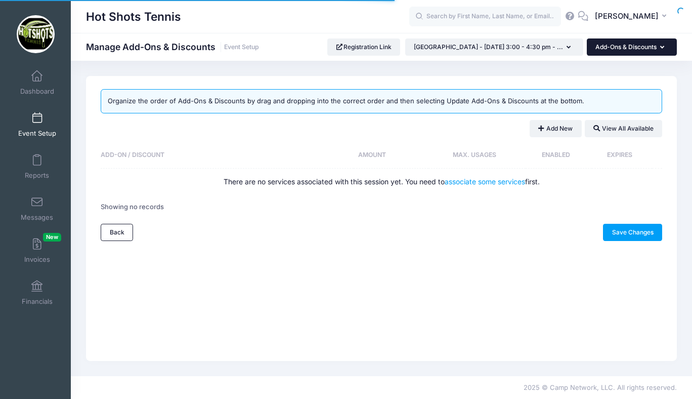
click at [625, 47] on button "Add-Ons & Discounts" at bounding box center [632, 46] width 90 height 17
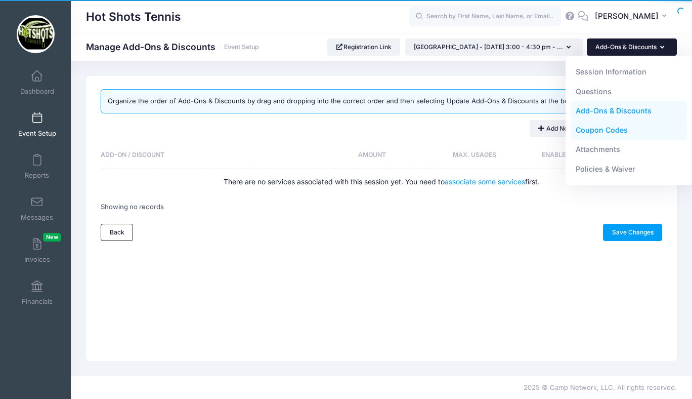
click at [599, 129] on link "Coupon Codes" at bounding box center [629, 129] width 117 height 19
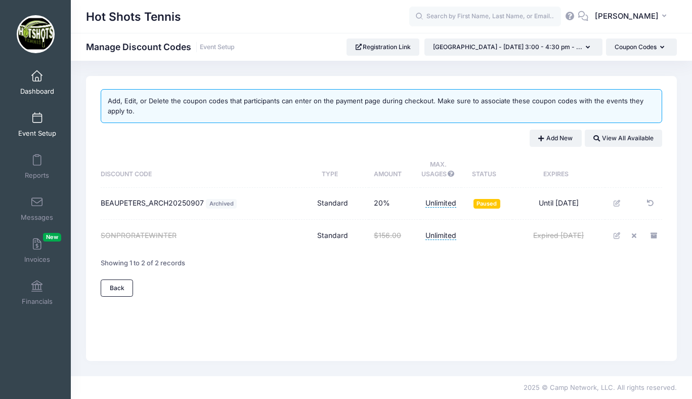
click at [37, 78] on span at bounding box center [37, 76] width 0 height 11
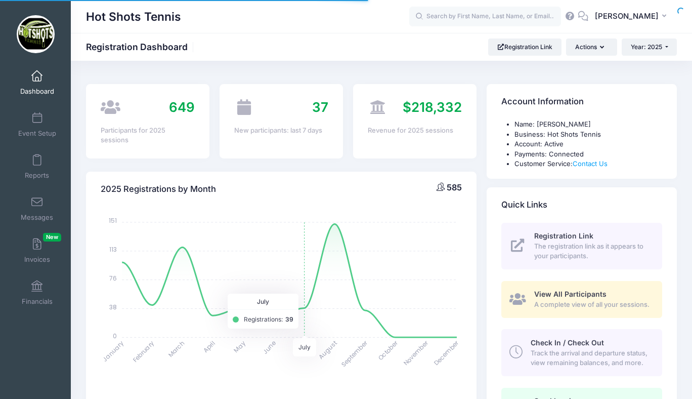
select select
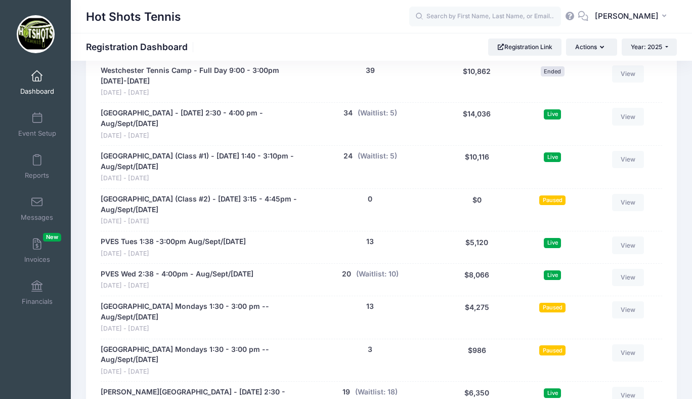
scroll to position [2031, 0]
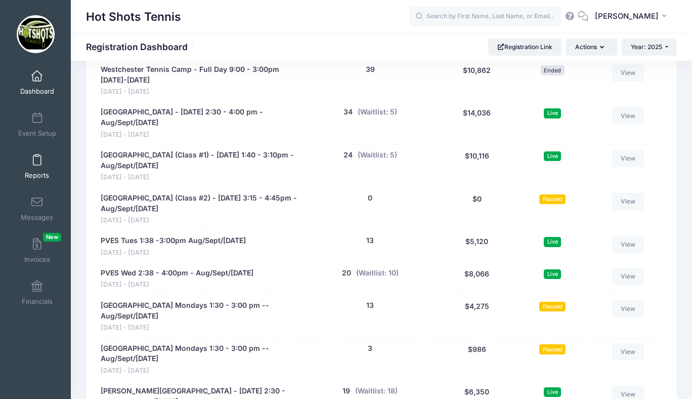
click at [36, 169] on link "Reports" at bounding box center [37, 166] width 48 height 35
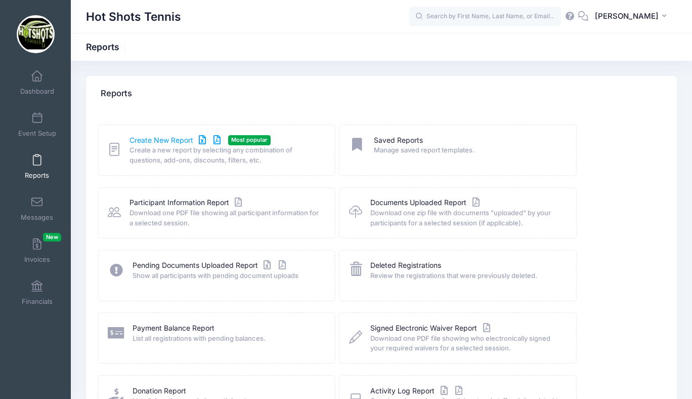
click at [170, 137] on link "Create New Report" at bounding box center [177, 140] width 94 height 11
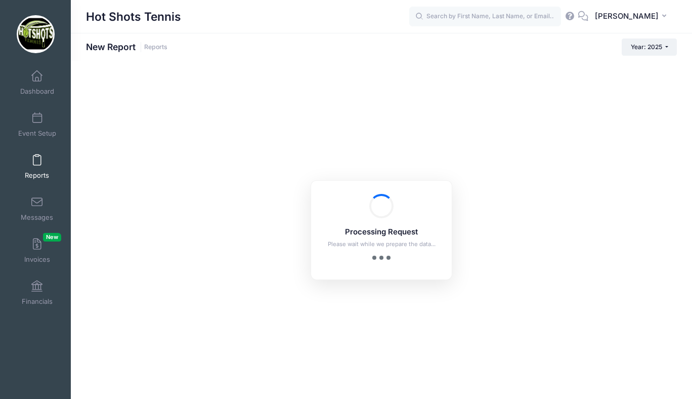
checkbox input "true"
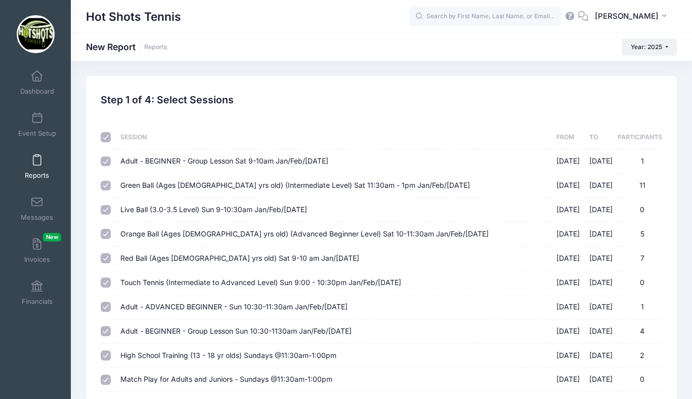
click at [105, 139] on input "checkbox" at bounding box center [106, 137] width 10 height 10
checkbox input "false"
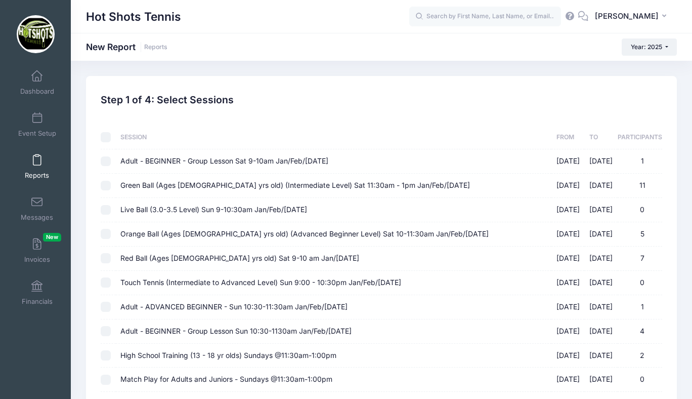
checkbox input "false"
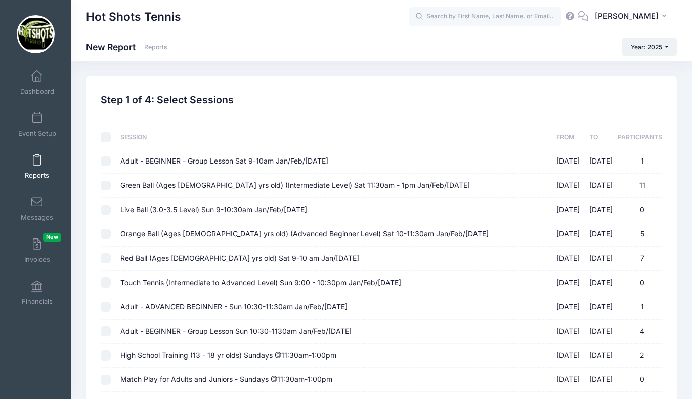
checkbox input "false"
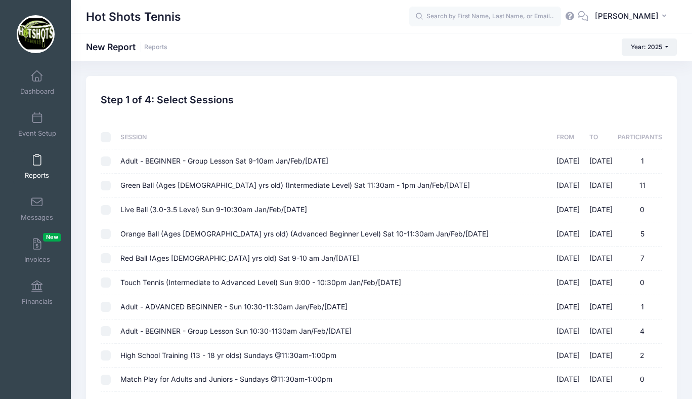
checkbox input "false"
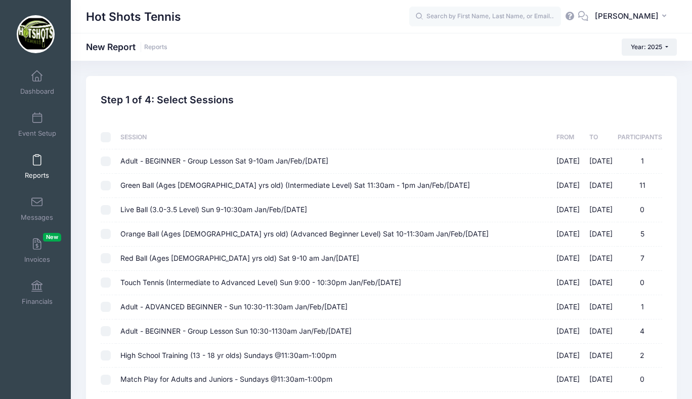
checkbox input "false"
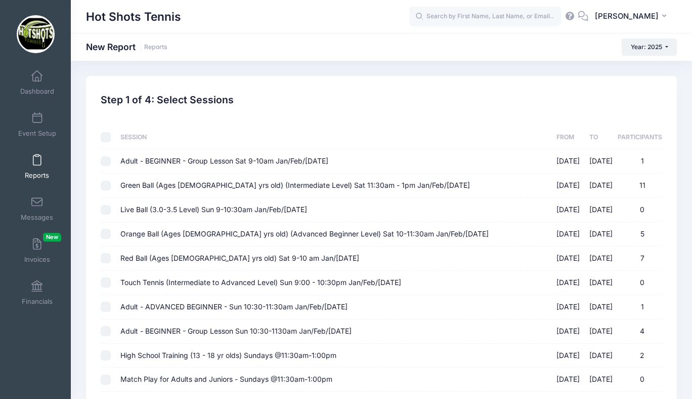
checkbox input "false"
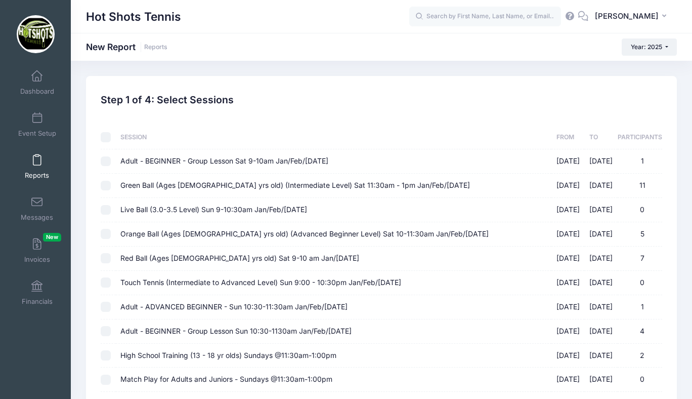
checkbox input "false"
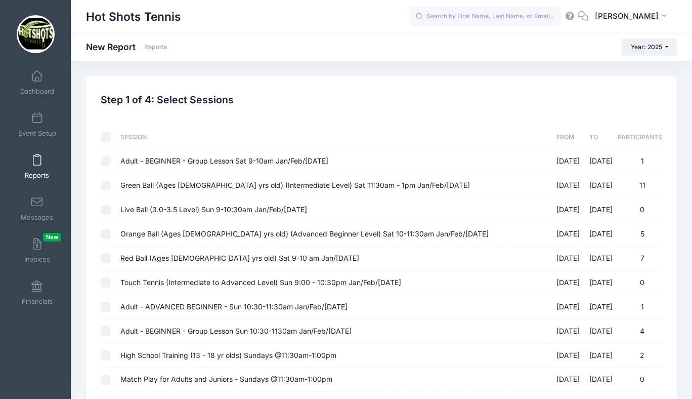
checkbox input "false"
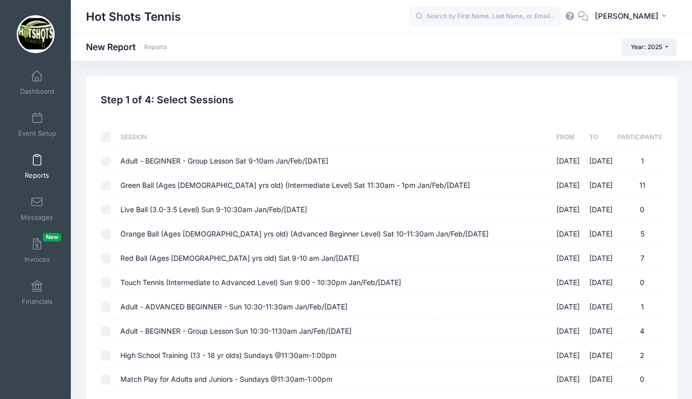
checkbox input "false"
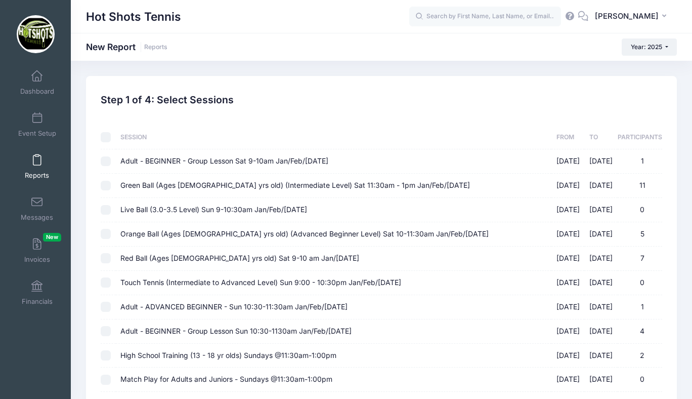
checkbox input "false"
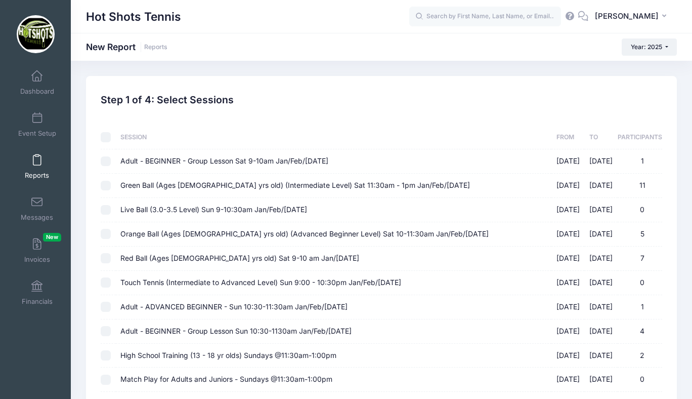
checkbox input "false"
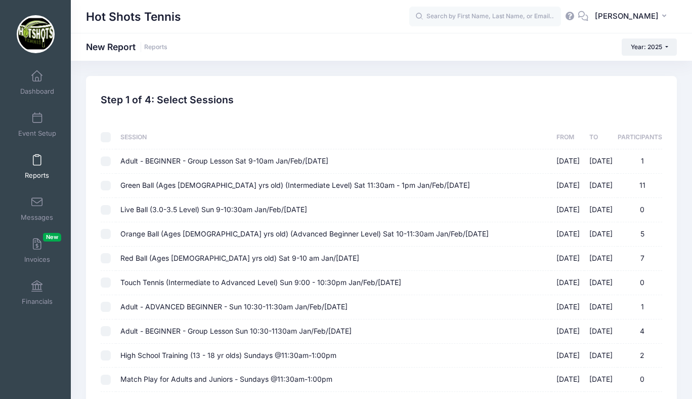
checkbox input "false"
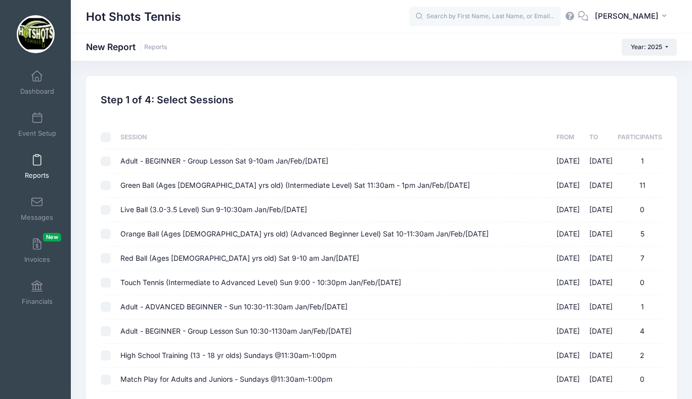
checkbox input "false"
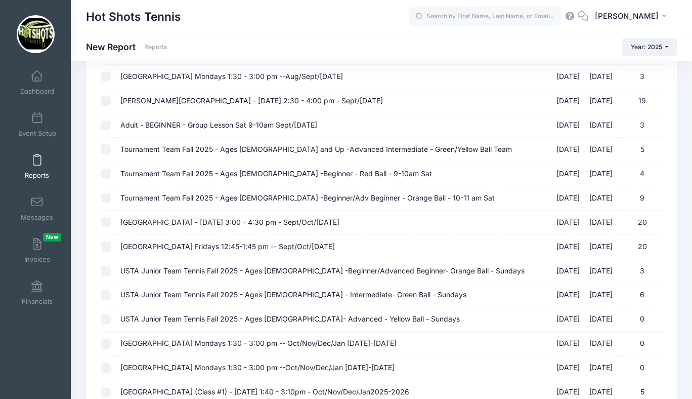
scroll to position [1146, 0]
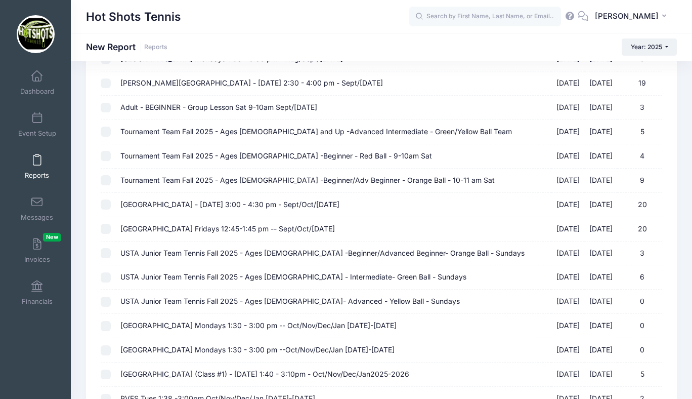
click at [188, 205] on span "[GEOGRAPHIC_DATA] - [DATE] 3:00 - 4:30 pm - Sept/Oct/[DATE]" at bounding box center [229, 204] width 219 height 9
click at [111, 205] on input "St Anastasia Elementary - Monday 3:00 - 4:30 pm - Sept/Oct/Nov 2025 09/08/2025 …" at bounding box center [106, 204] width 10 height 10
checkbox input "true"
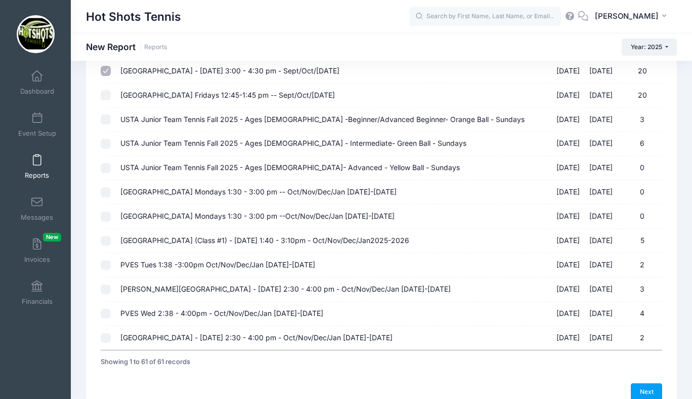
scroll to position [1332, 0]
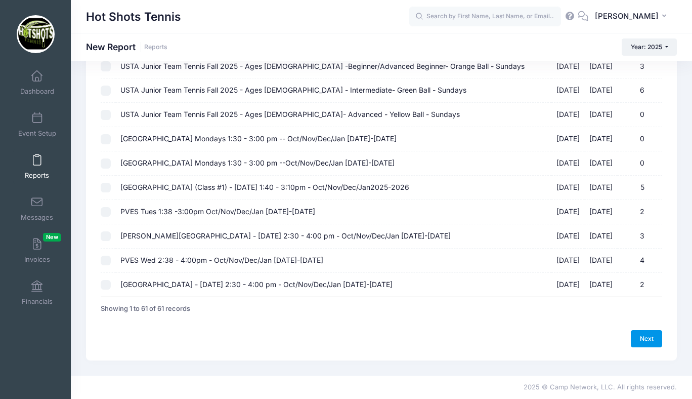
click at [644, 336] on link "Next" at bounding box center [646, 338] width 31 height 17
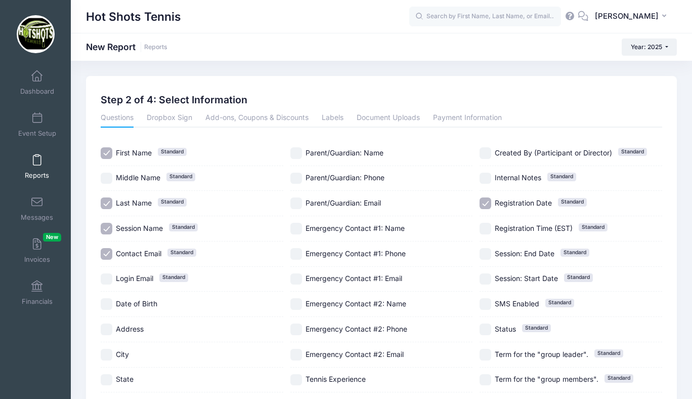
click at [486, 201] on input "Registration Date Standard" at bounding box center [486, 203] width 12 height 12
checkbox input "false"
click at [106, 227] on input "Session Name Standard" at bounding box center [107, 229] width 12 height 12
checkbox input "false"
click at [106, 252] on input "Contact Email Standard" at bounding box center [107, 254] width 12 height 12
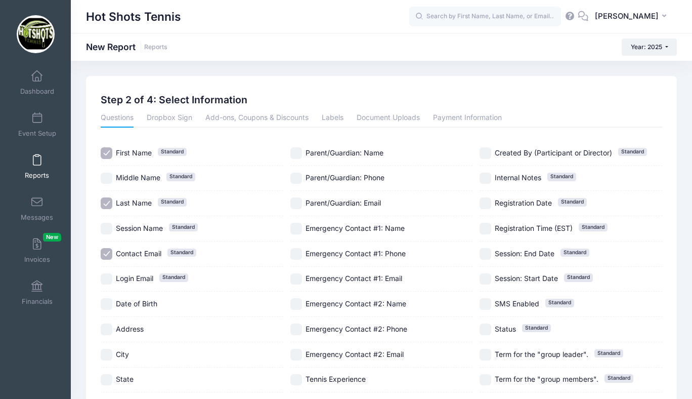
checkbox input "false"
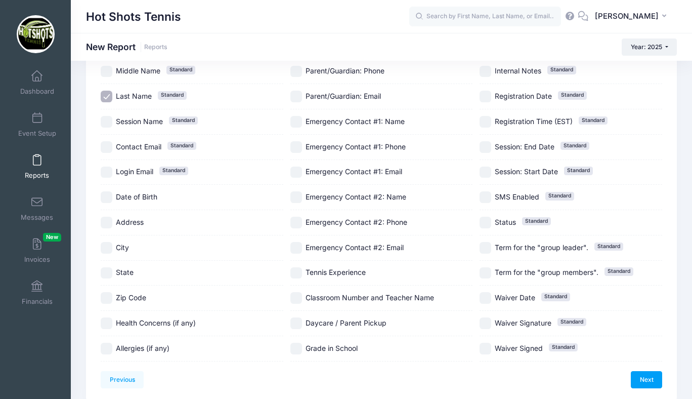
scroll to position [119, 0]
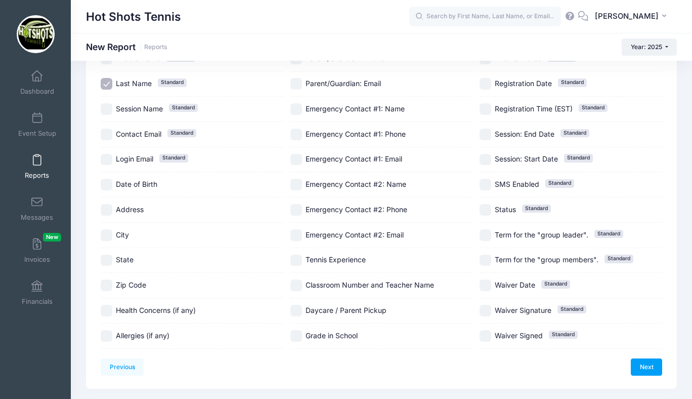
click at [300, 333] on input "Grade in School" at bounding box center [296, 336] width 12 height 12
checkbox input "true"
click at [640, 363] on link "Next" at bounding box center [646, 366] width 31 height 17
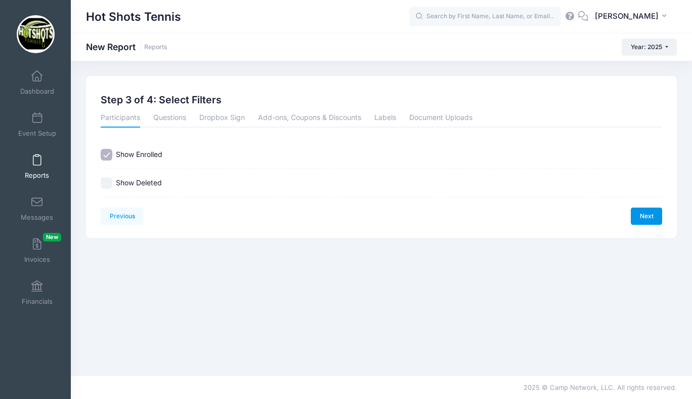
click at [641, 215] on link "Next" at bounding box center [646, 215] width 31 height 17
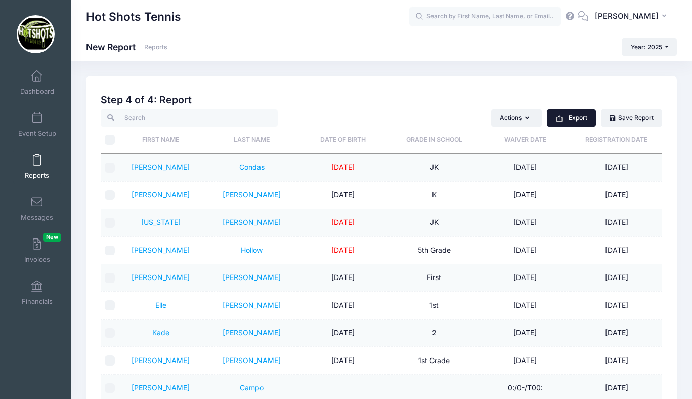
click at [568, 115] on button "Export" at bounding box center [571, 117] width 49 height 17
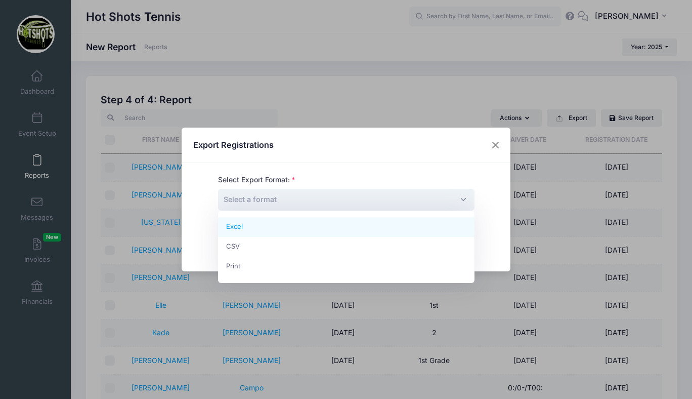
click at [369, 198] on span "Select a format" at bounding box center [346, 200] width 257 height 22
select select "excel"
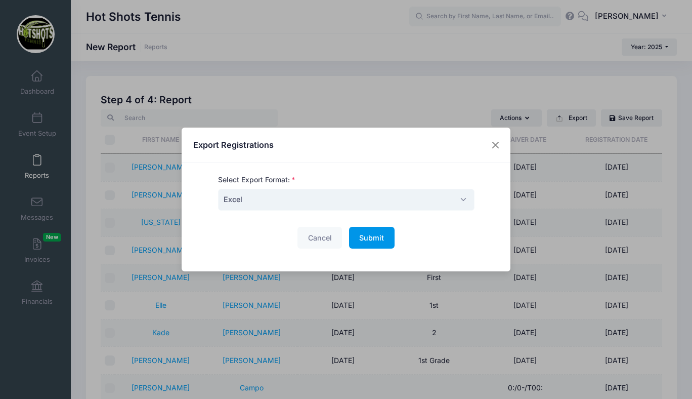
click at [368, 234] on span "Submit" at bounding box center [371, 237] width 25 height 9
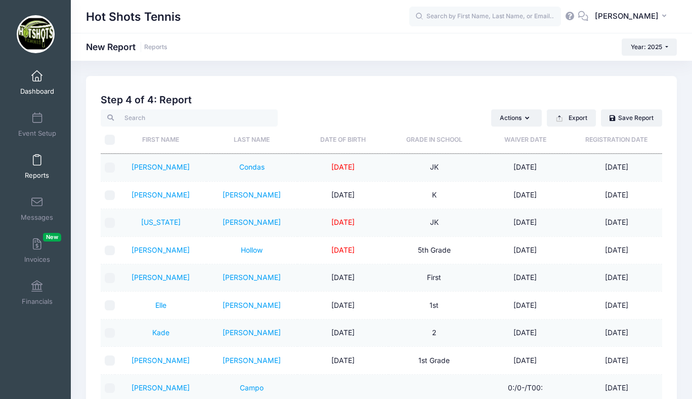
click at [37, 79] on span at bounding box center [37, 76] width 0 height 11
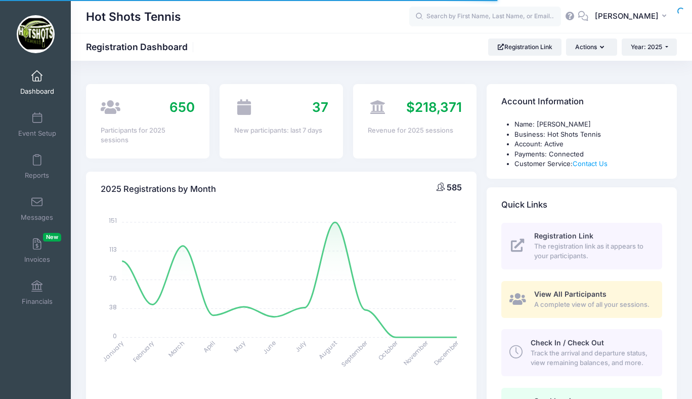
select select
click at [459, 14] on input "text" at bounding box center [485, 17] width 152 height 20
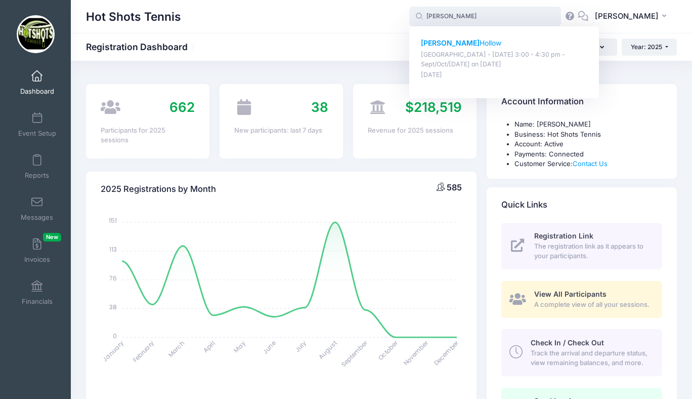
click at [475, 43] on p "[PERSON_NAME] Hollow" at bounding box center [504, 43] width 167 height 11
type input "[PERSON_NAME][GEOGRAPHIC_DATA] ([GEOGRAPHIC_DATA] - [DATE] 3:00 - 4:30 pm - Sep…"
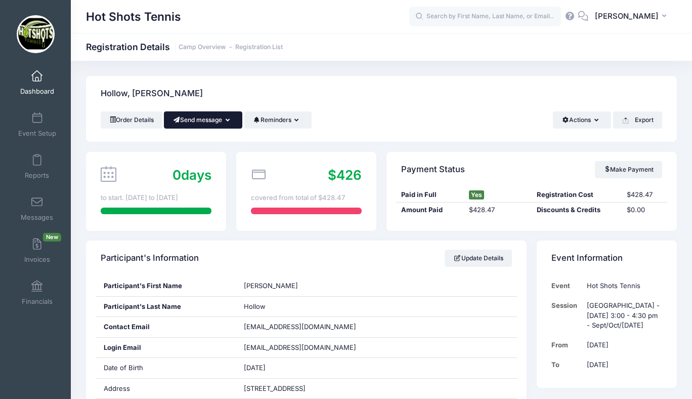
click at [194, 123] on button "Send message" at bounding box center [203, 119] width 78 height 17
click at [202, 144] on link "Send Email" at bounding box center [210, 144] width 61 height 19
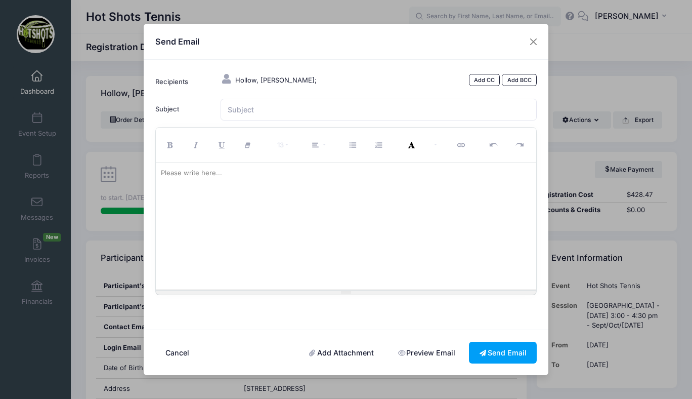
click at [261, 202] on div at bounding box center [346, 226] width 381 height 127
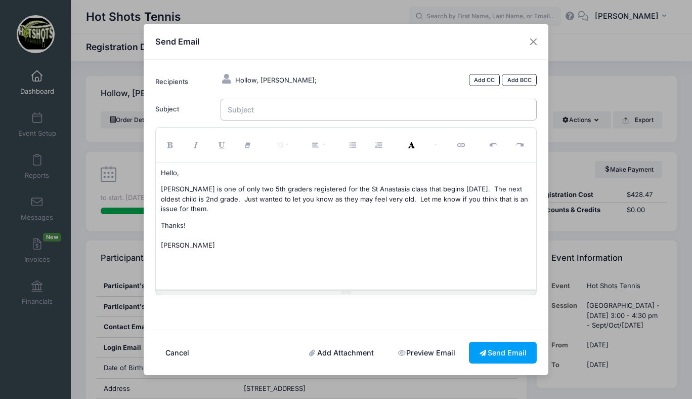
click at [268, 109] on input "Subject" at bounding box center [379, 110] width 317 height 22
type input "[PERSON_NAME]'s Tennis"
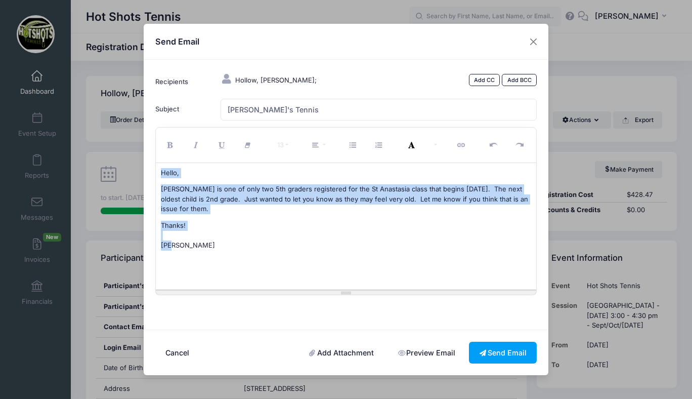
drag, startPoint x: 160, startPoint y: 172, endPoint x: 203, endPoint y: 235, distance: 76.6
click at [203, 235] on div "Hello, [PERSON_NAME] is one of only two 5th graders registered for the St Anast…" at bounding box center [346, 226] width 381 height 127
copy div "Hello, [PERSON_NAME] is one of only two 5th graders registered for the St Anast…"
click at [497, 352] on button "Send Email" at bounding box center [503, 353] width 68 height 22
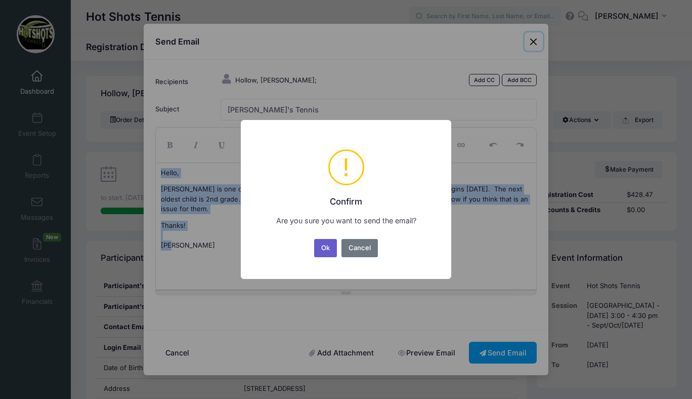
click at [329, 247] on button "Ok" at bounding box center [325, 248] width 23 height 18
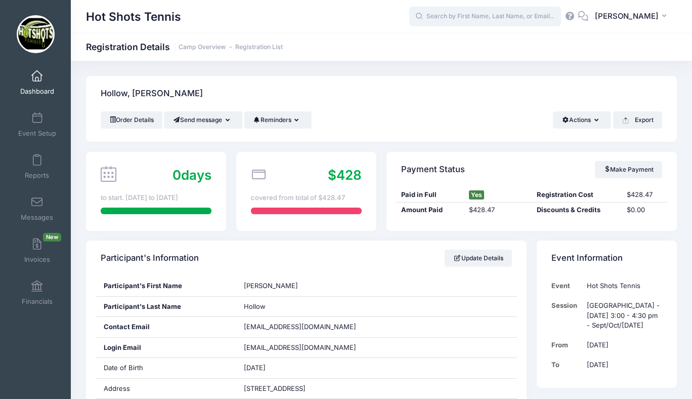
click at [470, 12] on input "text" at bounding box center [485, 17] width 152 height 20
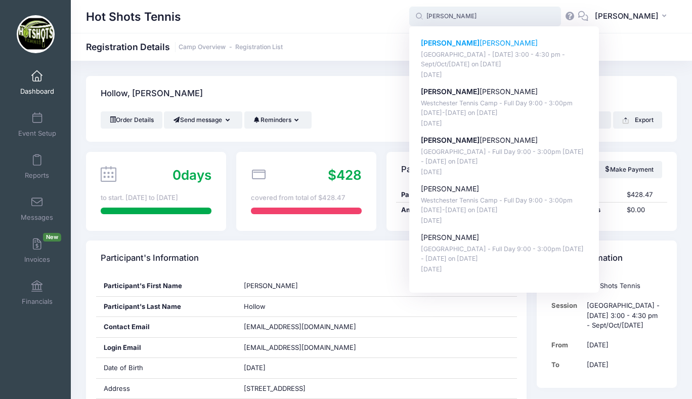
click at [469, 41] on p "[PERSON_NAME]" at bounding box center [504, 43] width 167 height 11
type input "[PERSON_NAME] ([GEOGRAPHIC_DATA][PERSON_NAME] - [DATE] 3:00 - 4:30 pm - Sept/Oc…"
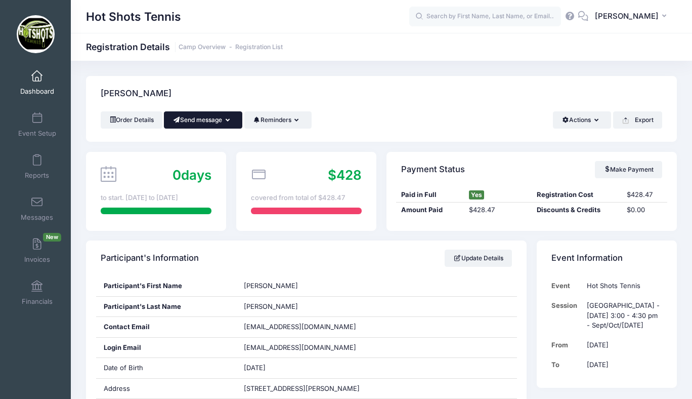
click at [212, 118] on button "Send message" at bounding box center [203, 119] width 78 height 17
click at [210, 146] on link "Send Email" at bounding box center [210, 144] width 61 height 19
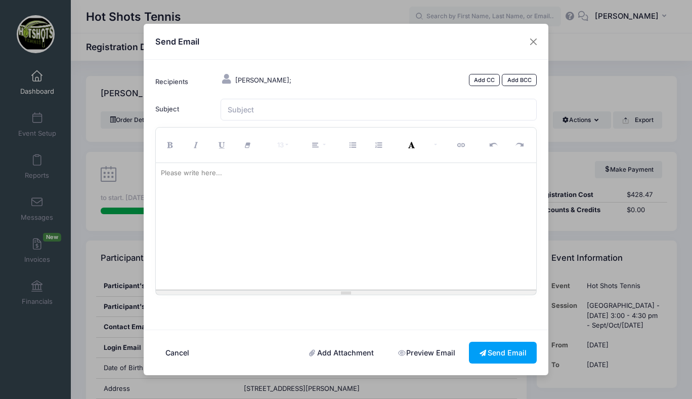
click at [222, 190] on div at bounding box center [346, 226] width 381 height 127
paste div
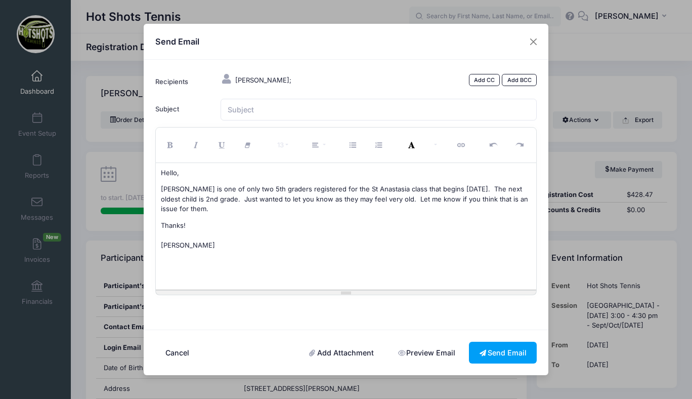
click at [179, 189] on p "[PERSON_NAME] is one of only two 5th graders registered for the St Anastasia cl…" at bounding box center [346, 199] width 371 height 30
click at [252, 106] on input "Subject" at bounding box center [379, 110] width 317 height 22
type input "[PERSON_NAME]'s Tennis"
click at [500, 352] on button "Send Email" at bounding box center [503, 353] width 68 height 22
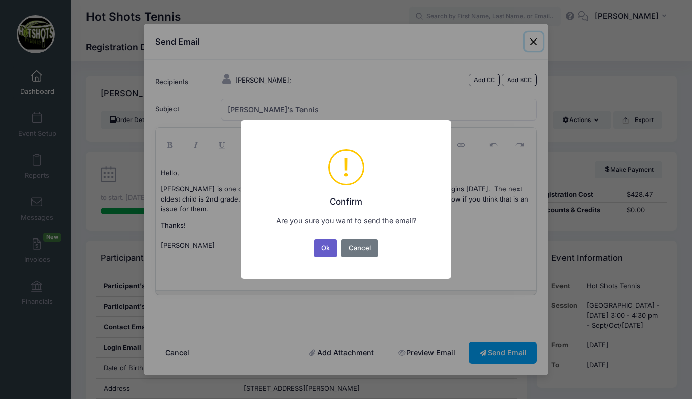
click at [325, 246] on button "Ok" at bounding box center [325, 248] width 23 height 18
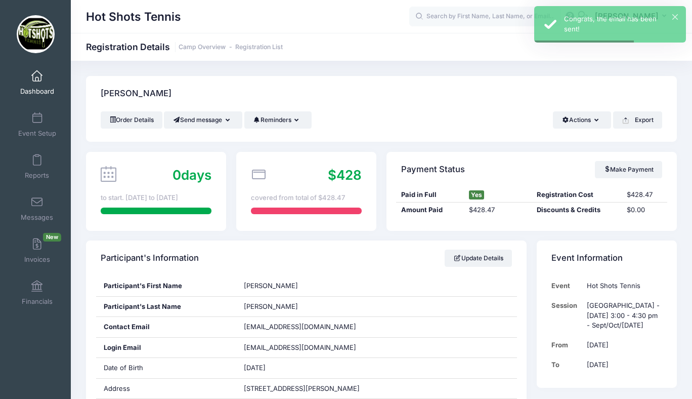
click at [37, 78] on span at bounding box center [37, 76] width 0 height 11
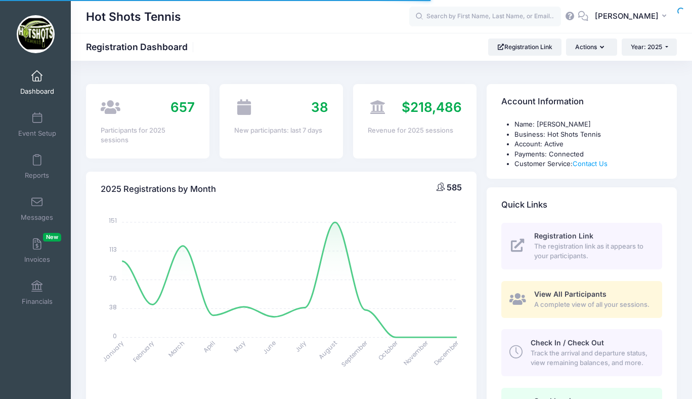
select select
